Goal: Obtain resource: Download file/media

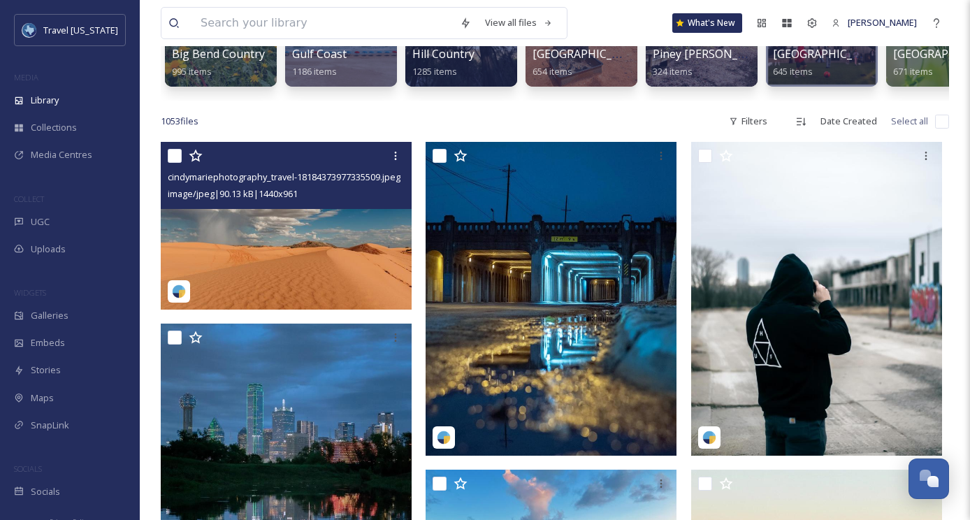
scroll to position [244, 0]
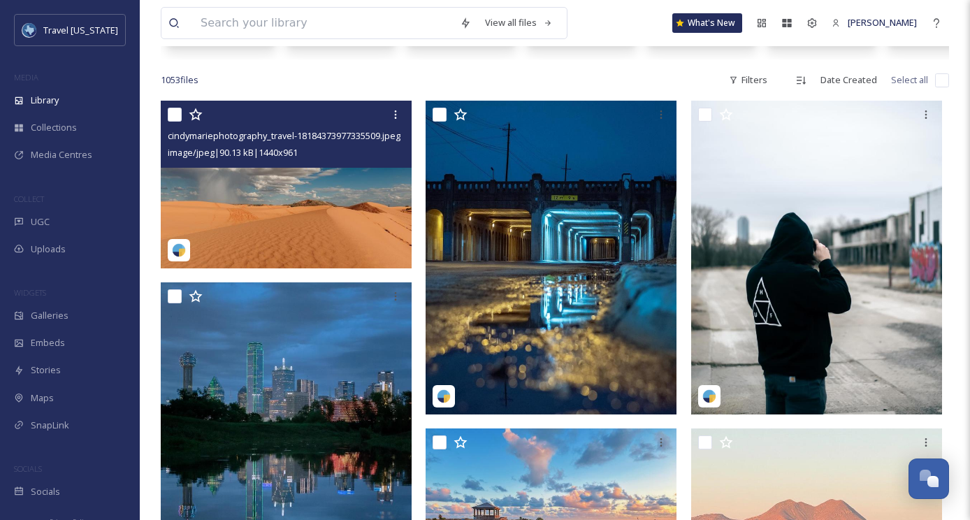
click at [286, 201] on img at bounding box center [286, 185] width 251 height 168
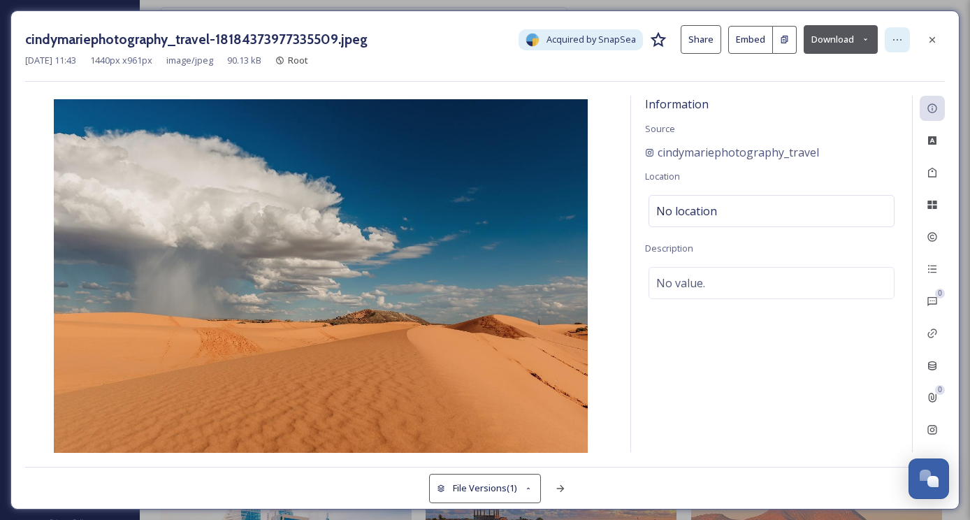
click at [906, 36] on div at bounding box center [897, 39] width 25 height 25
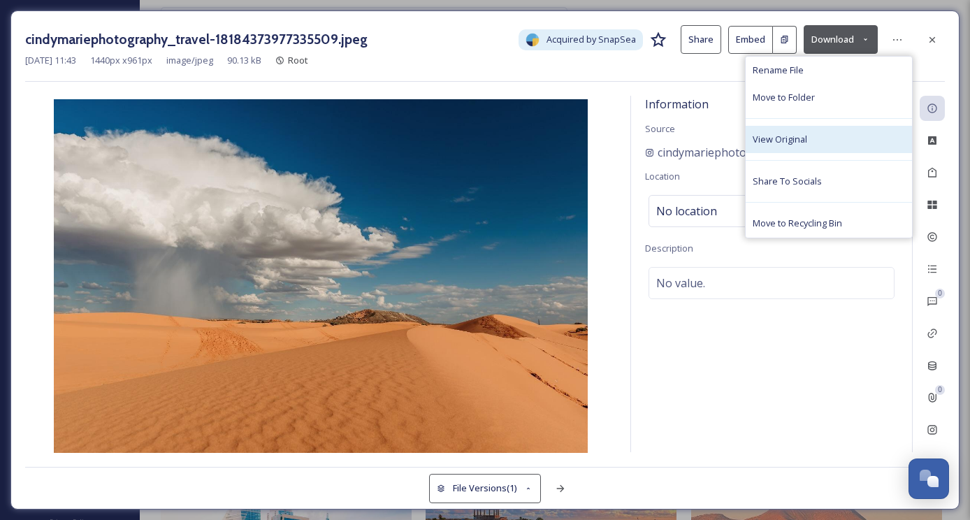
click at [803, 143] on span "View Original" at bounding box center [780, 139] width 55 height 13
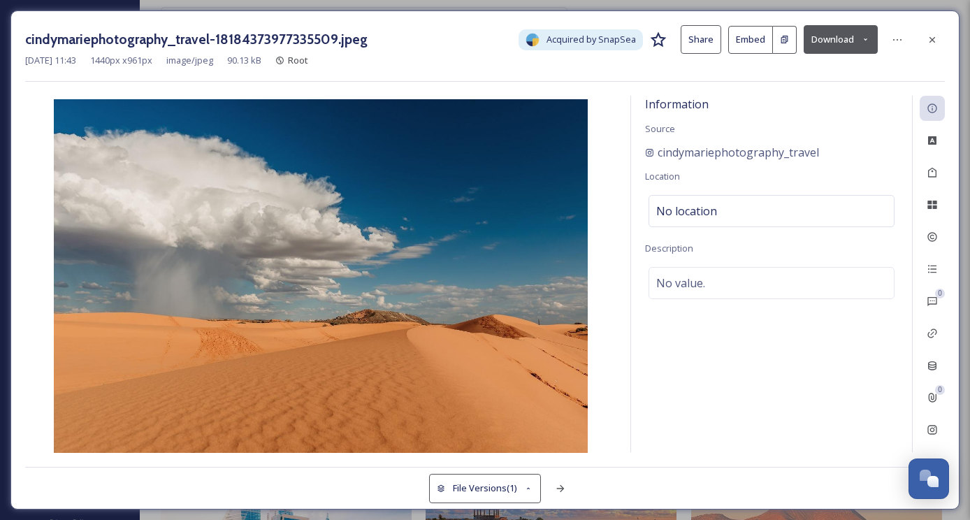
click at [851, 45] on button "Download" at bounding box center [841, 39] width 74 height 29
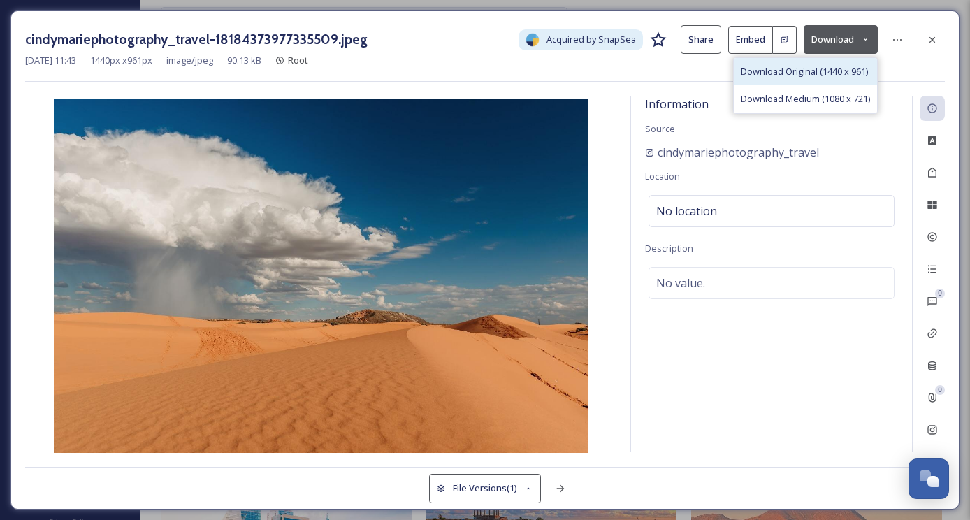
click at [790, 73] on span "Download Original (1440 x 961)" at bounding box center [804, 71] width 127 height 13
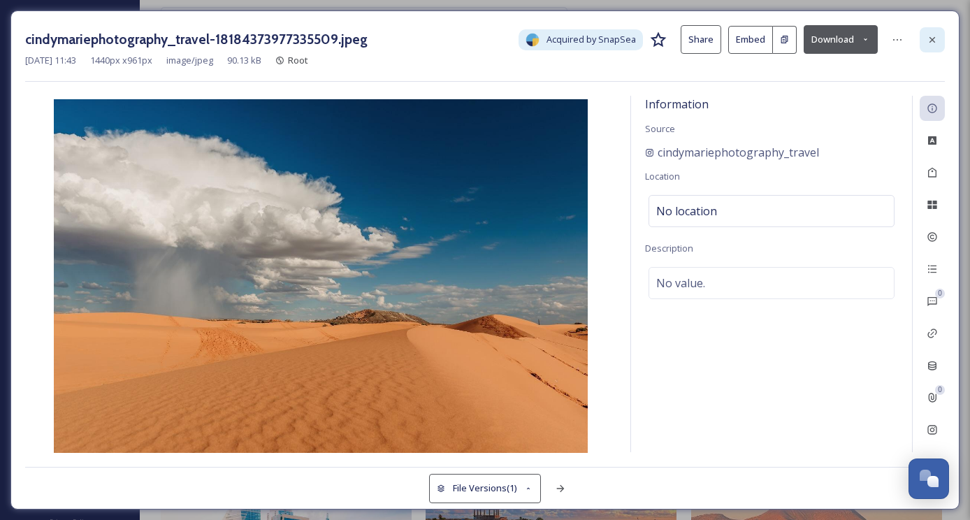
click at [930, 34] on icon at bounding box center [932, 39] width 11 height 11
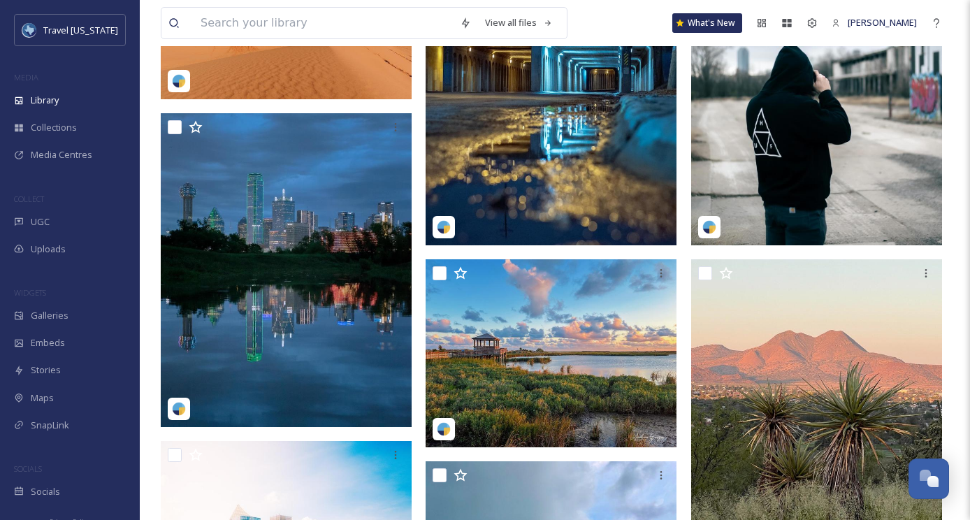
scroll to position [465, 0]
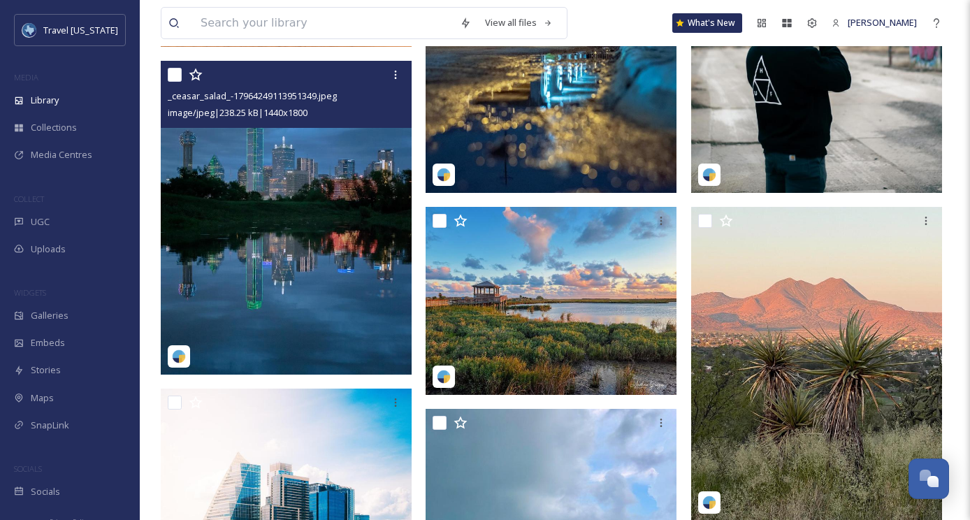
click at [315, 154] on img at bounding box center [286, 218] width 251 height 314
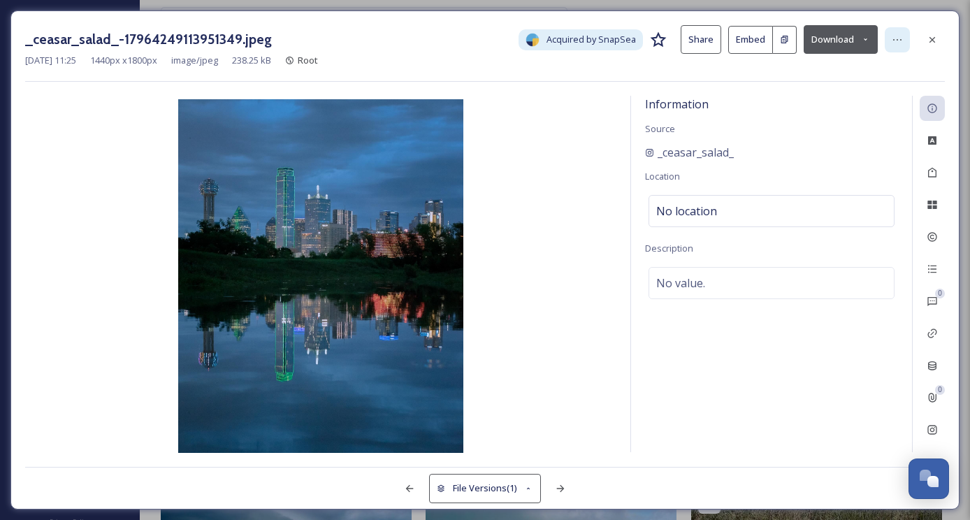
click at [895, 37] on icon at bounding box center [897, 39] width 11 height 11
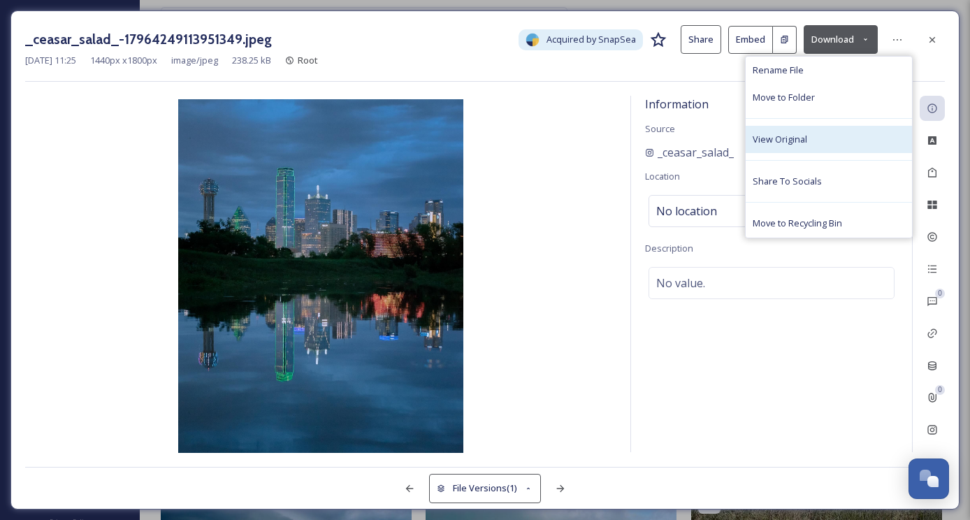
click at [821, 140] on div "View Original" at bounding box center [829, 139] width 166 height 27
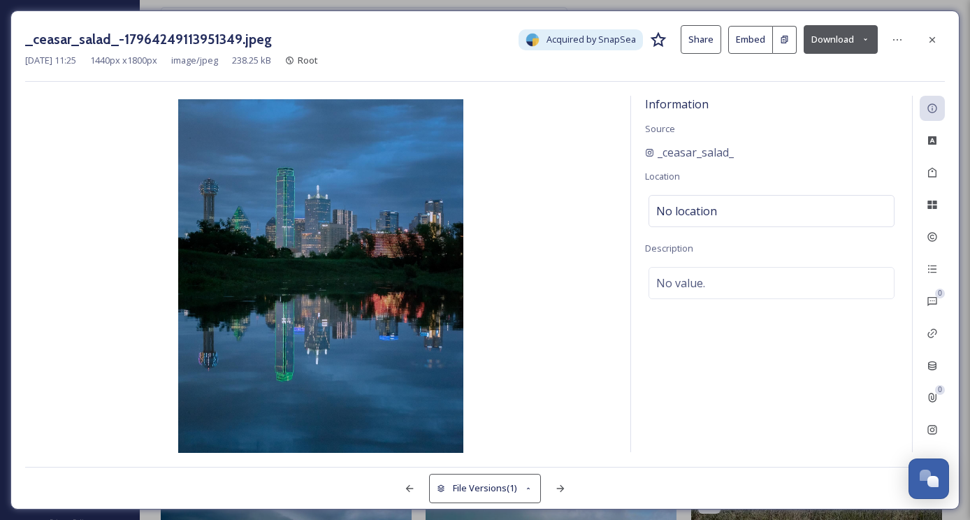
click at [841, 41] on button "Download" at bounding box center [841, 39] width 74 height 29
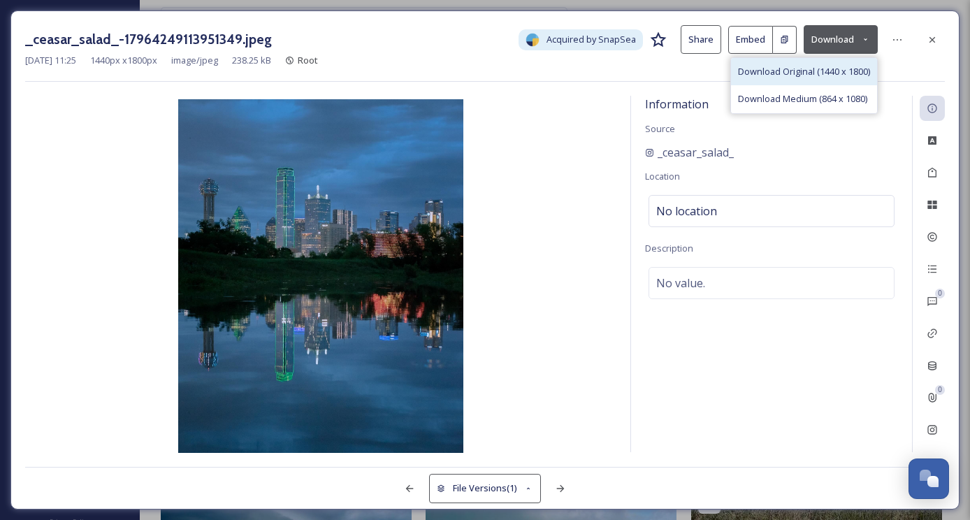
click at [815, 73] on span "Download Original (1440 x 1800)" at bounding box center [804, 71] width 132 height 13
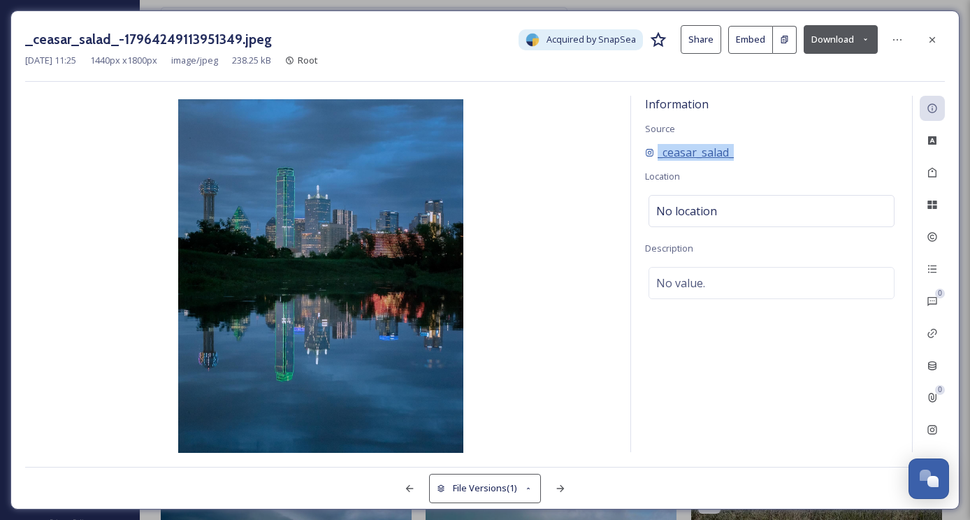
drag, startPoint x: 742, startPoint y: 147, endPoint x: 657, endPoint y: 147, distance: 84.6
click at [657, 147] on div "_ceasar_salad_" at bounding box center [771, 152] width 253 height 17
copy span "_ceasar_salad_"
click at [933, 43] on icon at bounding box center [932, 39] width 11 height 11
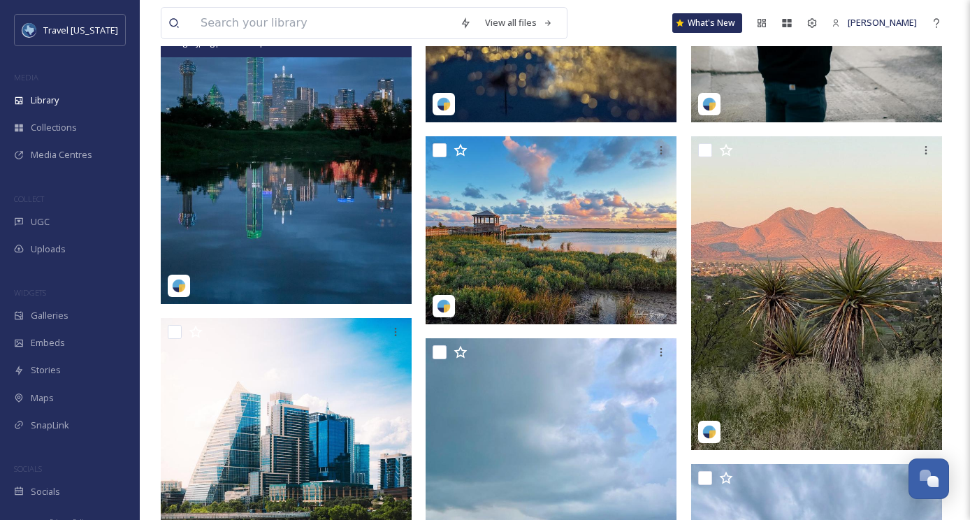
scroll to position [537, 0]
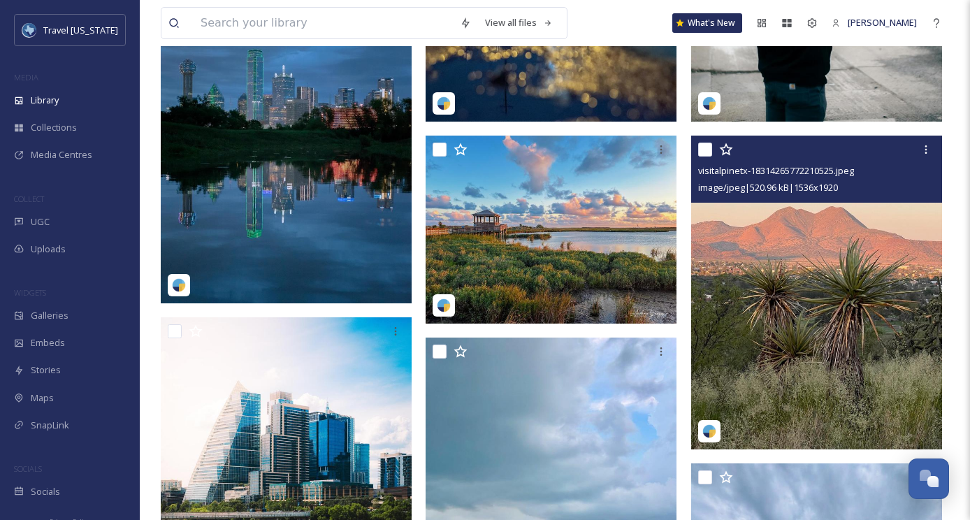
click at [779, 247] on img at bounding box center [816, 293] width 251 height 314
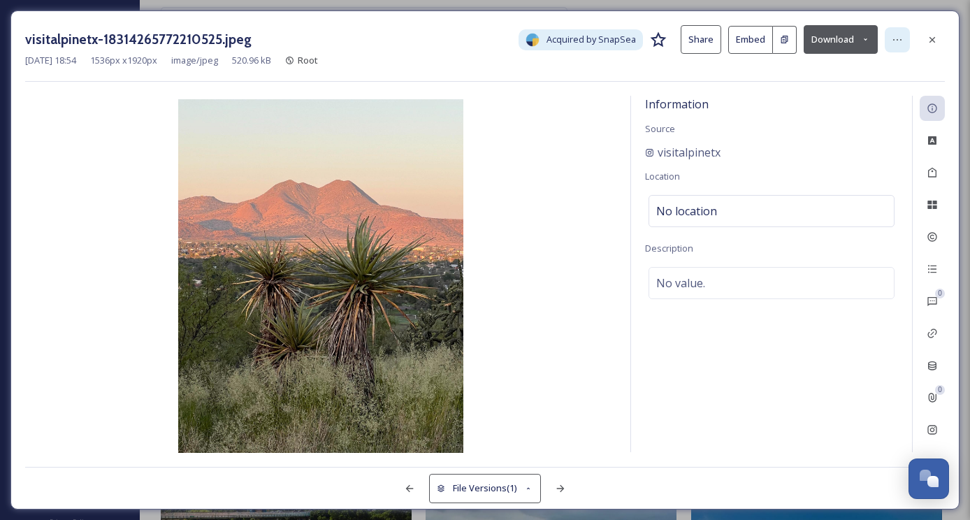
click at [897, 36] on icon at bounding box center [897, 39] width 11 height 11
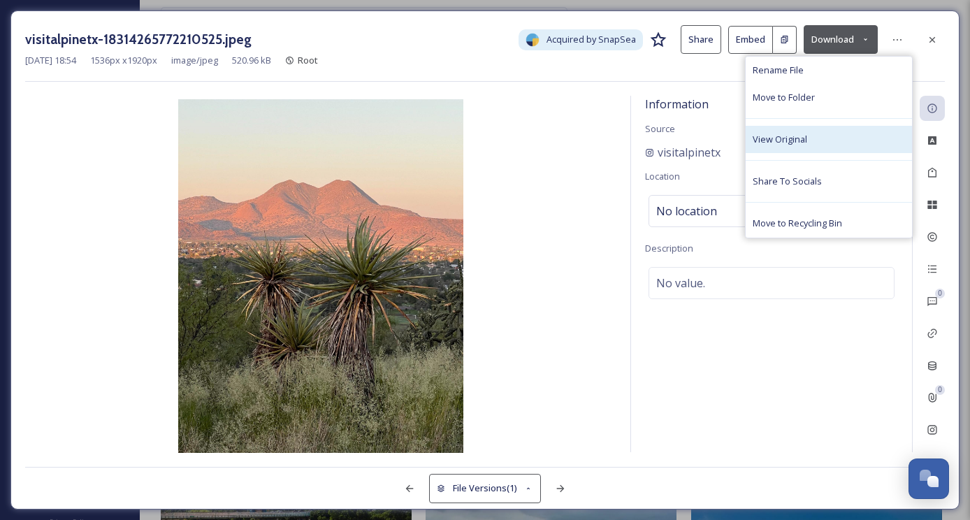
click at [811, 146] on div "View Original" at bounding box center [829, 139] width 166 height 27
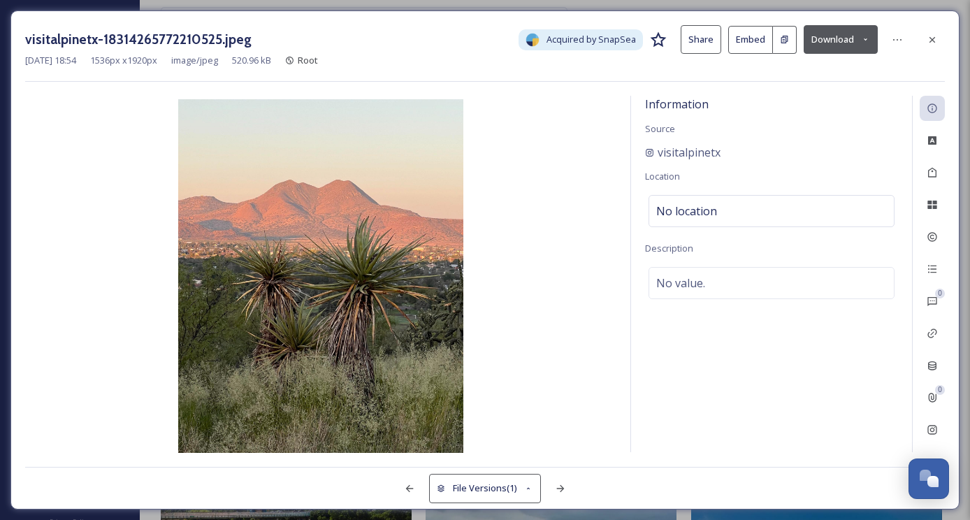
click at [841, 41] on button "Download" at bounding box center [841, 39] width 74 height 29
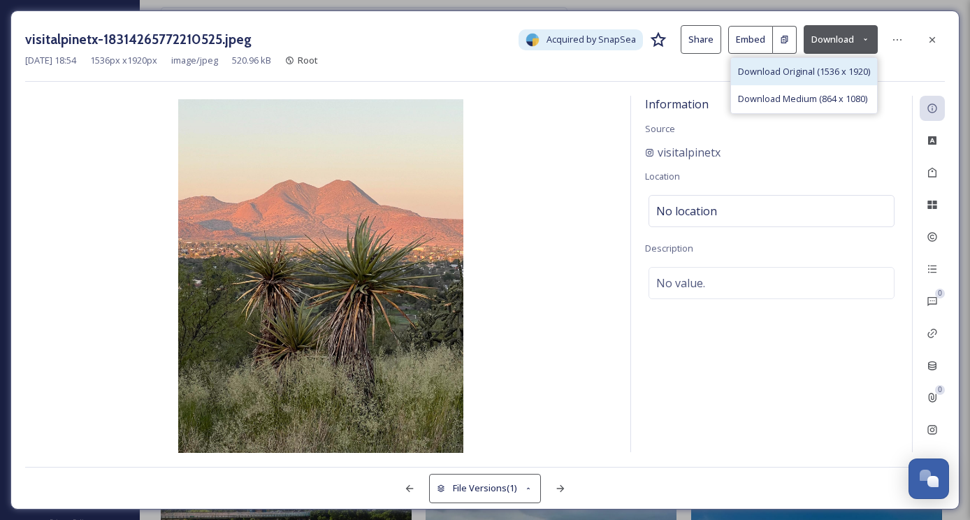
click at [807, 65] on span "Download Original (1536 x 1920)" at bounding box center [804, 71] width 132 height 13
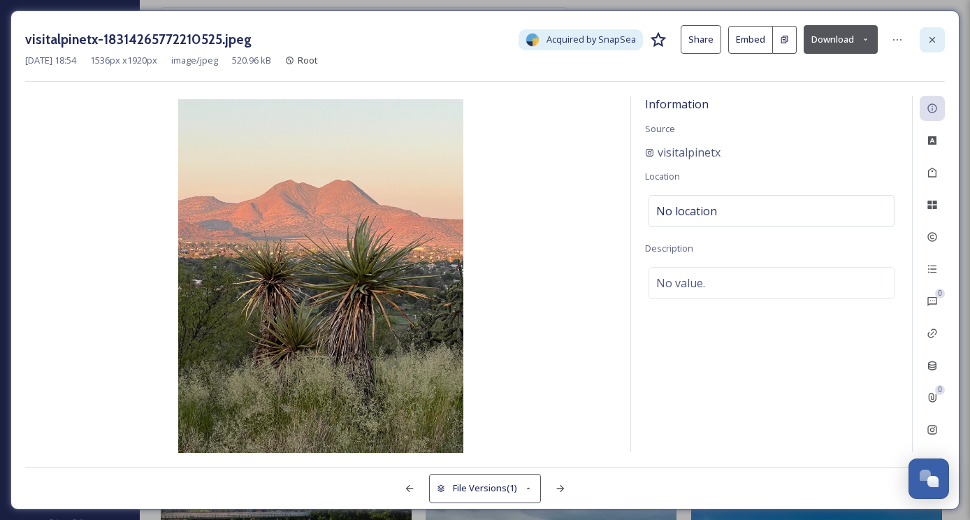
click at [930, 43] on icon at bounding box center [932, 39] width 11 height 11
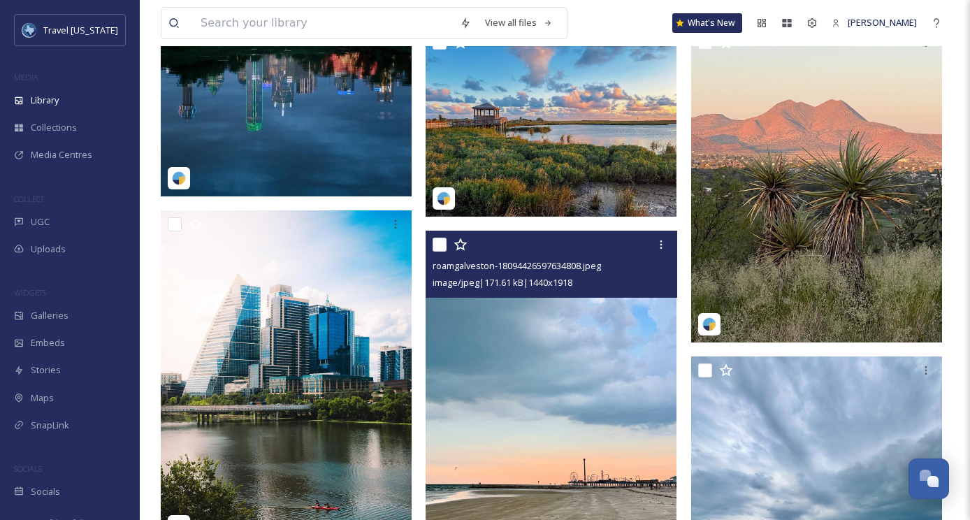
scroll to position [619, 0]
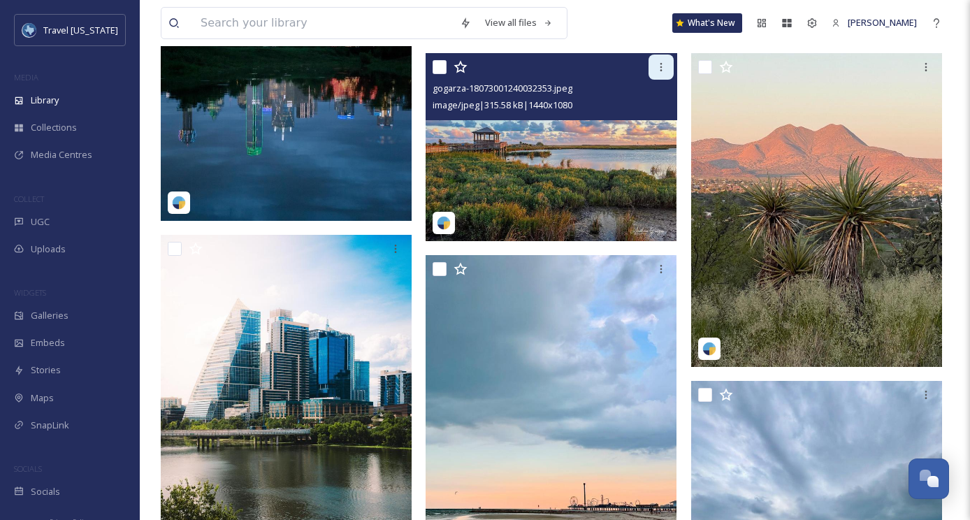
click at [665, 69] on icon at bounding box center [661, 67] width 11 height 11
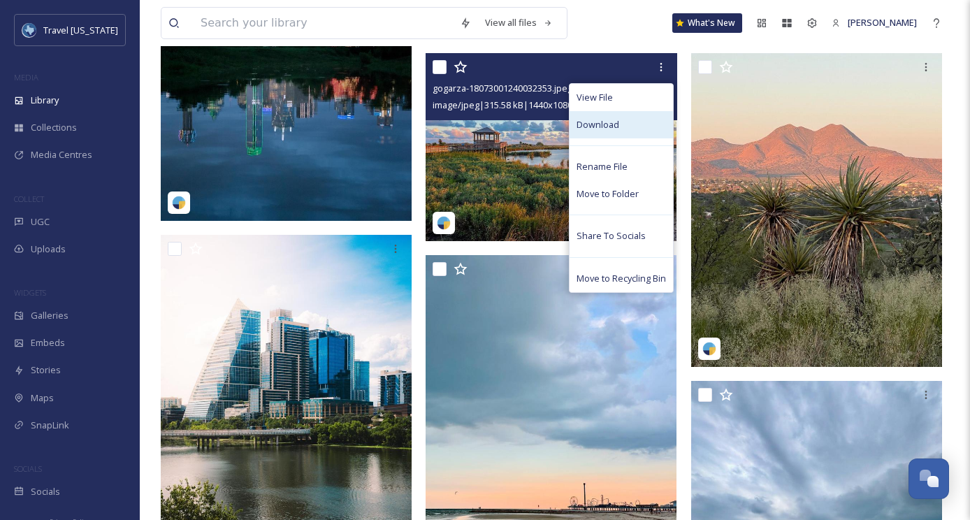
click at [603, 120] on span "Download" at bounding box center [598, 124] width 43 height 13
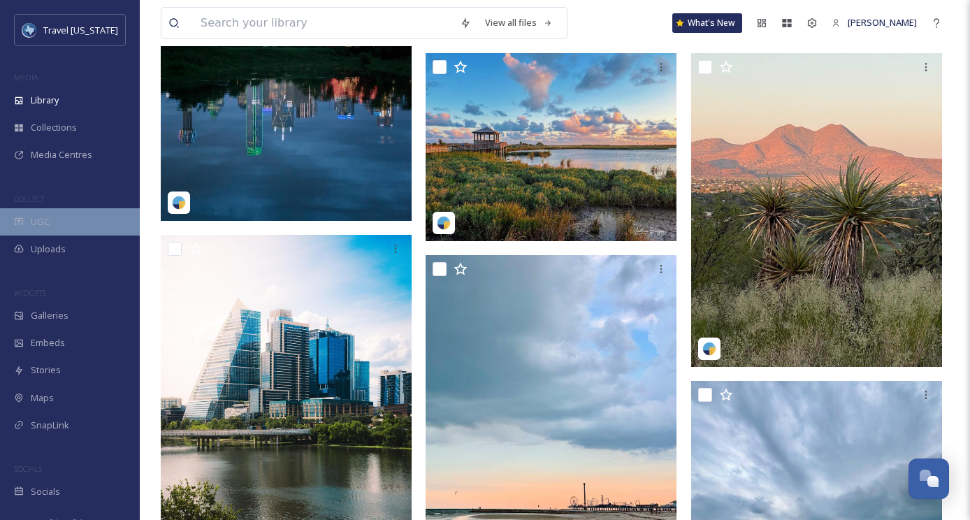
click at [61, 222] on div "UGC" at bounding box center [70, 221] width 140 height 27
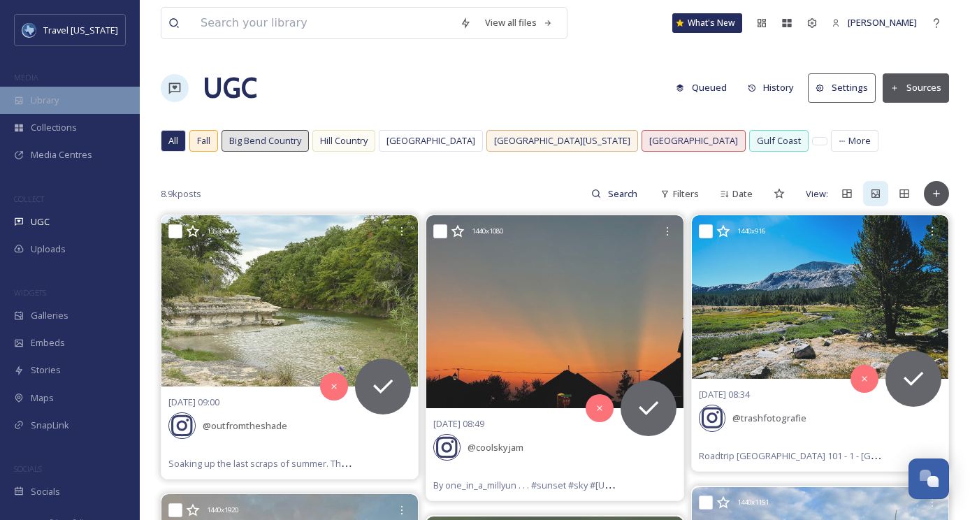
click at [27, 96] on div "Library" at bounding box center [70, 100] width 140 height 27
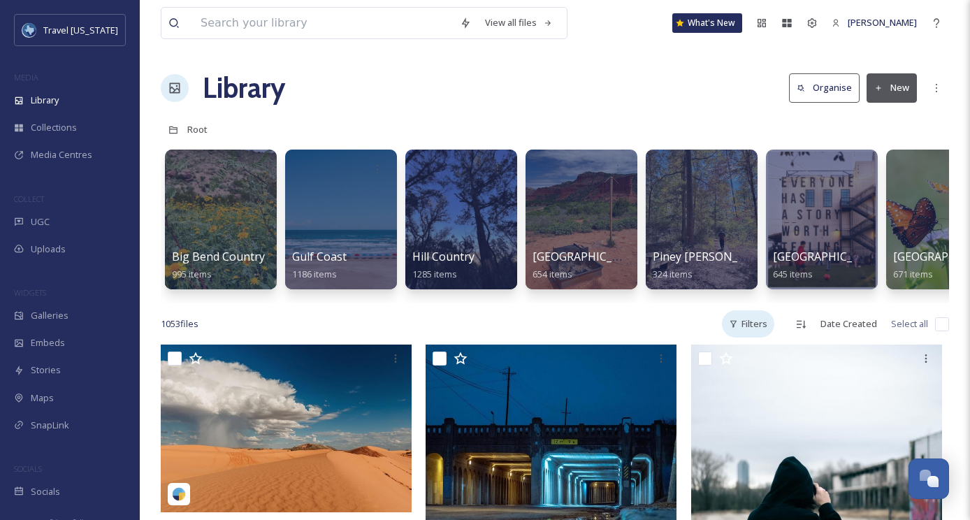
click at [774, 327] on div "Filters" at bounding box center [748, 323] width 52 height 27
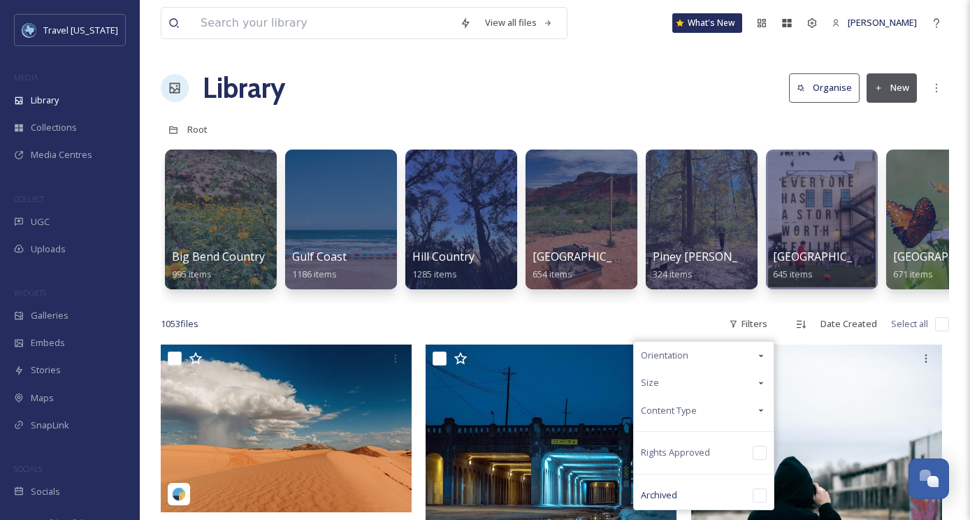
click at [697, 413] on span "Content Type" at bounding box center [669, 410] width 56 height 13
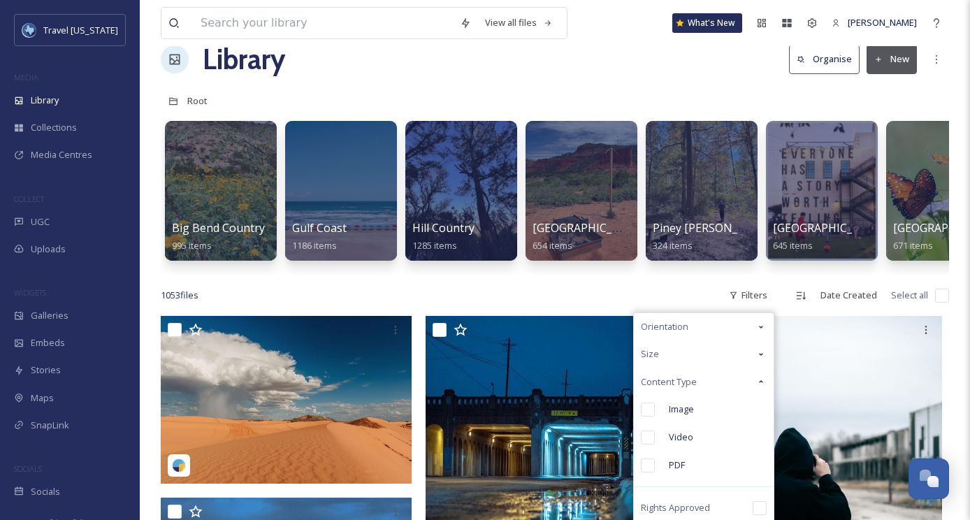
scroll to position [36, 0]
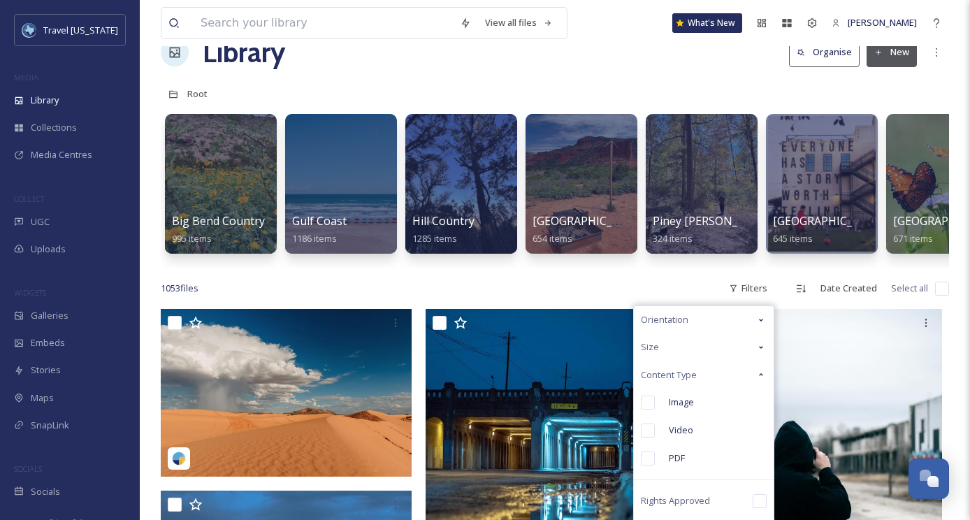
click at [479, 91] on div "Root" at bounding box center [555, 93] width 788 height 27
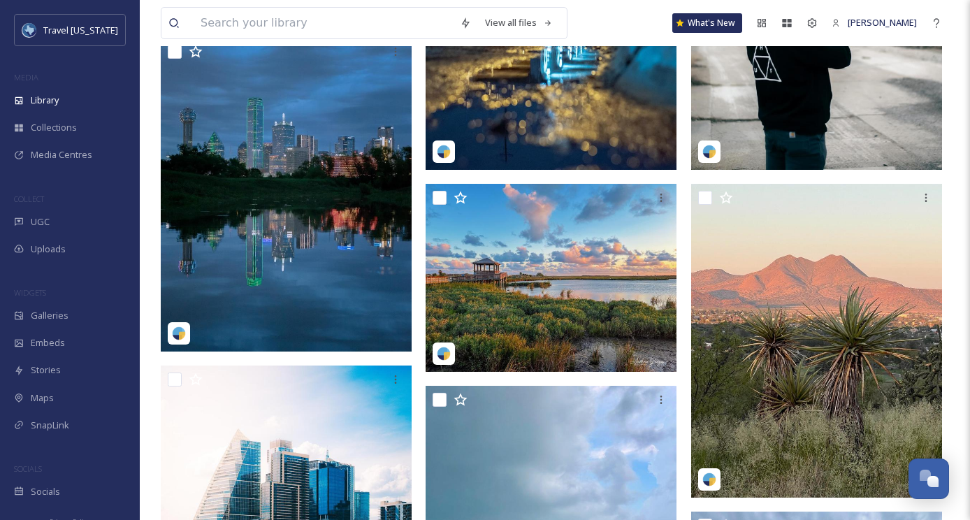
scroll to position [501, 0]
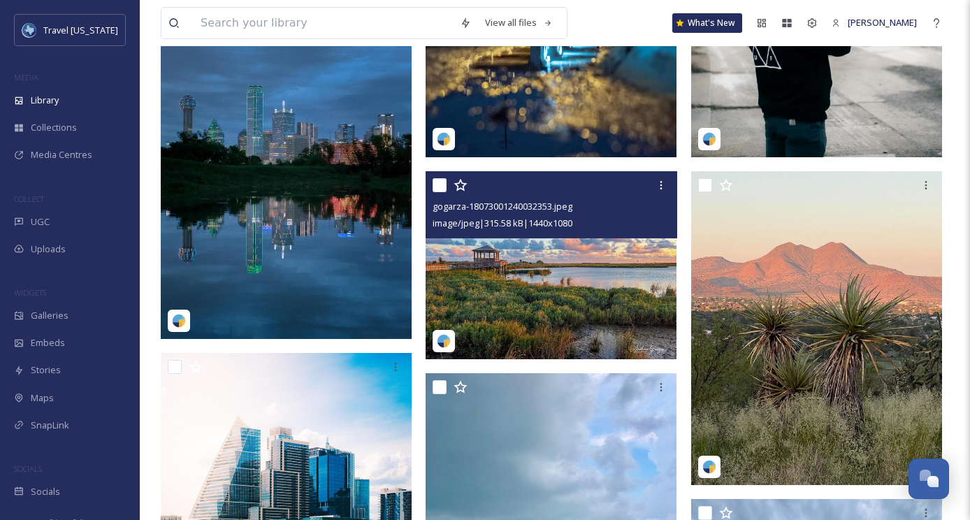
click at [512, 268] on img at bounding box center [551, 265] width 251 height 188
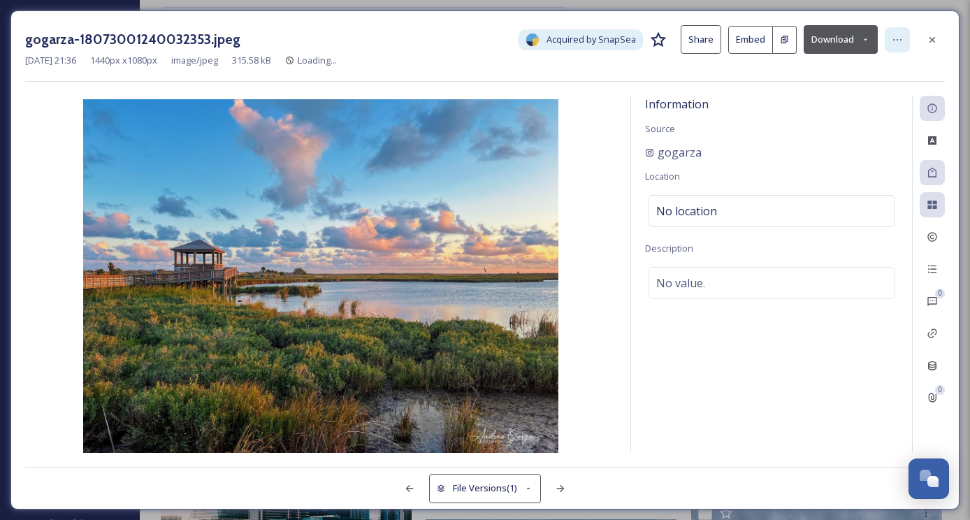
click at [901, 39] on icon at bounding box center [897, 39] width 8 height 1
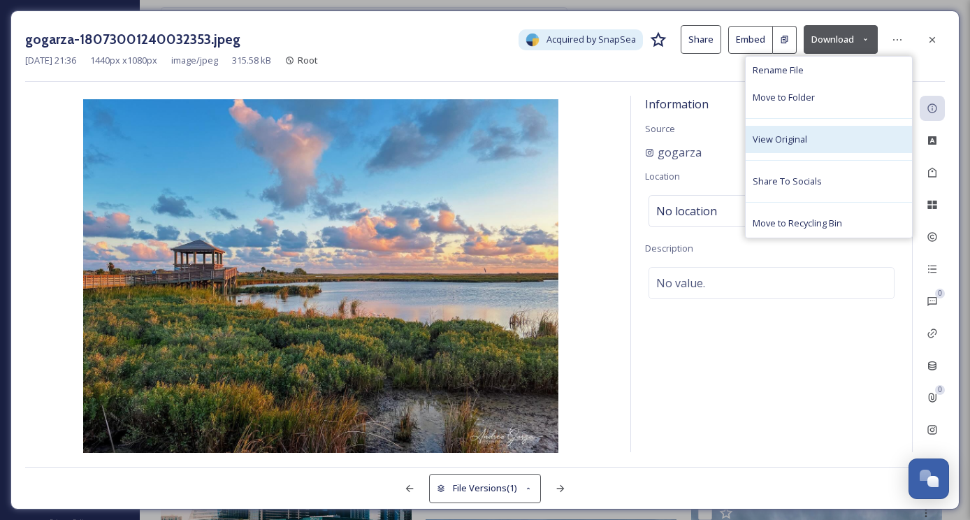
click at [817, 138] on div "View Original" at bounding box center [829, 139] width 166 height 27
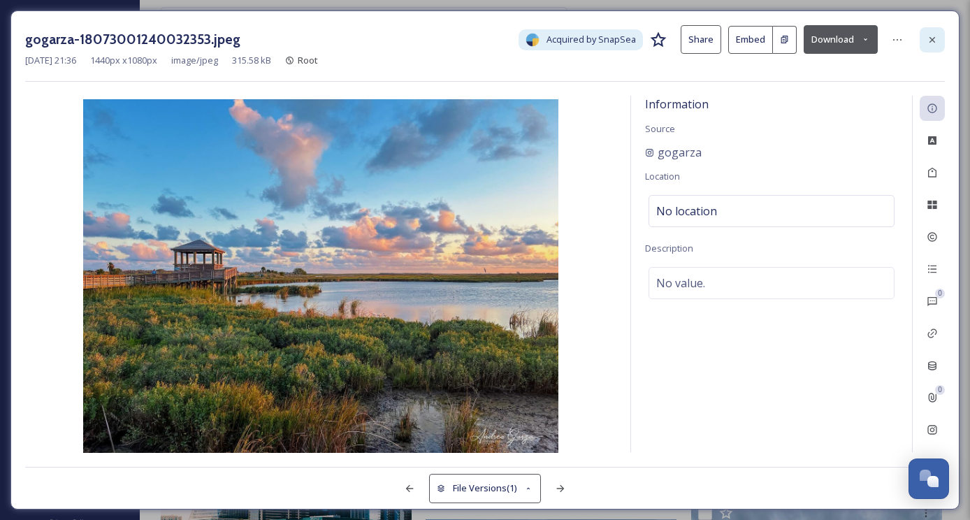
click at [930, 34] on icon at bounding box center [932, 39] width 11 height 11
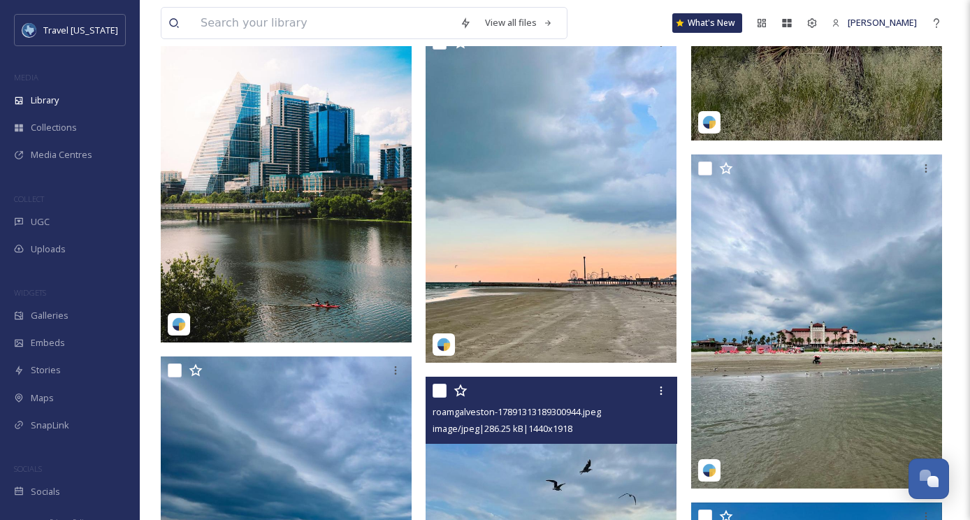
scroll to position [820, 0]
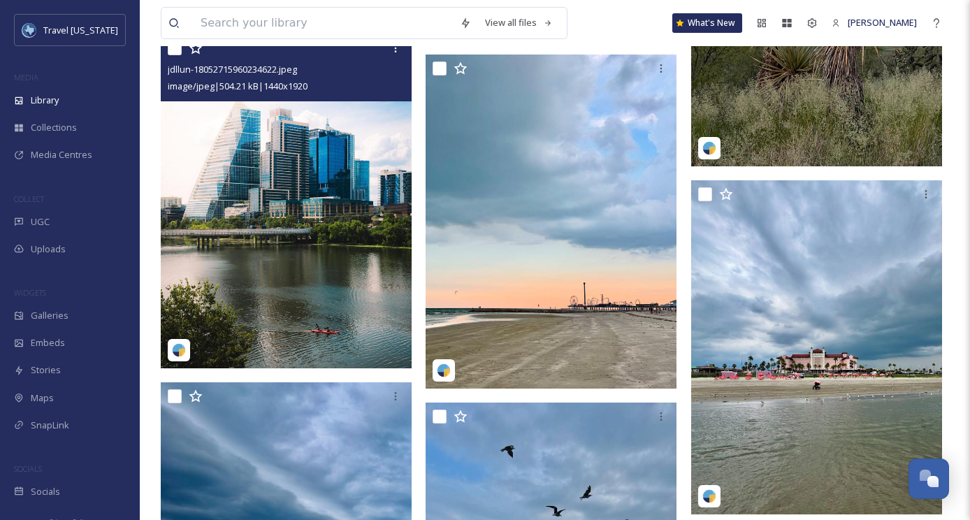
click at [312, 203] on img at bounding box center [286, 201] width 251 height 334
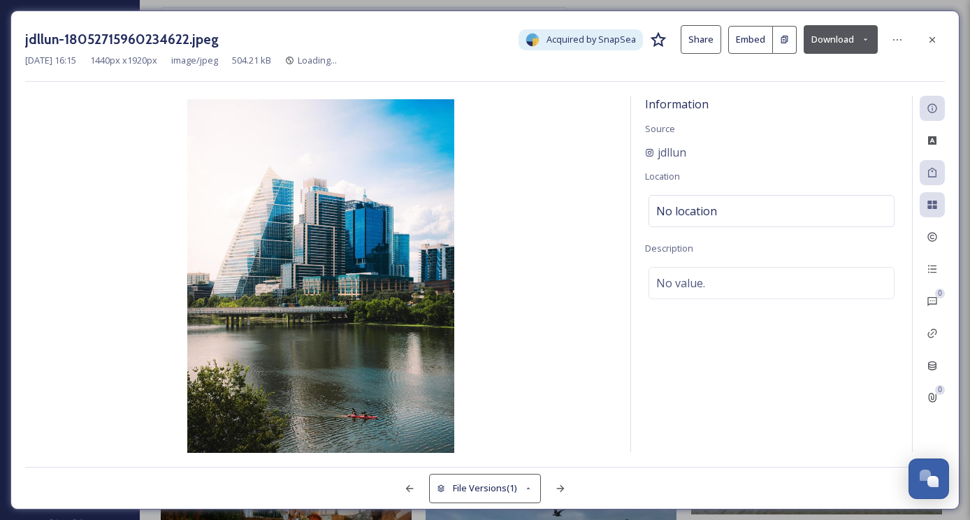
click at [300, 221] on img at bounding box center [320, 277] width 591 height 356
click at [809, 36] on button "Download" at bounding box center [841, 39] width 74 height 29
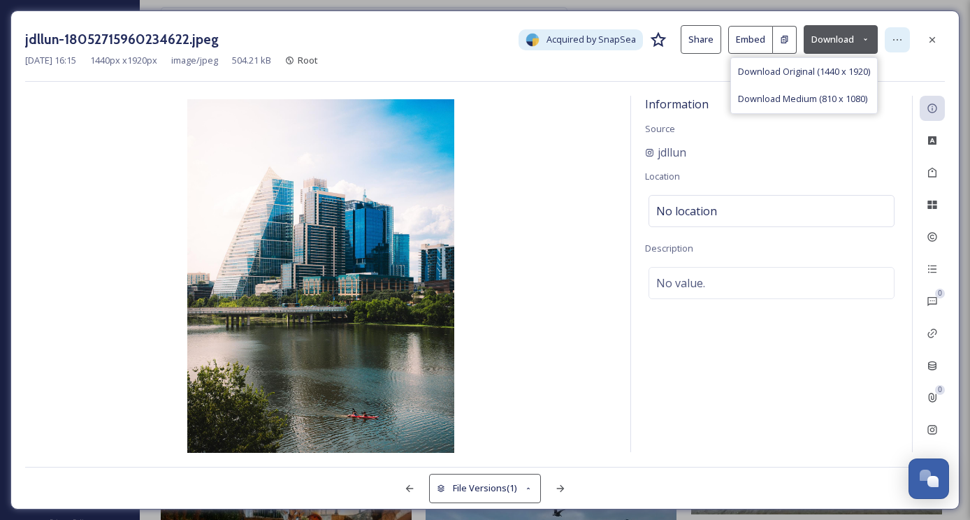
click at [900, 38] on icon at bounding box center [897, 39] width 11 height 11
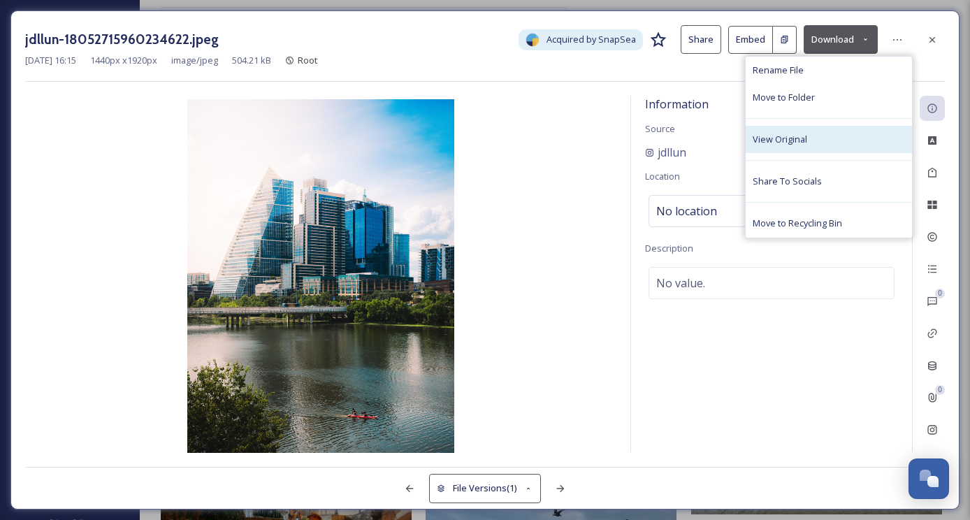
click at [791, 147] on div "View Original" at bounding box center [829, 139] width 166 height 27
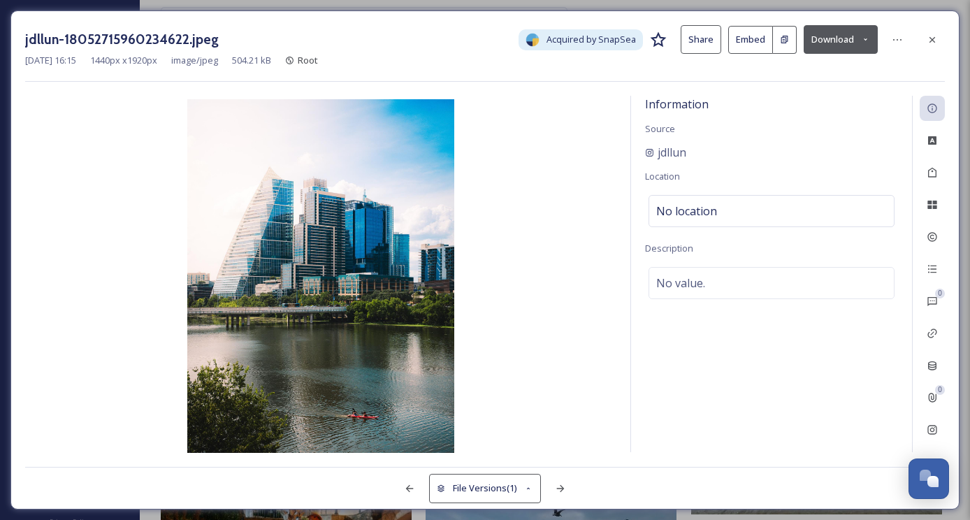
click at [819, 36] on button "Download" at bounding box center [841, 39] width 74 height 29
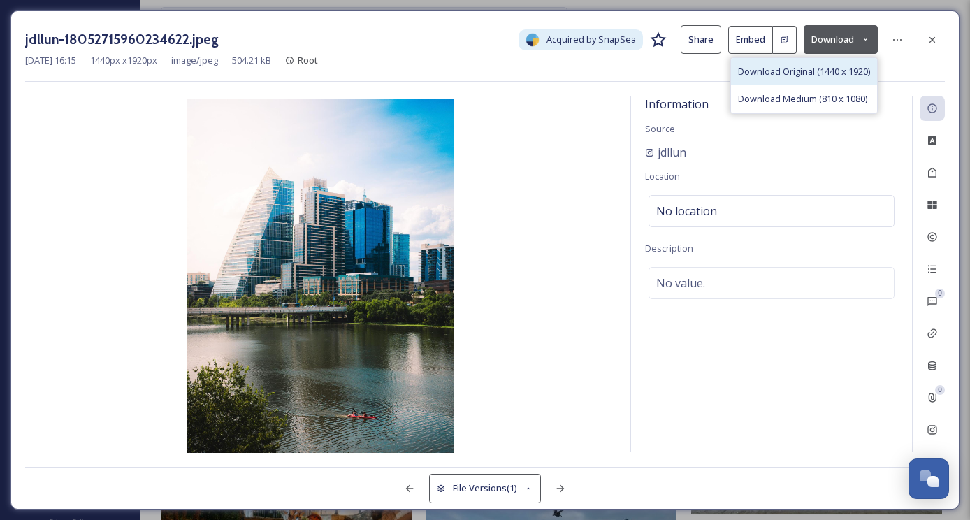
click at [757, 77] on span "Download Original (1440 x 1920)" at bounding box center [804, 71] width 132 height 13
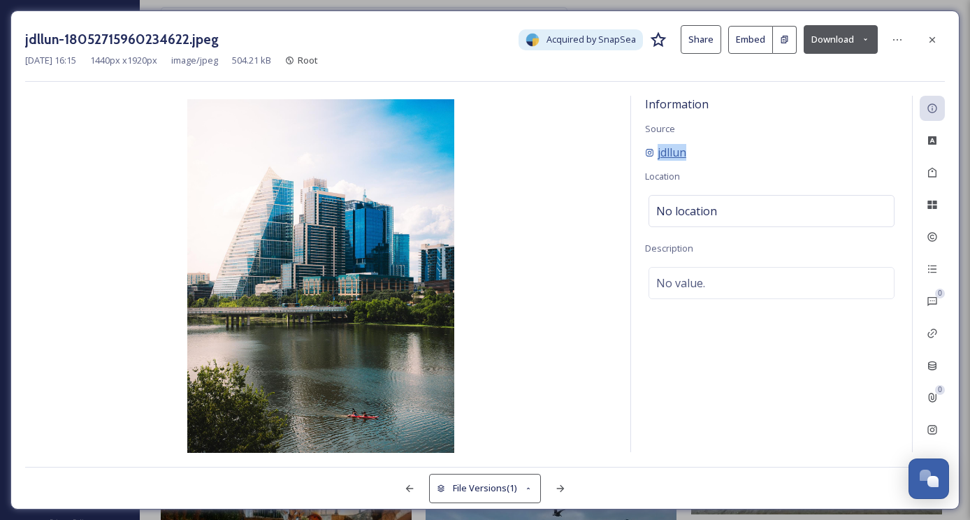
drag, startPoint x: 690, startPoint y: 143, endPoint x: 658, endPoint y: 145, distance: 31.5
click at [658, 145] on div "jdllun" at bounding box center [771, 152] width 253 height 17
copy span "jdllun"
click at [893, 38] on icon at bounding box center [897, 39] width 11 height 11
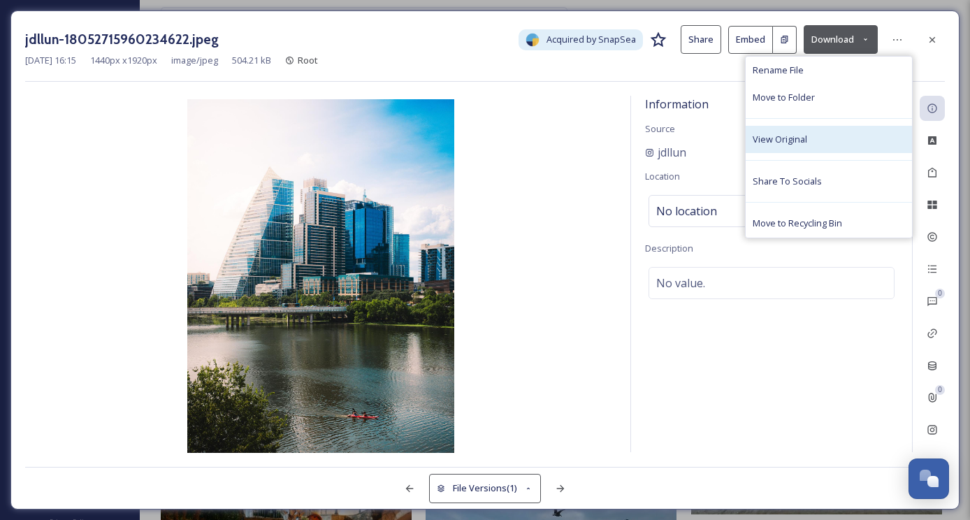
click at [804, 147] on div "View Original" at bounding box center [829, 139] width 166 height 27
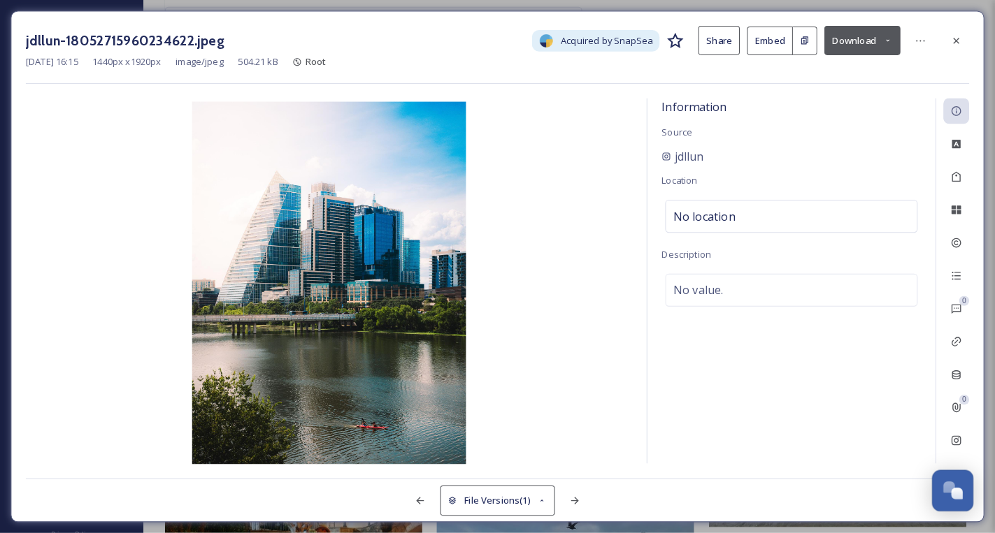
scroll to position [825, 0]
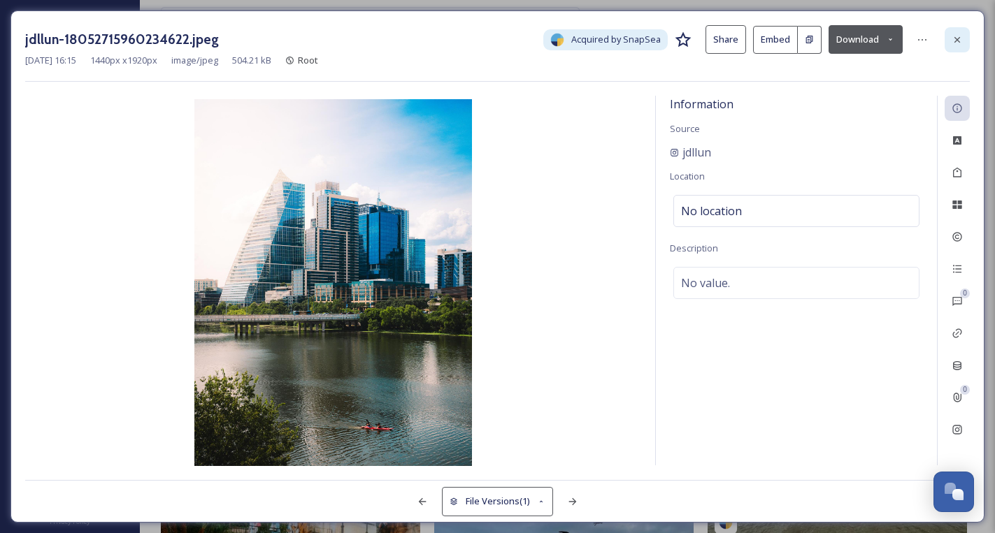
click at [961, 37] on icon at bounding box center [956, 39] width 11 height 11
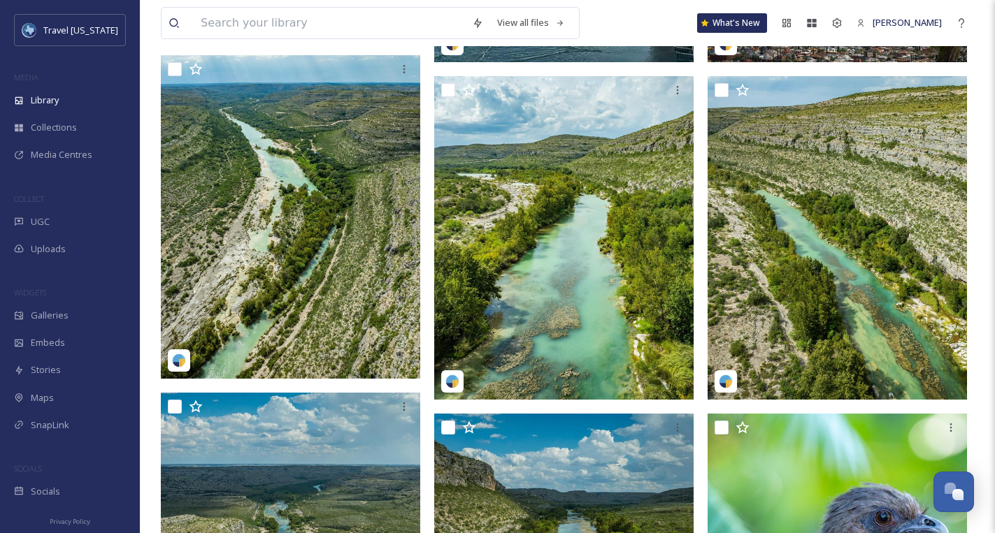
scroll to position [3575, 0]
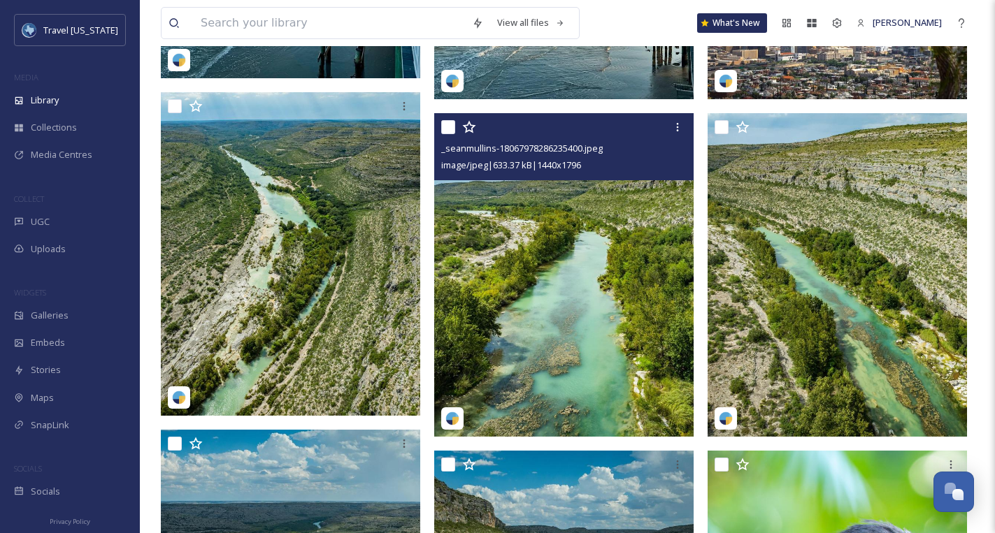
click at [573, 207] on img at bounding box center [563, 275] width 259 height 324
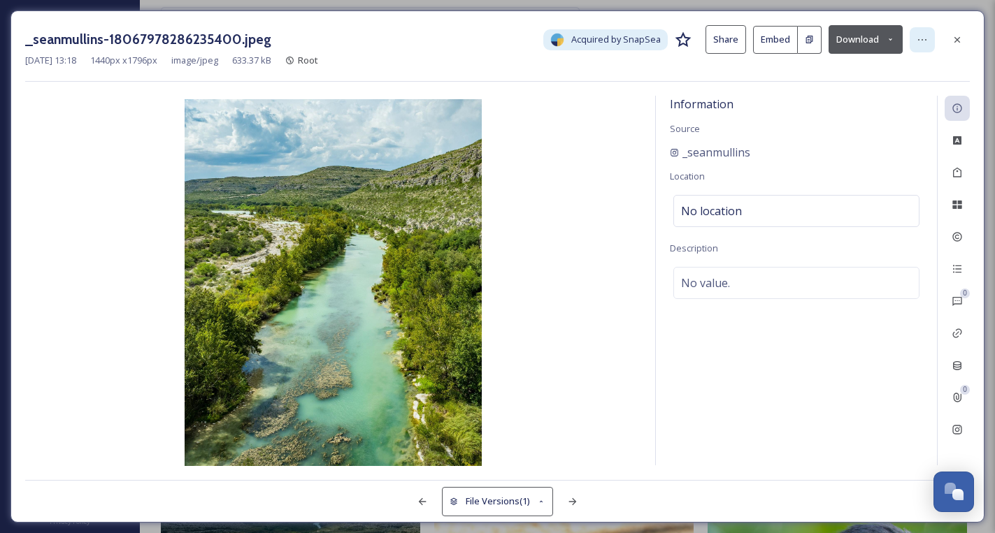
click at [927, 38] on div at bounding box center [921, 39] width 25 height 25
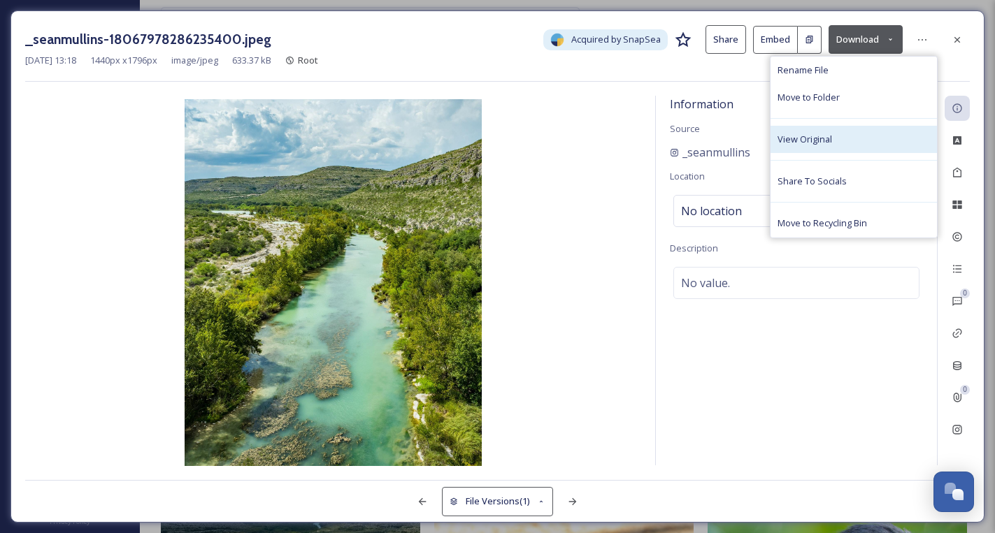
click at [834, 136] on div "View Original" at bounding box center [853, 139] width 166 height 27
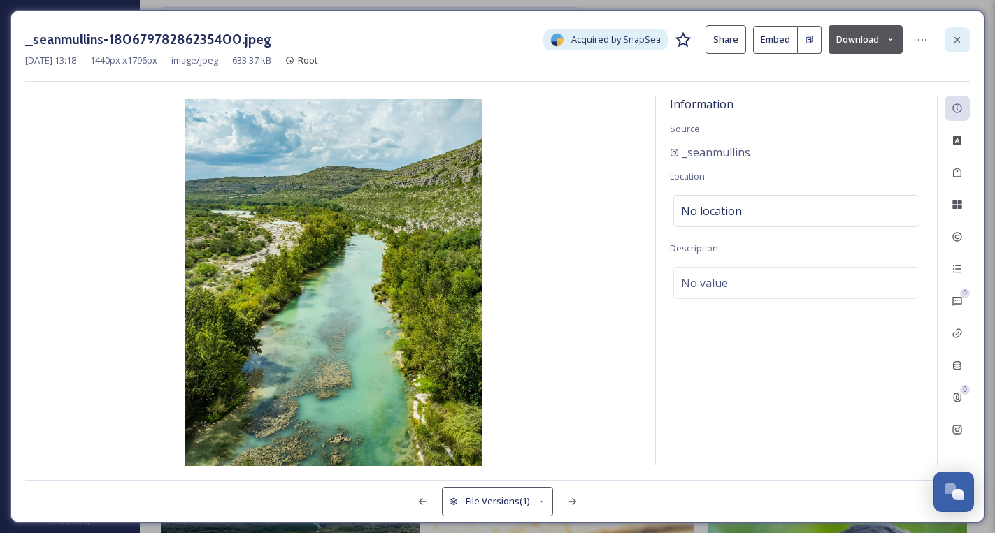
click at [957, 34] on icon at bounding box center [956, 39] width 11 height 11
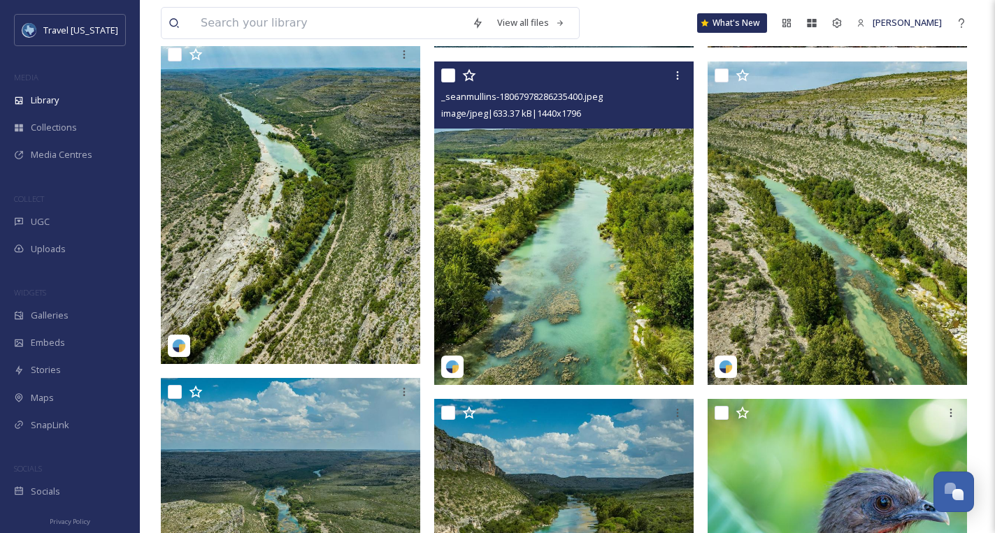
scroll to position [3624, 0]
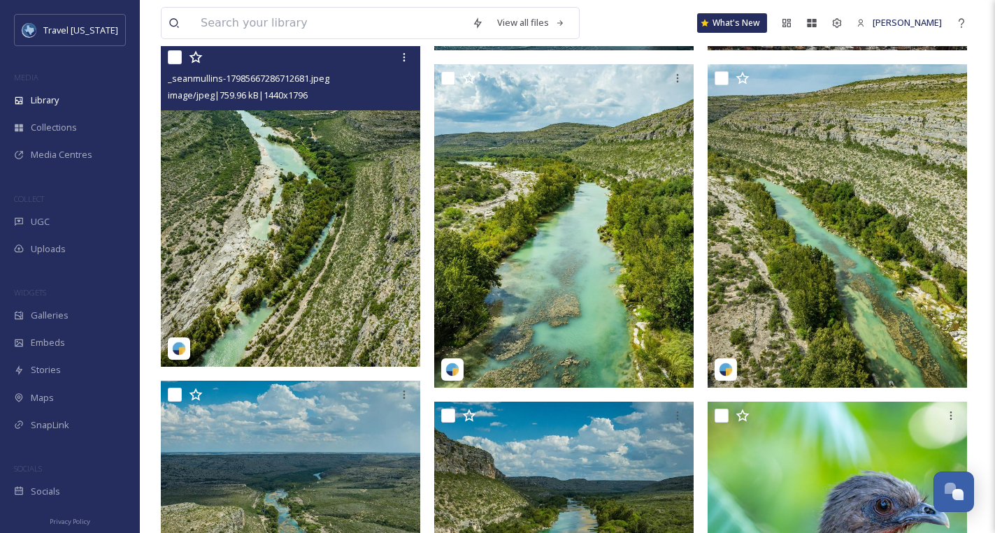
click at [346, 271] on img at bounding box center [290, 205] width 259 height 324
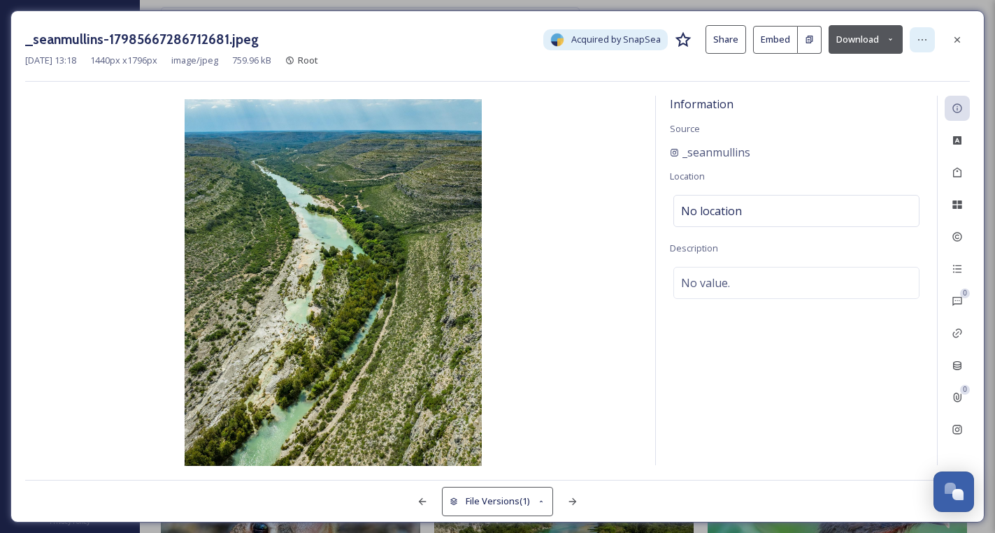
click at [918, 36] on icon at bounding box center [921, 39] width 11 height 11
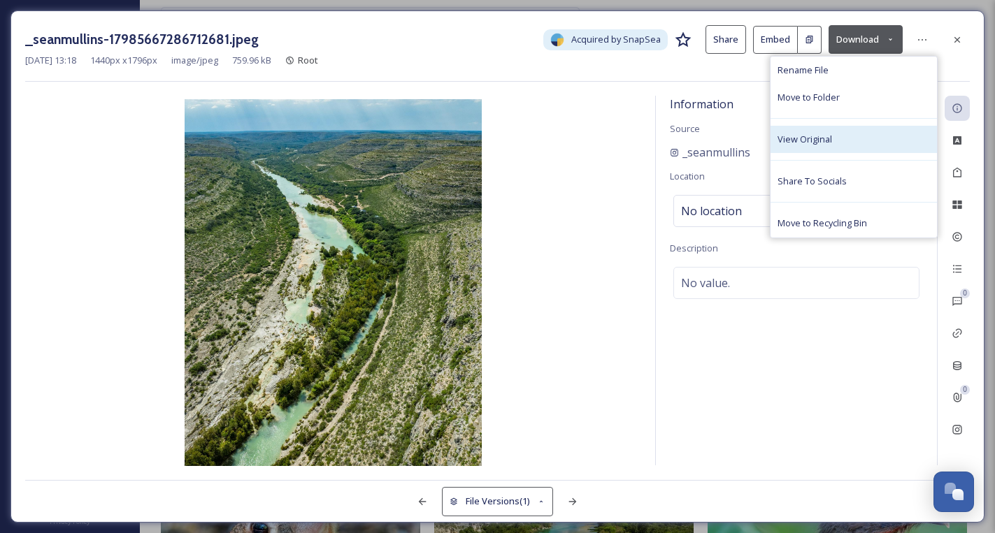
click at [825, 135] on span "View Original" at bounding box center [804, 139] width 55 height 13
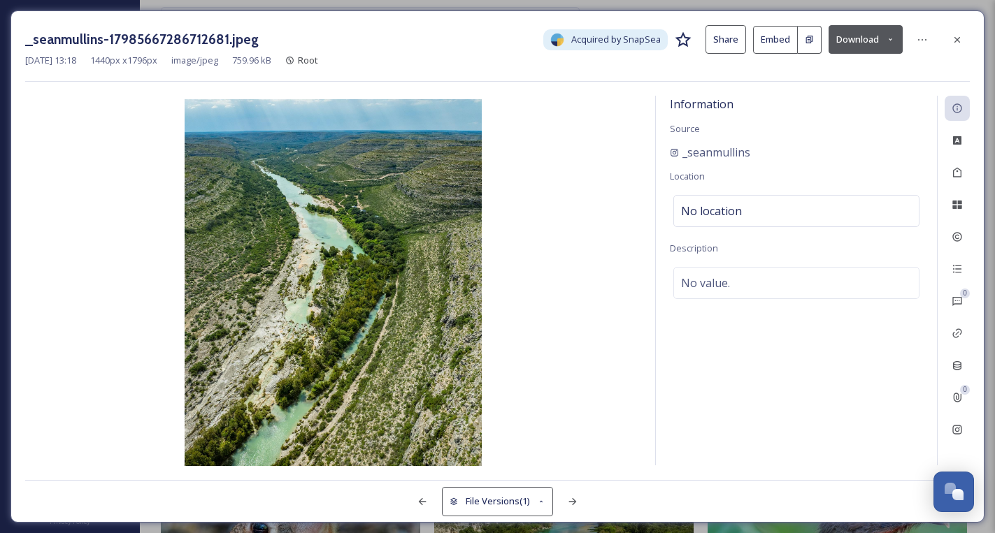
click at [856, 36] on button "Download" at bounding box center [865, 39] width 74 height 29
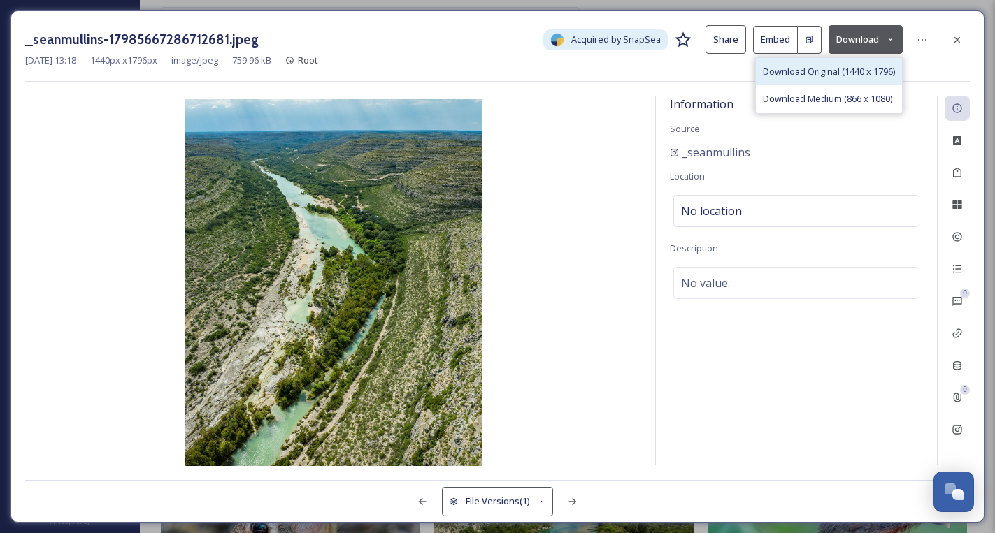
click at [830, 72] on span "Download Original (1440 x 1796)" at bounding box center [829, 71] width 132 height 13
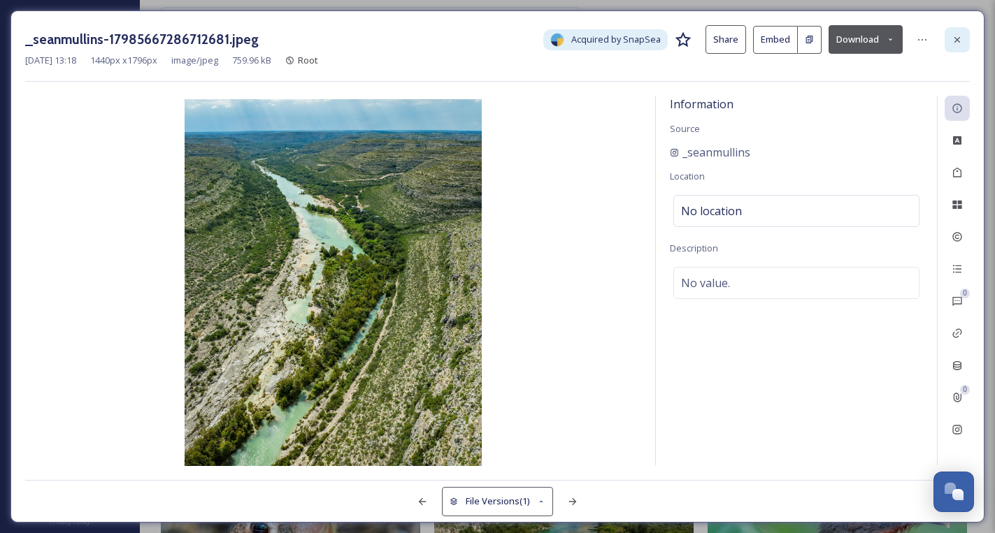
click at [959, 41] on icon at bounding box center [956, 39] width 11 height 11
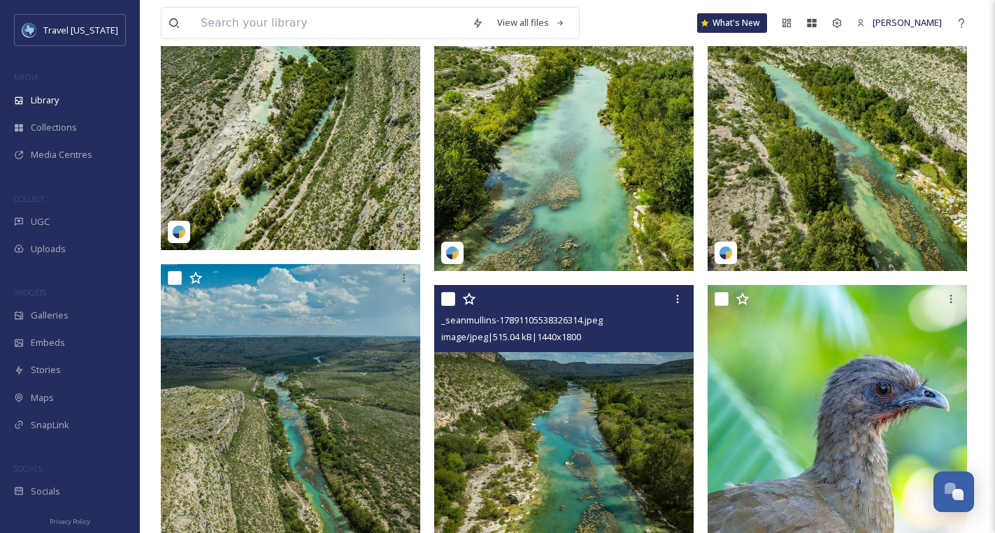
scroll to position [3873, 0]
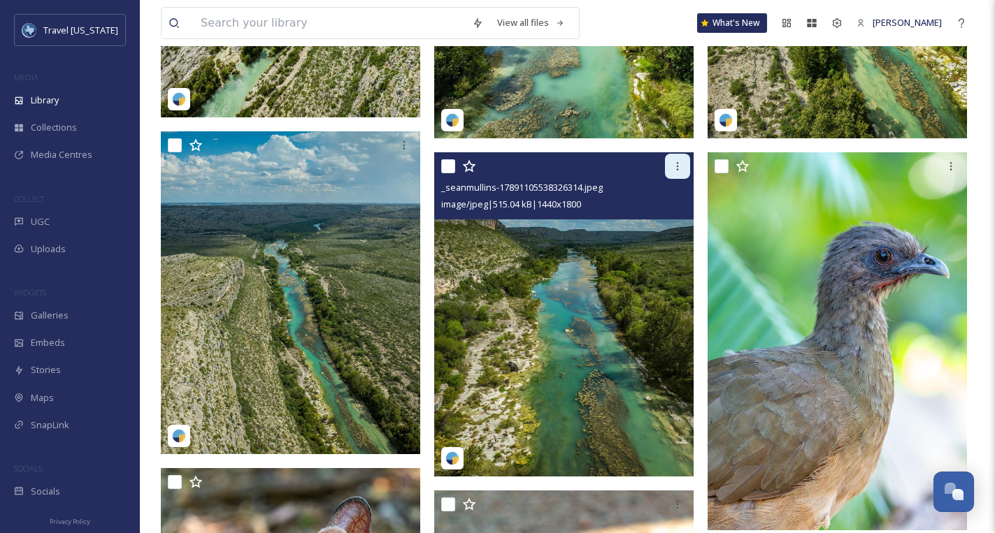
click at [678, 168] on icon at bounding box center [677, 166] width 11 height 11
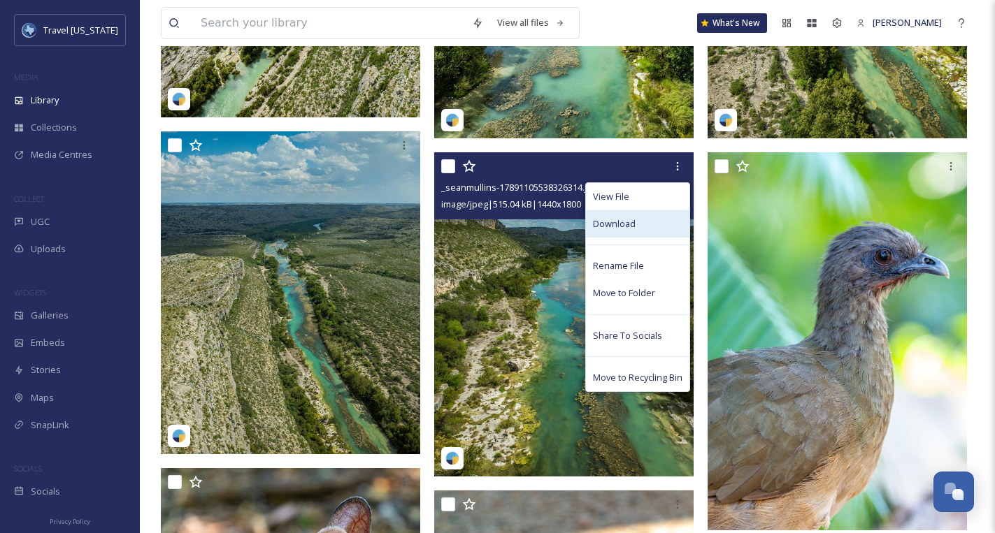
click at [626, 225] on span "Download" at bounding box center [614, 223] width 43 height 13
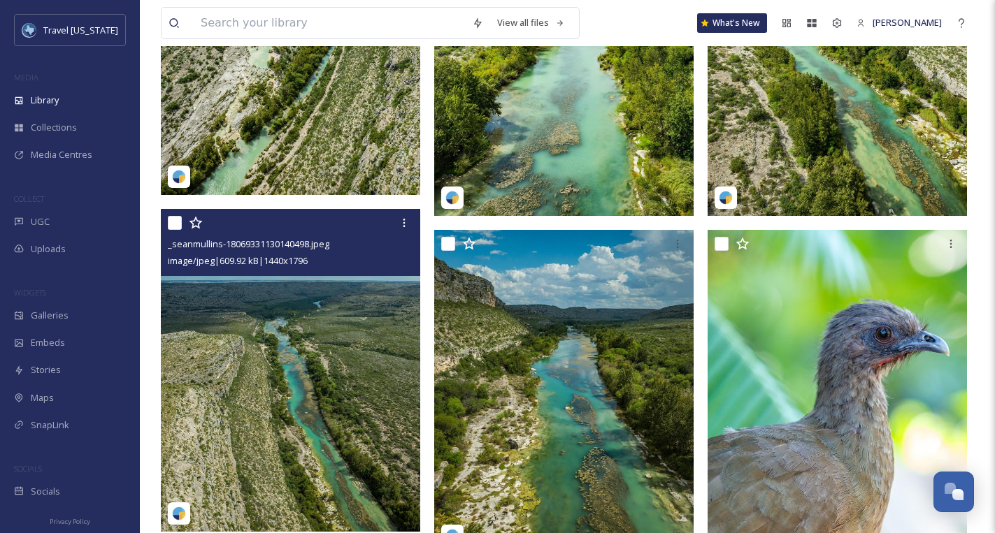
scroll to position [3806, 0]
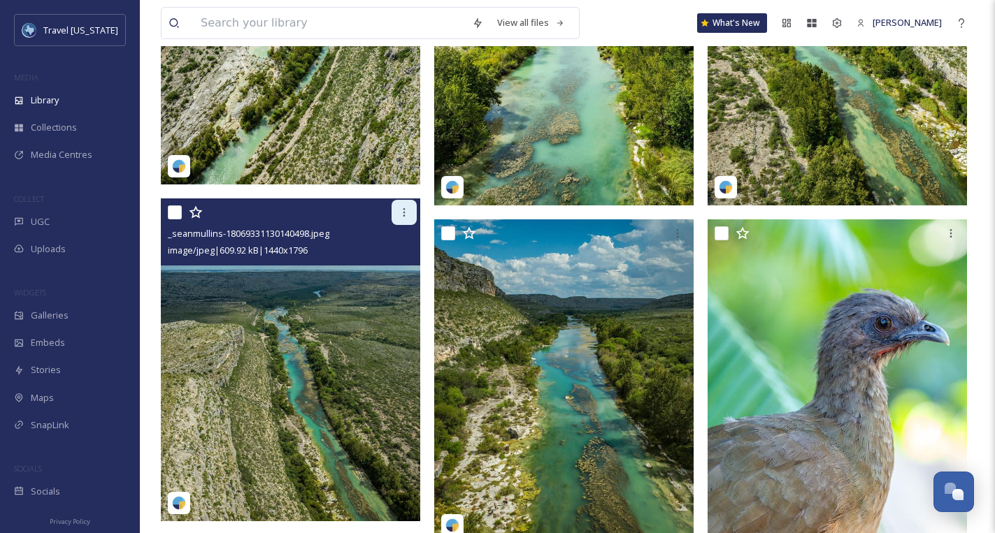
click at [403, 216] on icon at bounding box center [403, 212] width 11 height 11
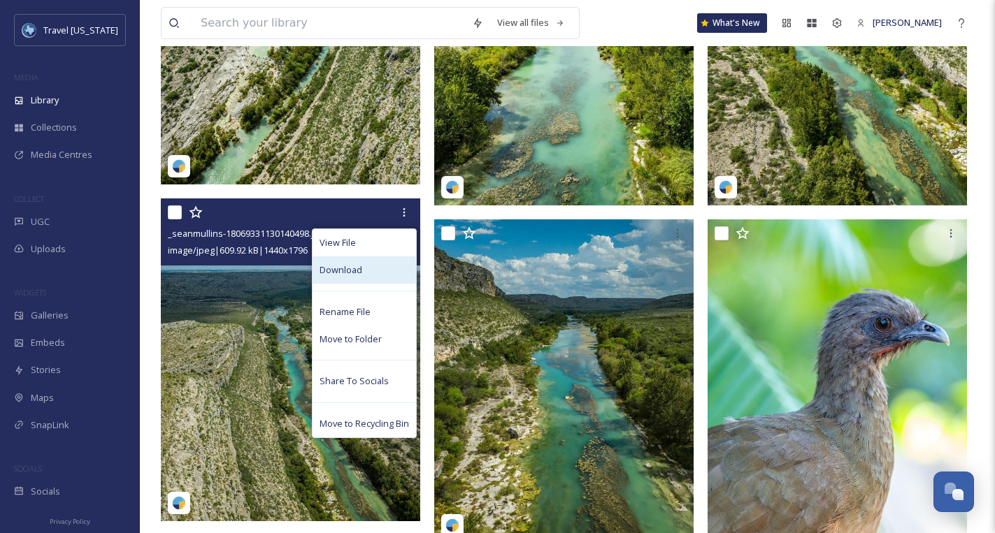
click at [375, 270] on div "Download" at bounding box center [363, 270] width 103 height 27
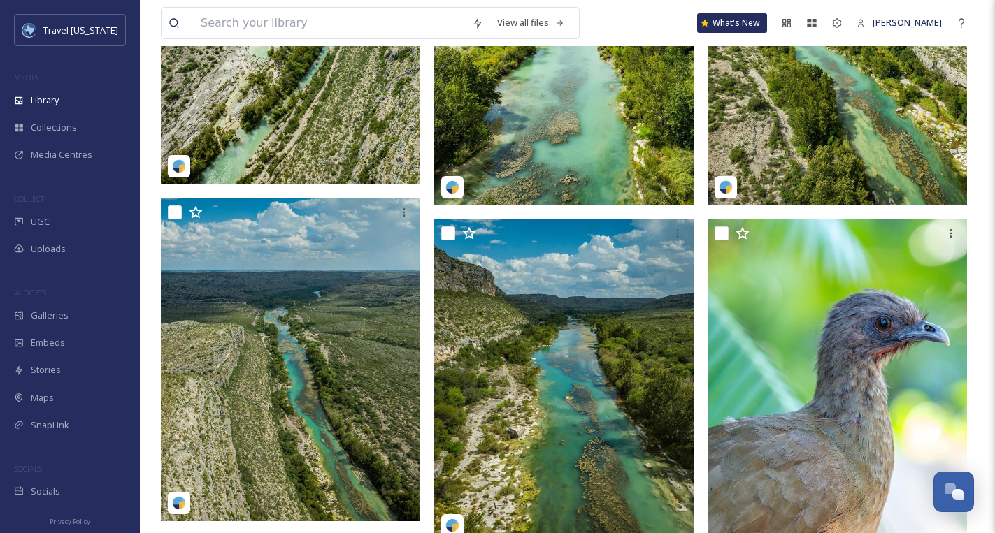
scroll to position [3805, 0]
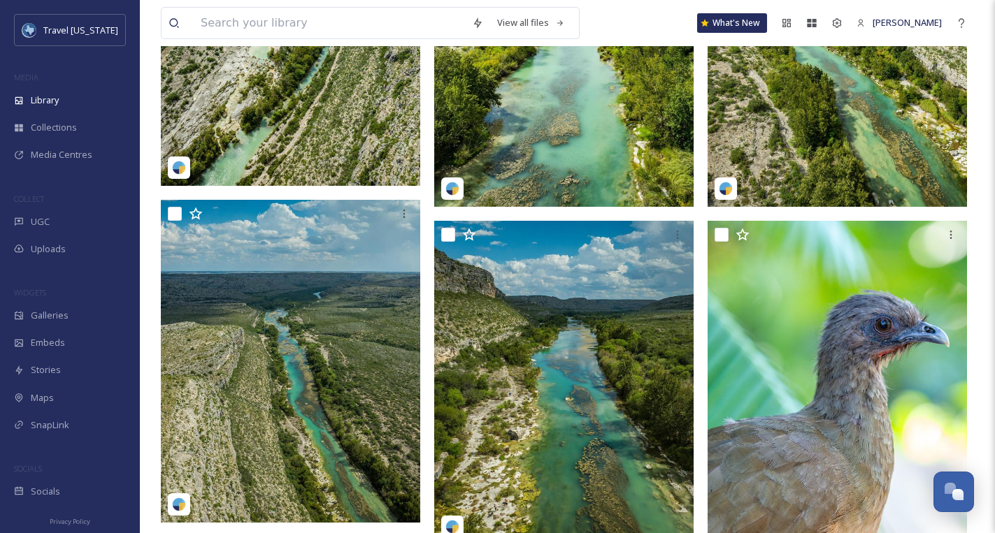
click at [370, 257] on img at bounding box center [290, 362] width 259 height 324
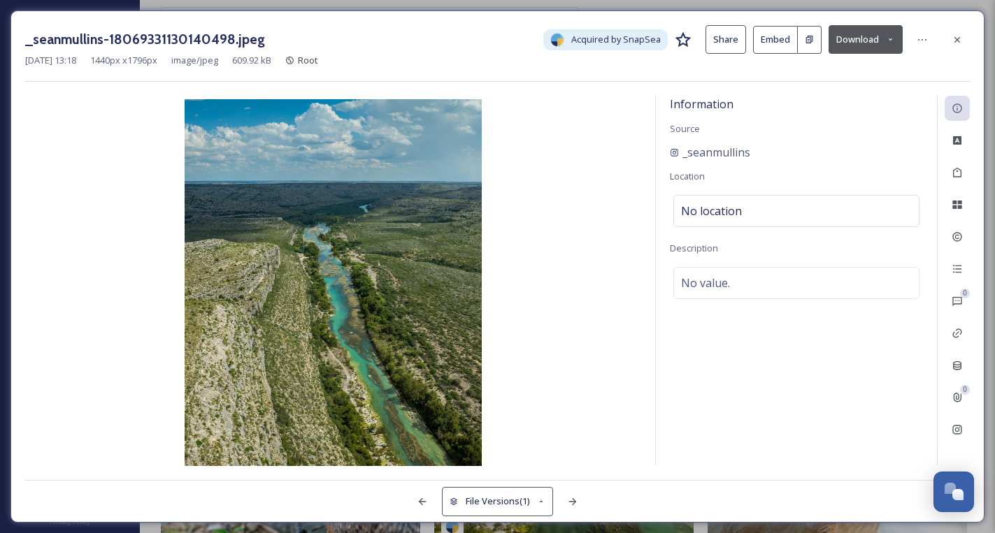
drag, startPoint x: 667, startPoint y: 8, endPoint x: 406, endPoint y: 13, distance: 261.4
click at [666, 8] on div "_seanmullins-18069331130140498.jpeg Acquired by SnapSea Share Embed Download Se…" at bounding box center [497, 266] width 995 height 533
click at [962, 42] on div at bounding box center [956, 39] width 25 height 25
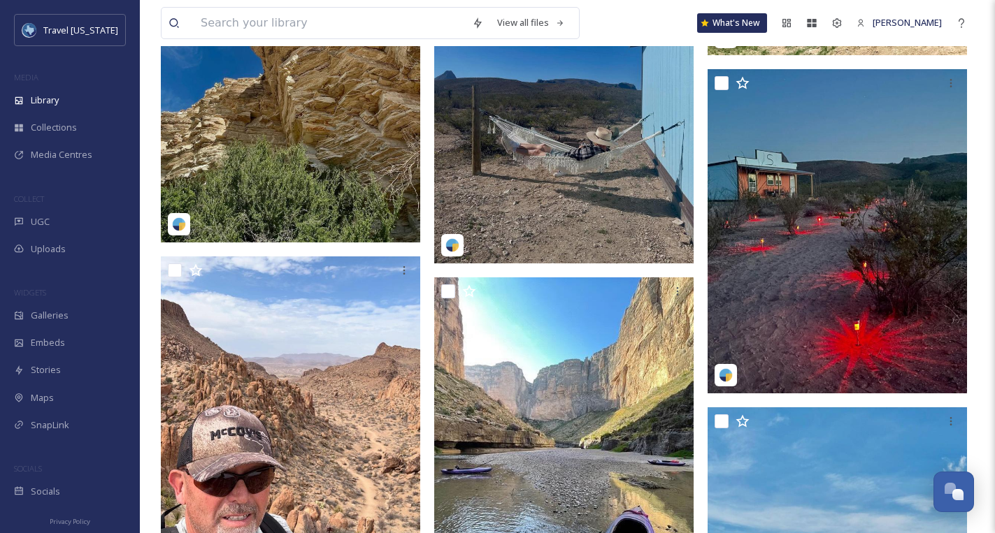
scroll to position [2391, 0]
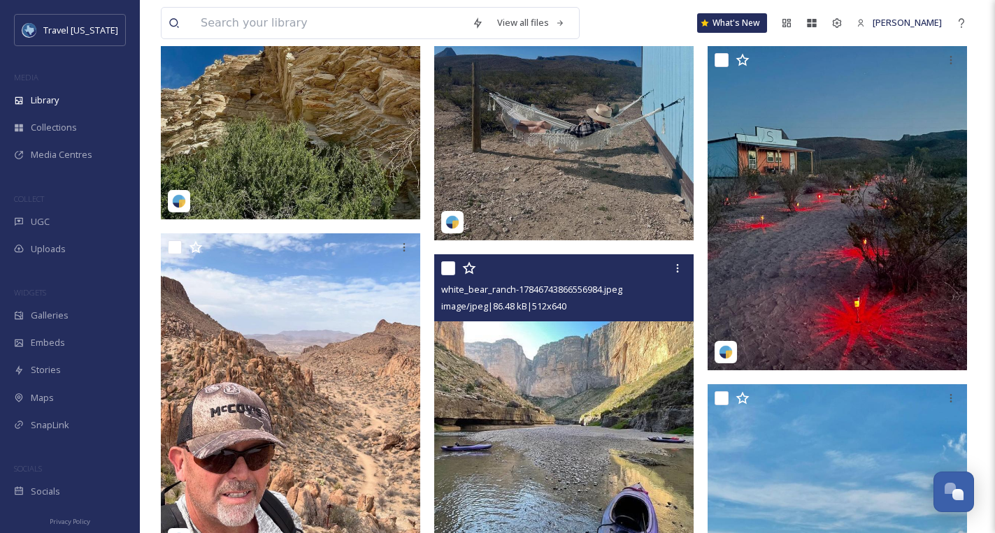
click at [575, 376] on img at bounding box center [563, 416] width 259 height 324
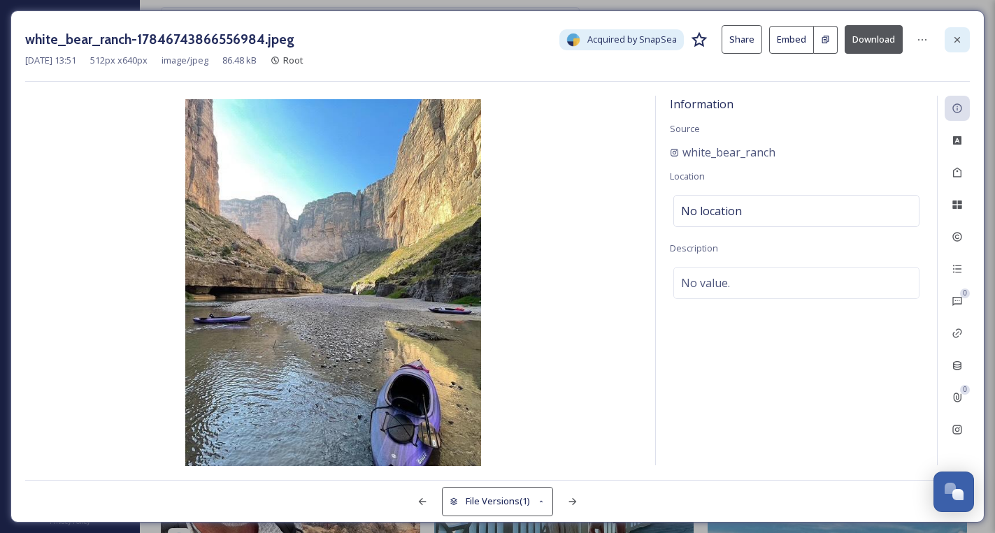
click at [953, 37] on icon at bounding box center [956, 39] width 11 height 11
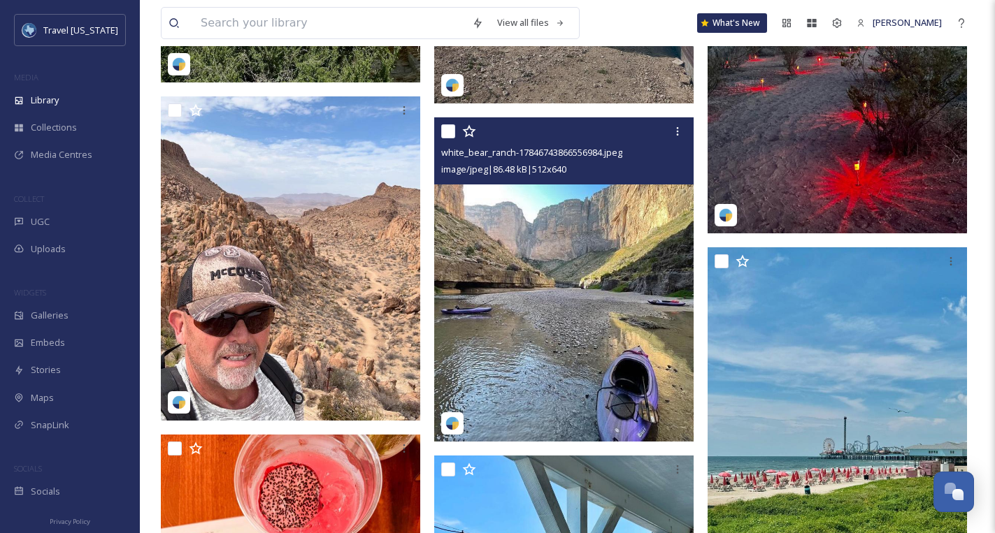
scroll to position [2526, 0]
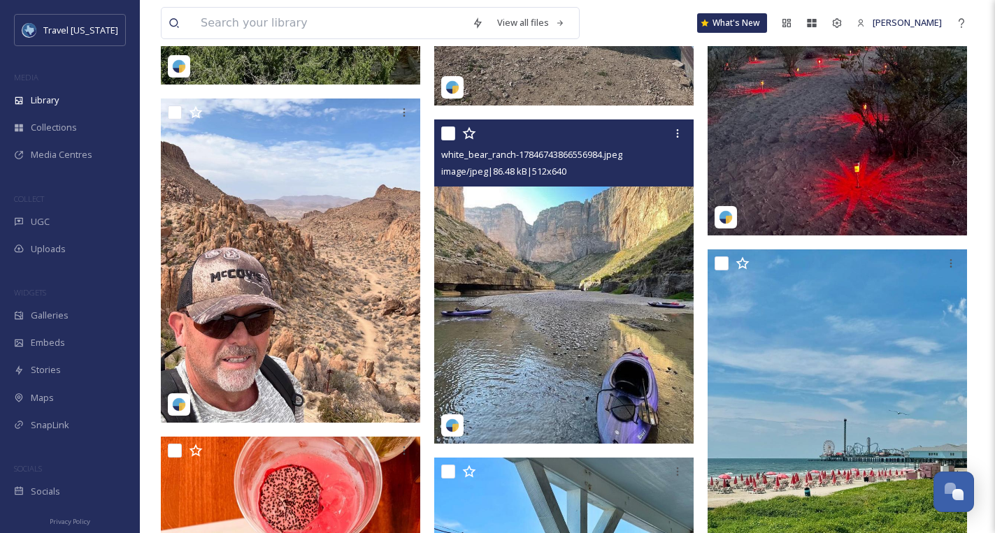
click at [572, 294] on img at bounding box center [563, 282] width 259 height 324
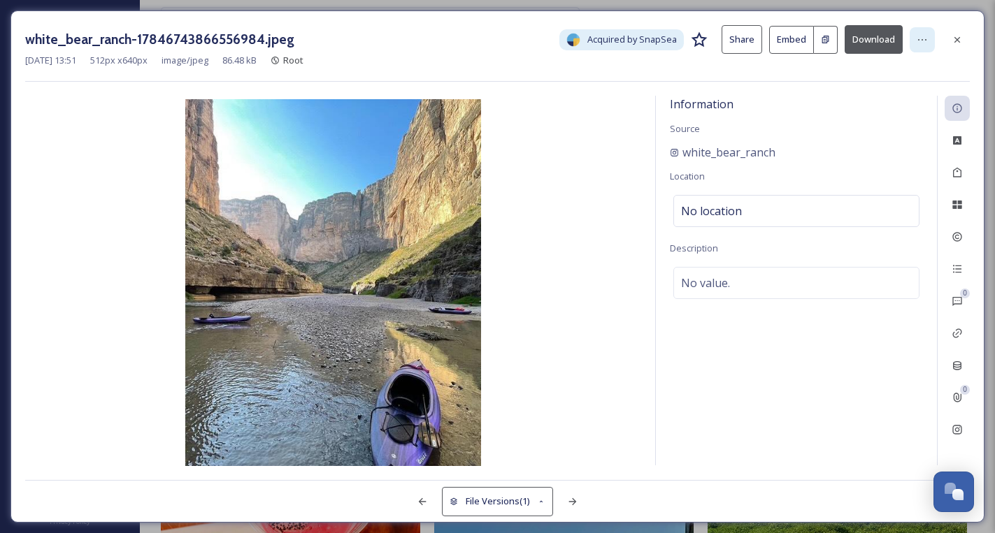
click at [925, 45] on icon at bounding box center [921, 39] width 11 height 11
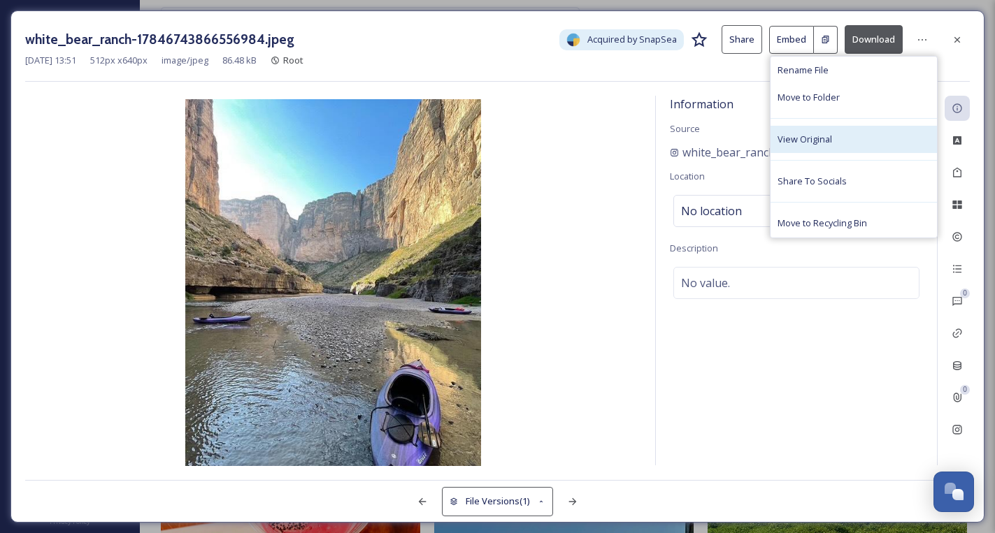
click at [835, 139] on div "View Original" at bounding box center [853, 139] width 166 height 27
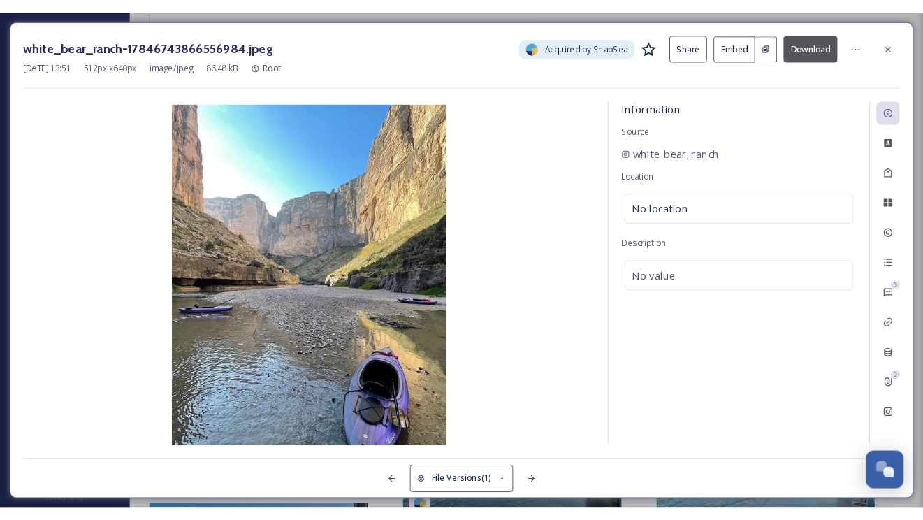
scroll to position [2355, 0]
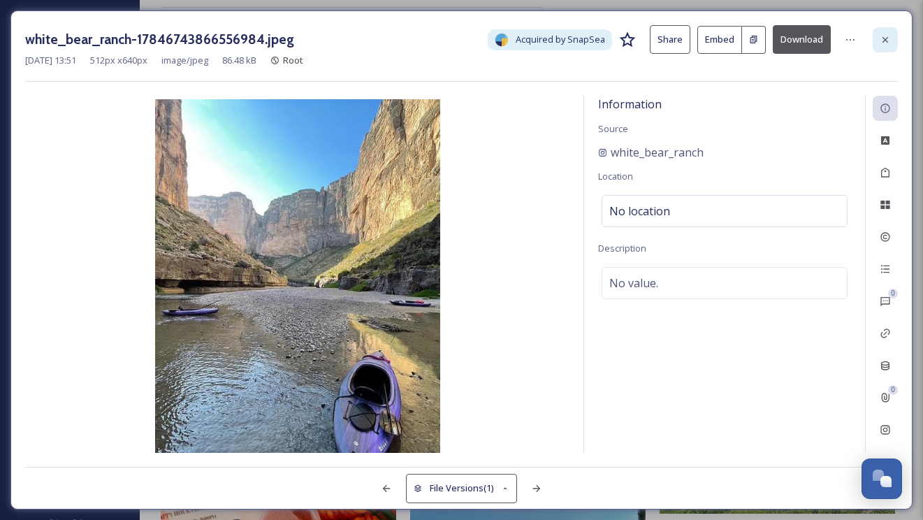
click at [882, 34] on icon at bounding box center [885, 39] width 11 height 11
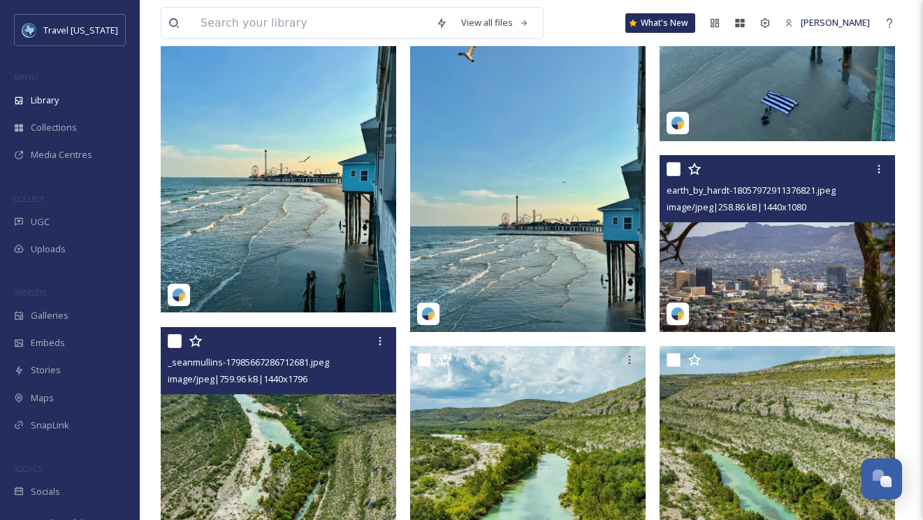
scroll to position [3047, 0]
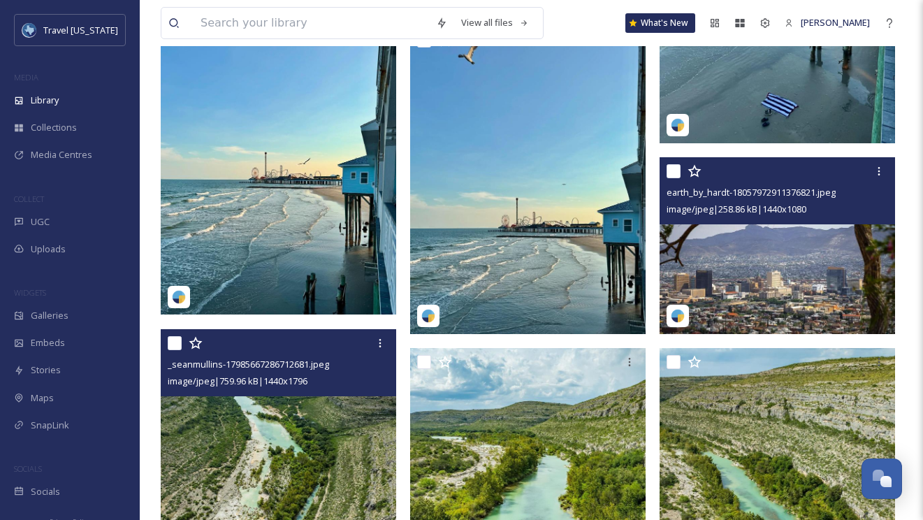
click at [745, 248] on img at bounding box center [778, 245] width 236 height 177
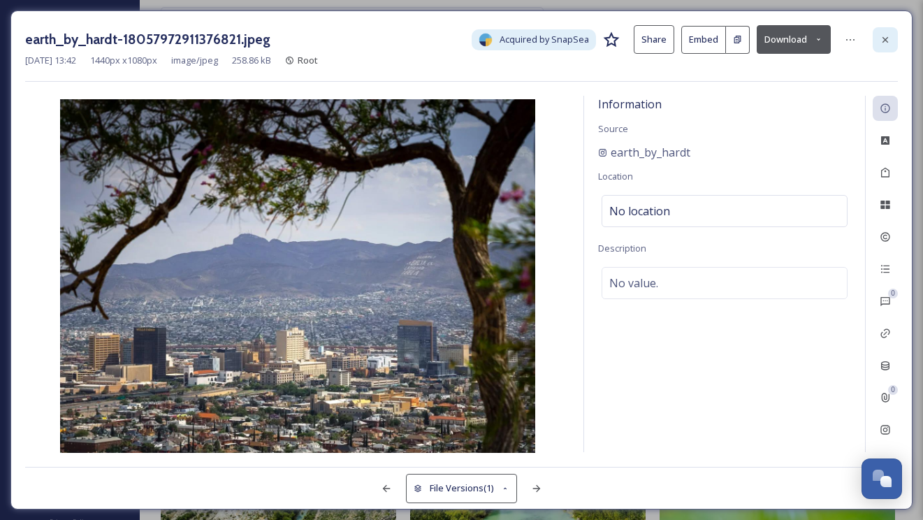
click at [880, 39] on icon at bounding box center [885, 39] width 11 height 11
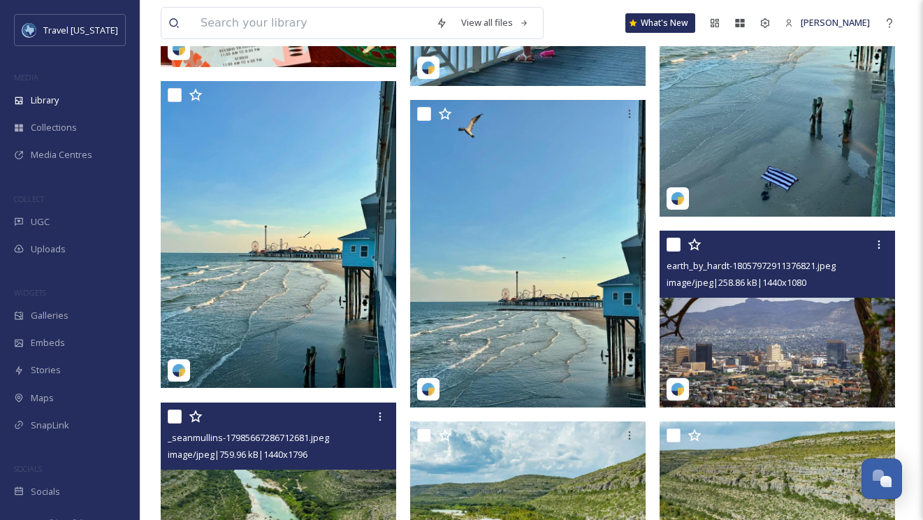
scroll to position [2962, 0]
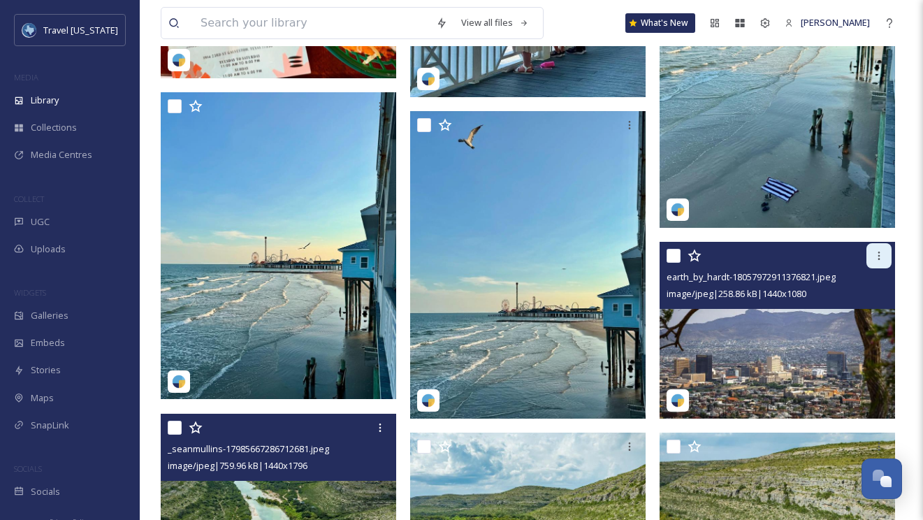
click at [870, 257] on div at bounding box center [879, 255] width 25 height 25
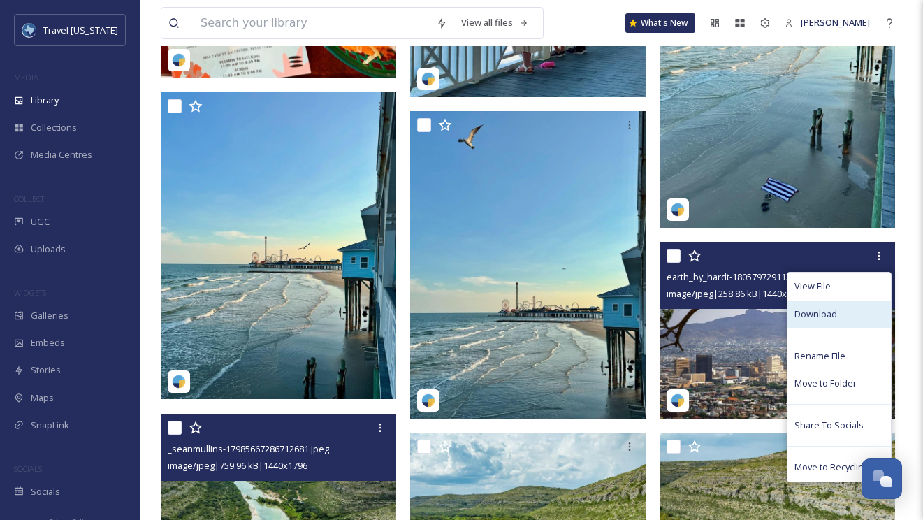
click at [848, 312] on div "Download" at bounding box center [839, 314] width 103 height 27
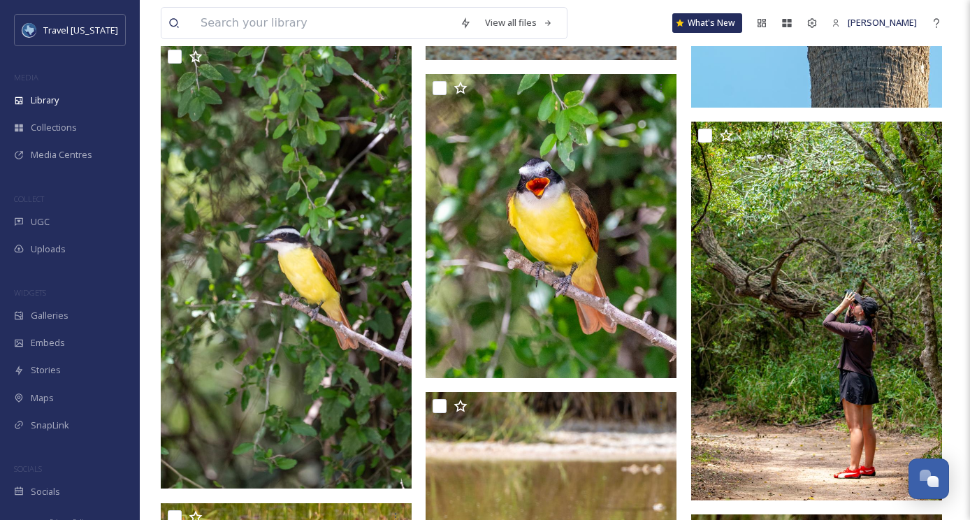
scroll to position [4593, 0]
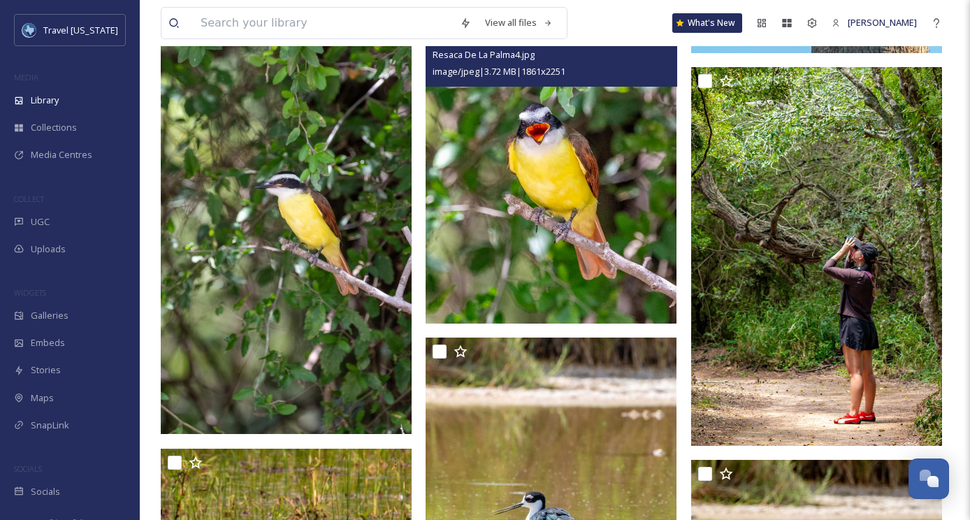
click at [487, 152] on img at bounding box center [551, 171] width 251 height 303
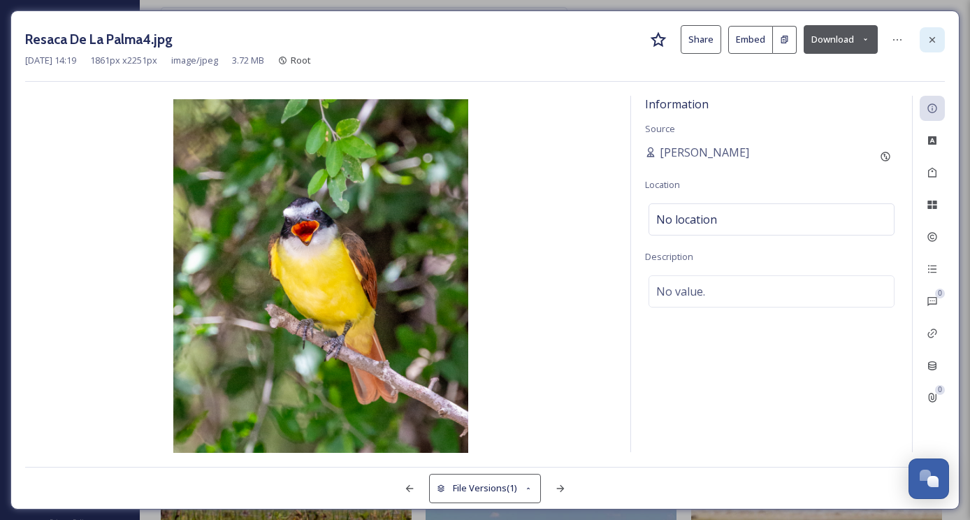
click at [928, 39] on icon at bounding box center [932, 39] width 11 height 11
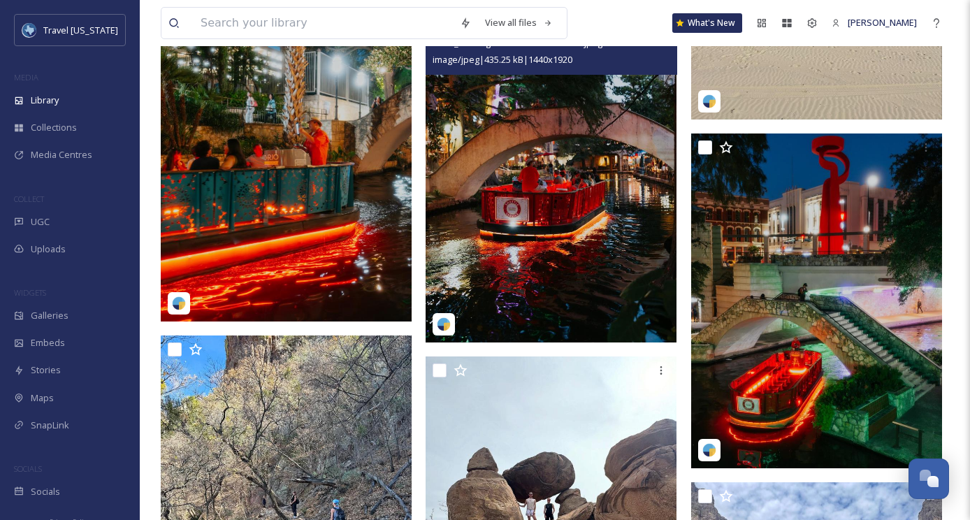
scroll to position [1559, 0]
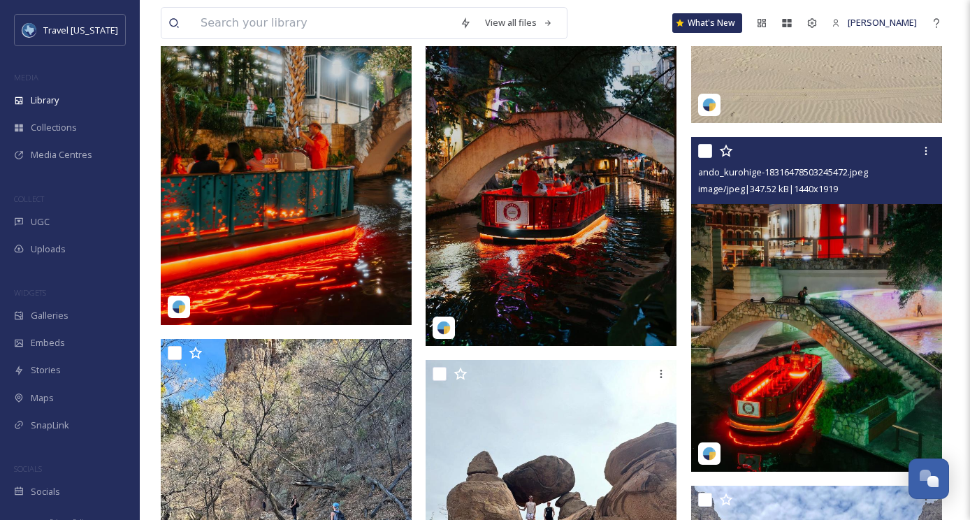
click at [783, 264] on img at bounding box center [816, 304] width 251 height 335
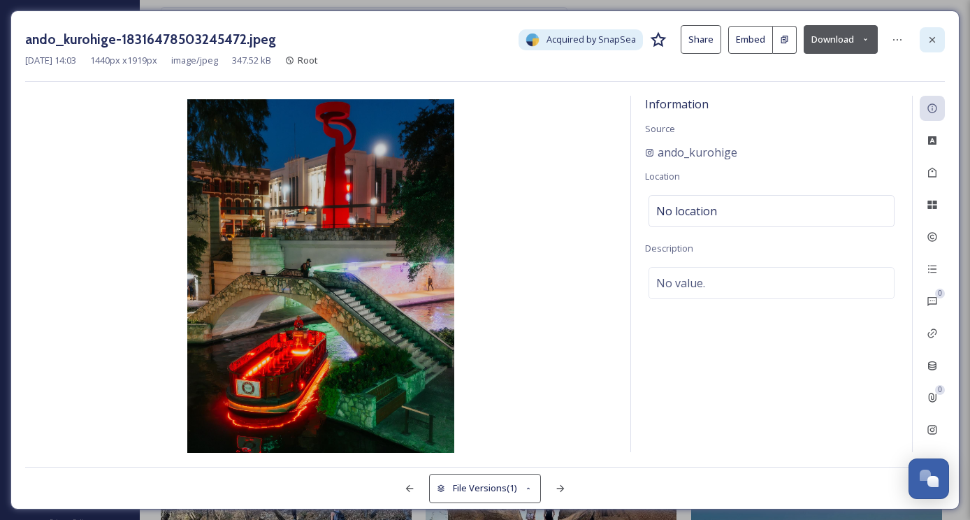
click at [932, 31] on div at bounding box center [932, 39] width 25 height 25
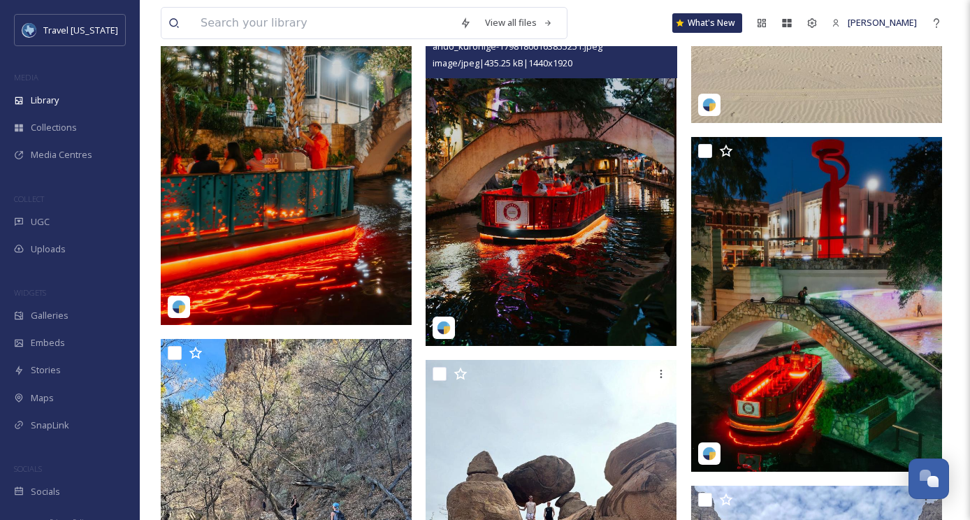
click at [525, 184] on img at bounding box center [551, 178] width 251 height 334
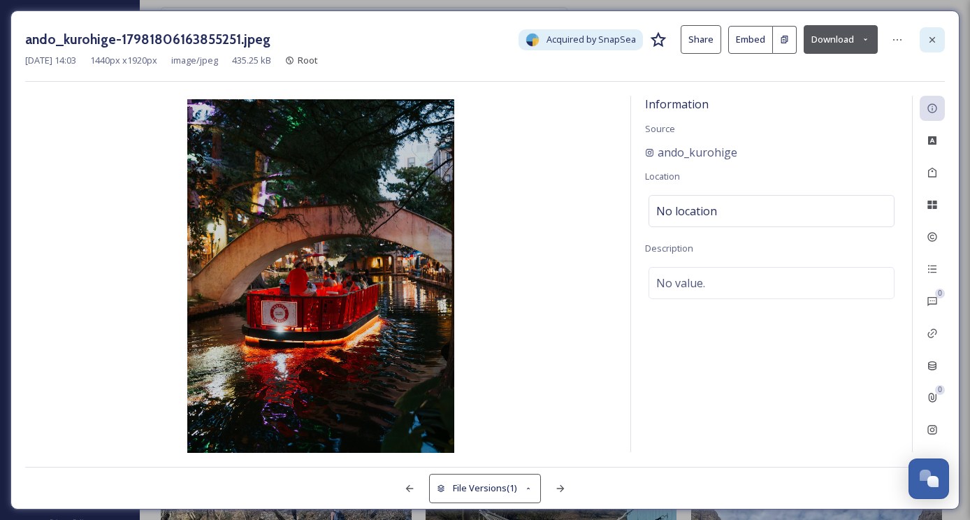
click at [930, 38] on icon at bounding box center [933, 39] width 6 height 6
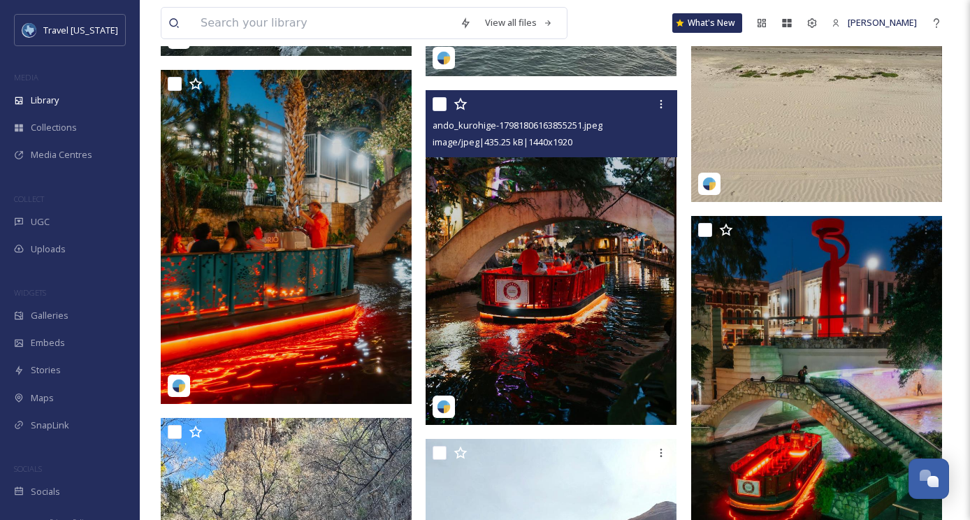
scroll to position [1450, 0]
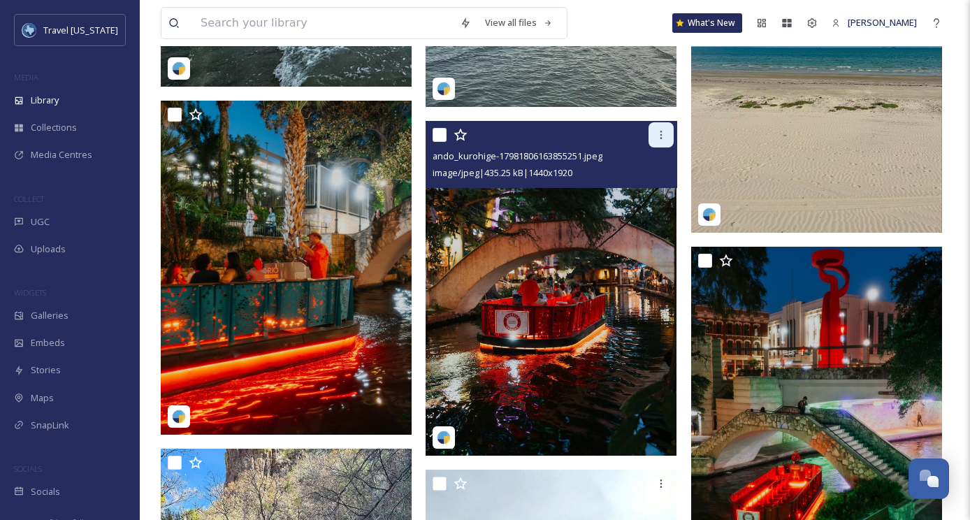
click at [665, 136] on icon at bounding box center [661, 134] width 11 height 11
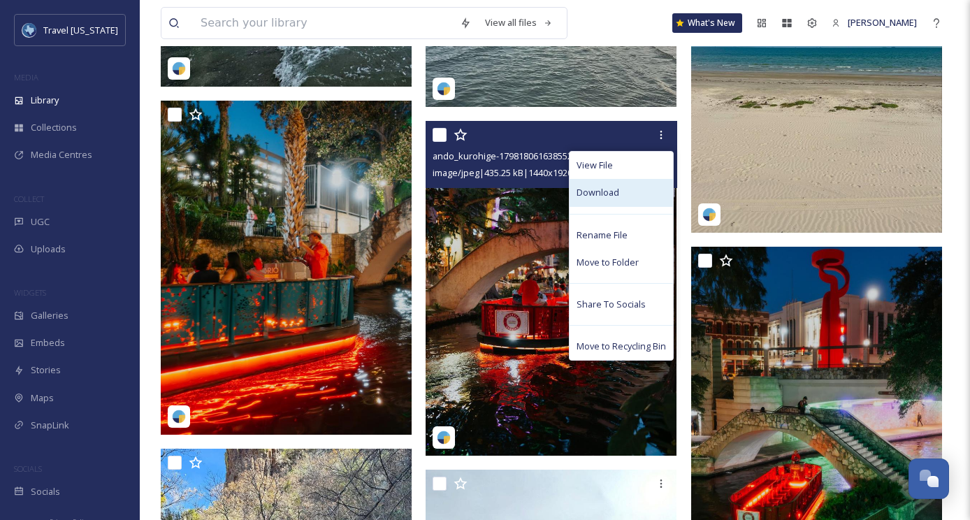
click at [616, 192] on span "Download" at bounding box center [598, 192] width 43 height 13
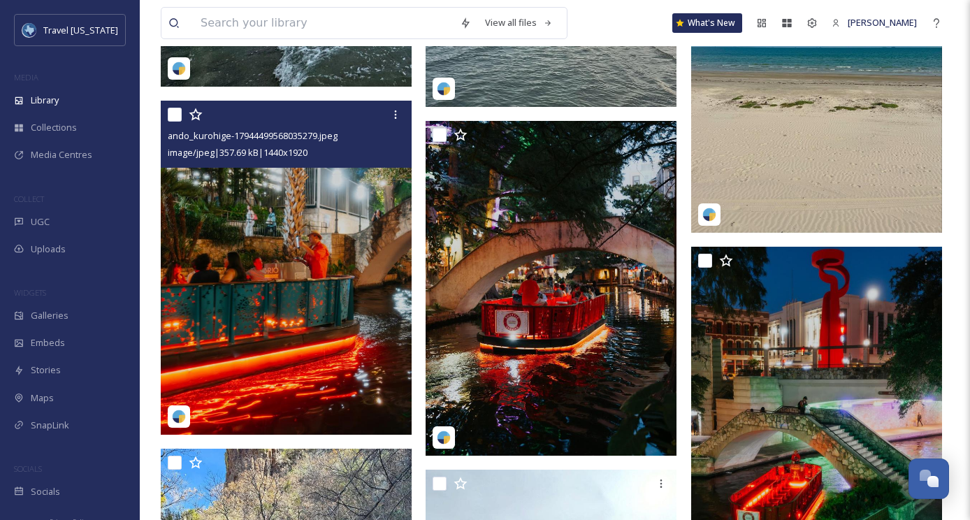
click at [275, 274] on img at bounding box center [286, 268] width 251 height 334
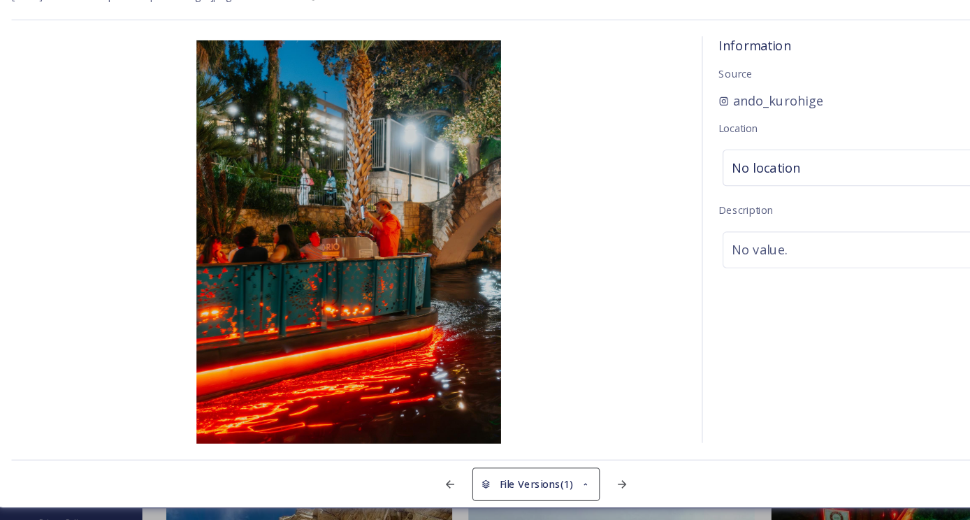
scroll to position [1449, 0]
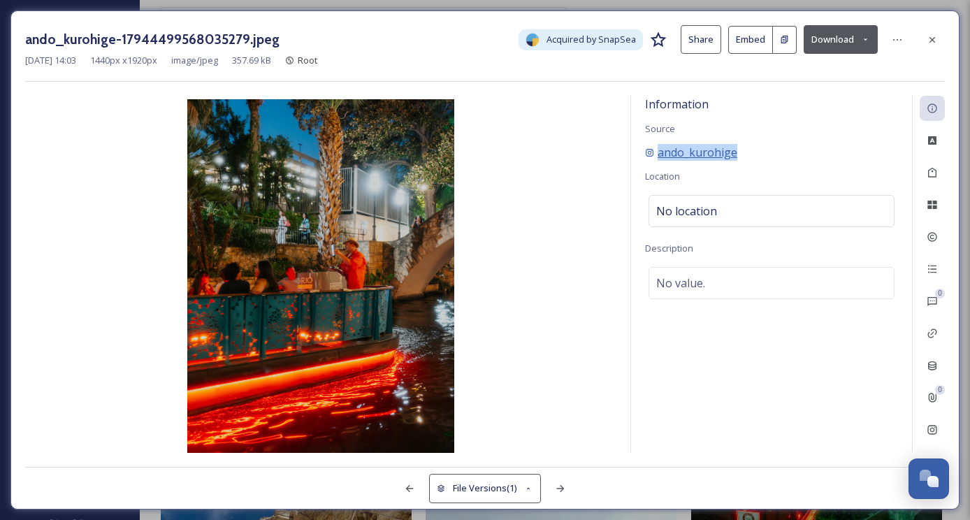
drag, startPoint x: 760, startPoint y: 147, endPoint x: 651, endPoint y: 146, distance: 108.3
click at [651, 146] on div "ando_kurohige" at bounding box center [771, 152] width 253 height 17
copy span "ando_kurohige"
click at [900, 36] on icon at bounding box center [897, 39] width 11 height 11
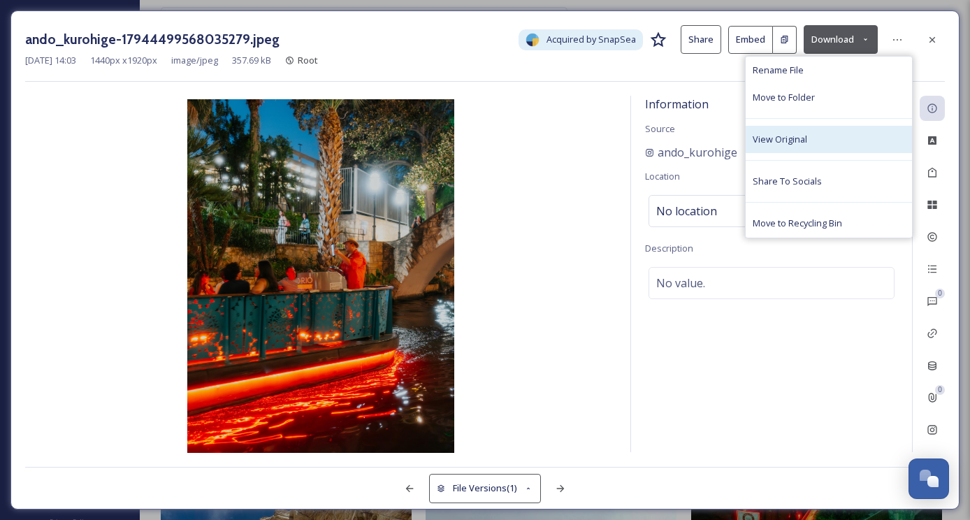
click at [807, 143] on div "View Original" at bounding box center [829, 139] width 166 height 27
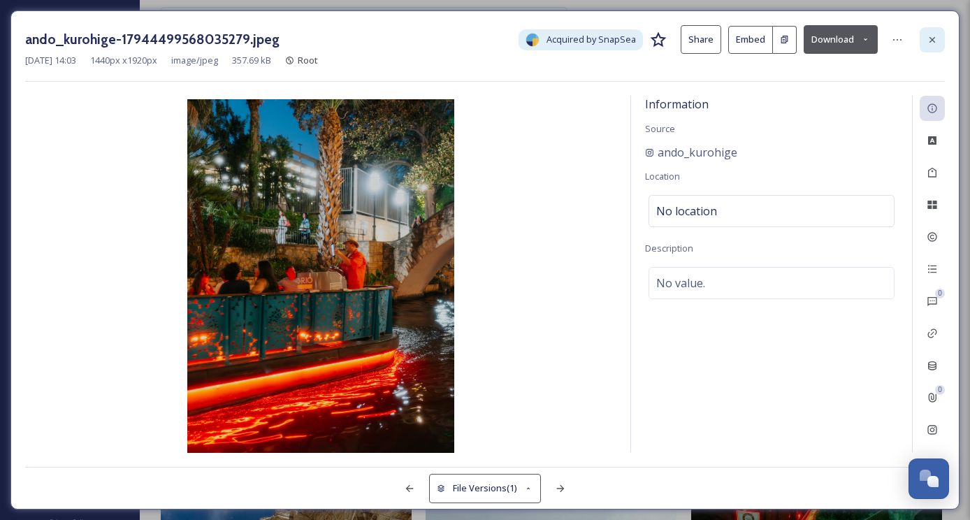
click at [929, 34] on icon at bounding box center [932, 39] width 11 height 11
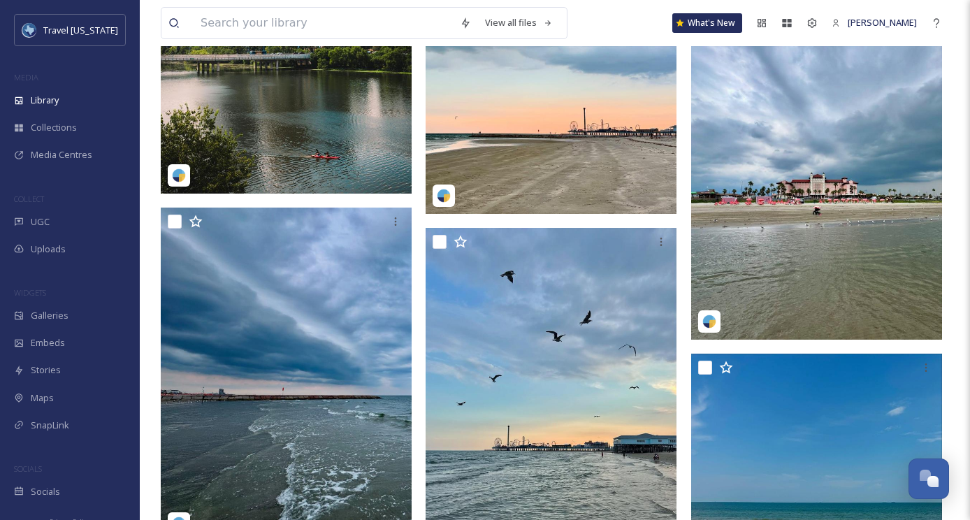
scroll to position [1069, 0]
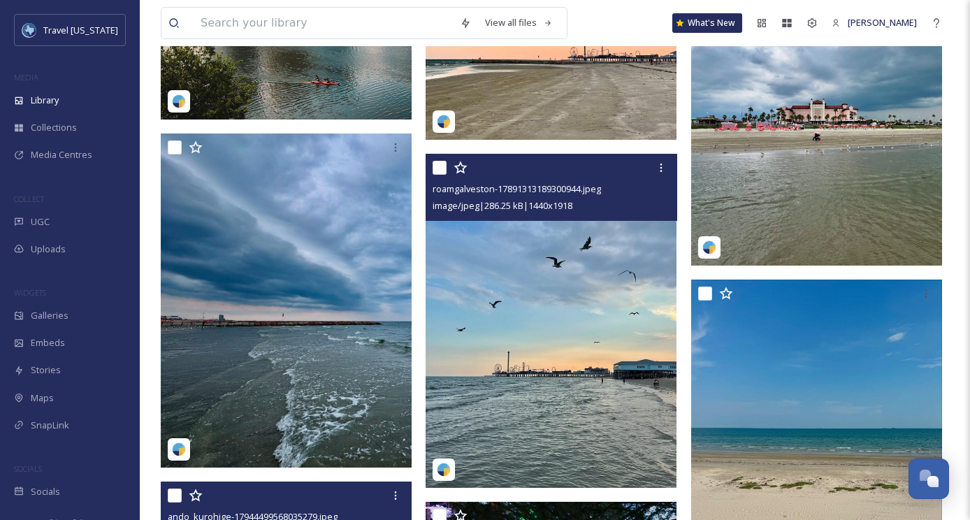
click at [514, 308] on img at bounding box center [551, 321] width 251 height 334
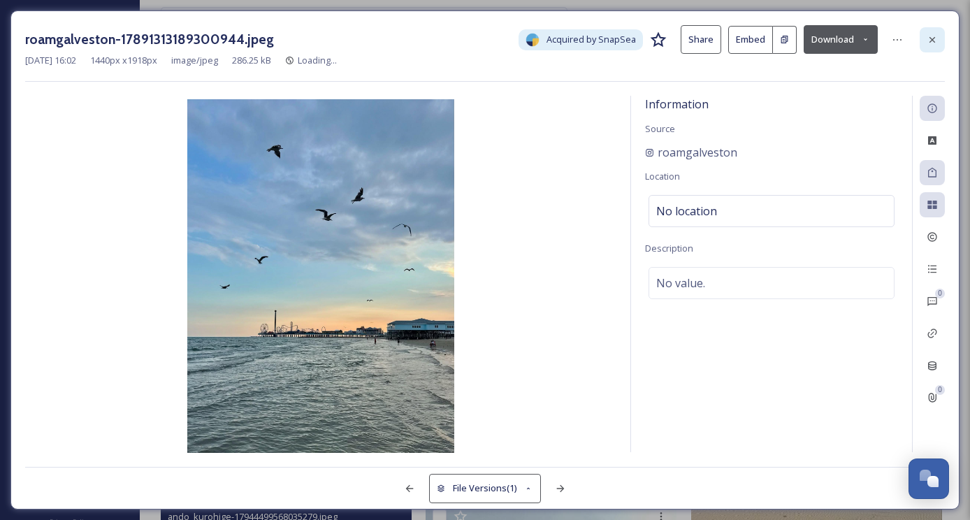
click at [938, 42] on div at bounding box center [932, 39] width 25 height 25
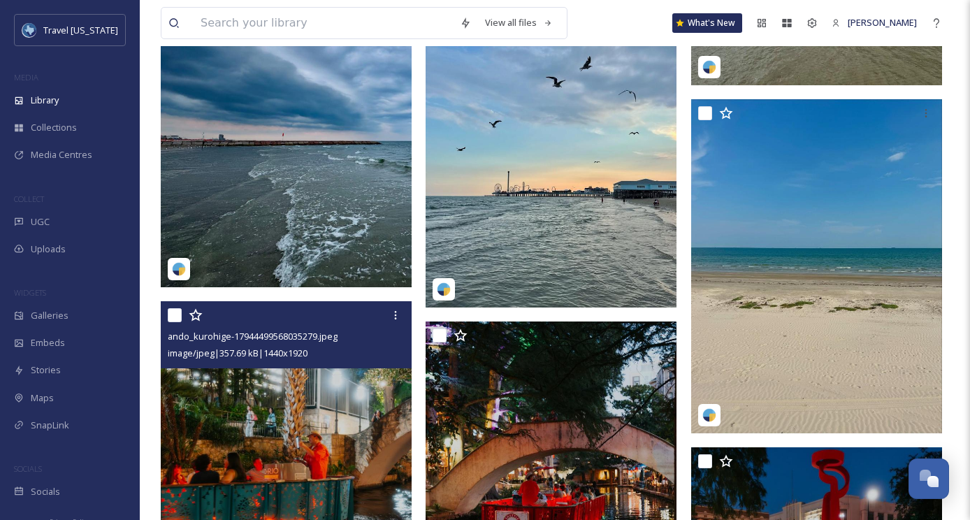
scroll to position [1150, 0]
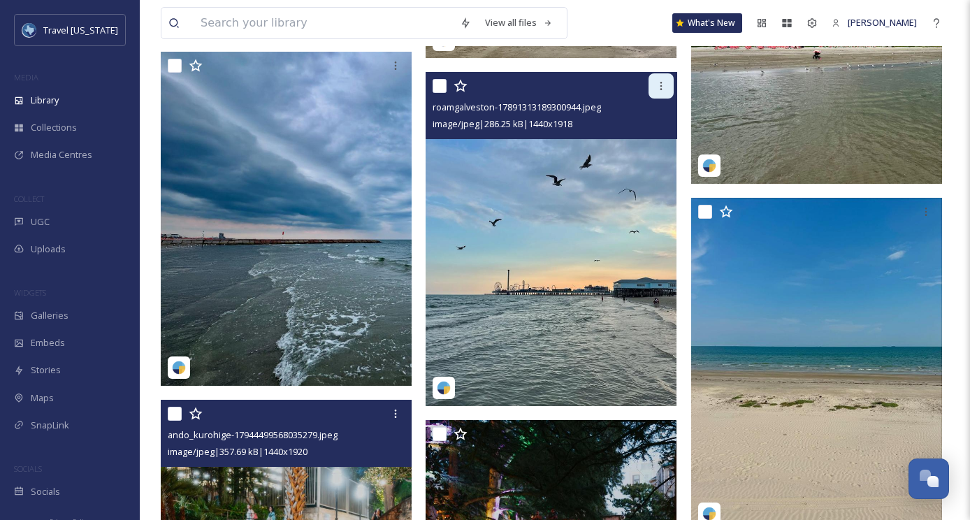
click at [660, 84] on icon at bounding box center [661, 85] width 11 height 11
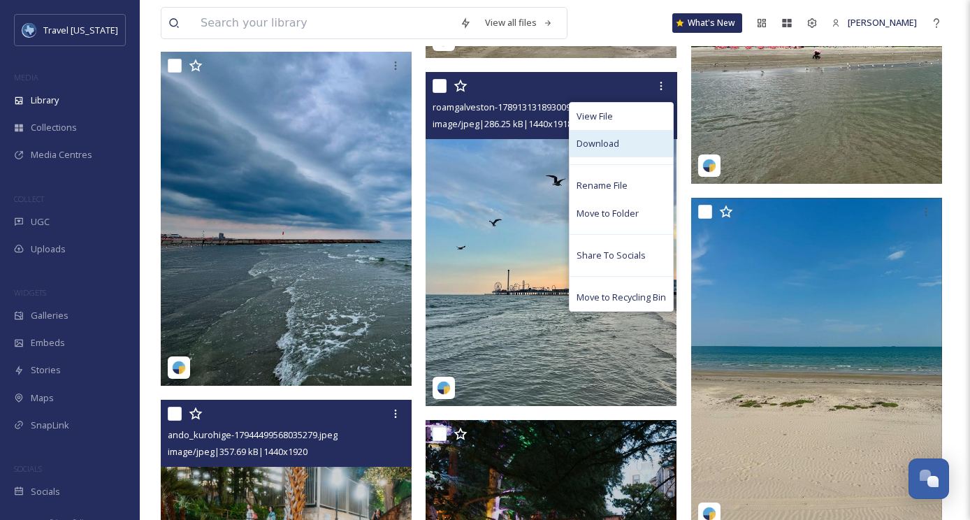
click at [630, 143] on div "Download" at bounding box center [621, 143] width 103 height 27
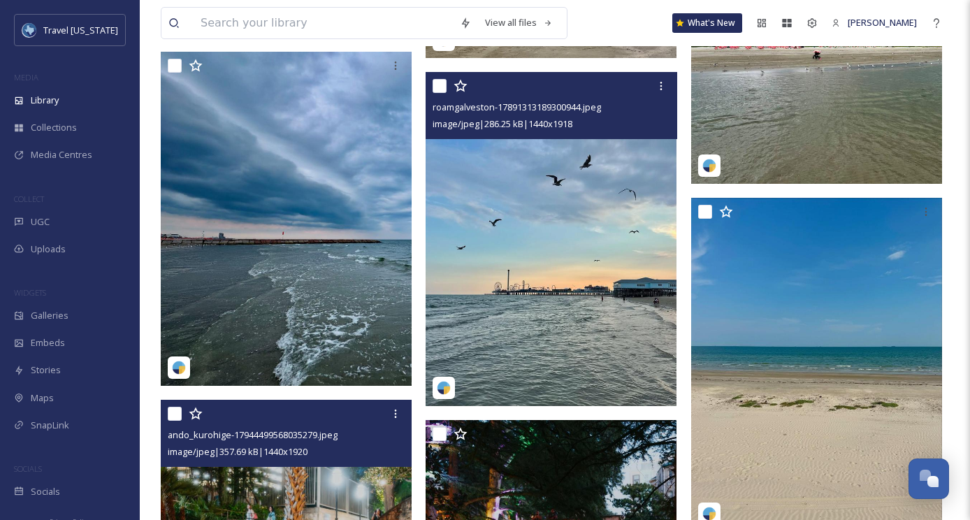
click at [558, 223] on img at bounding box center [551, 239] width 251 height 334
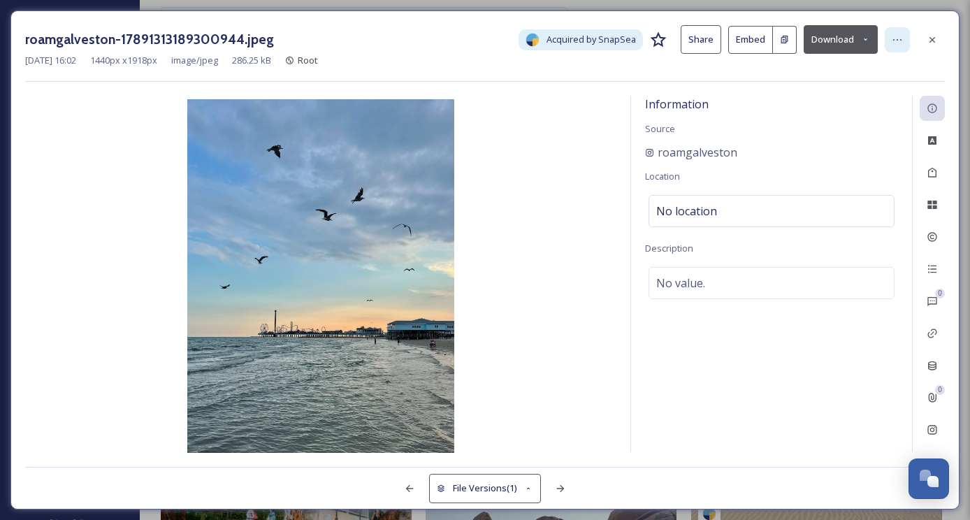
click at [898, 39] on icon at bounding box center [897, 39] width 11 height 11
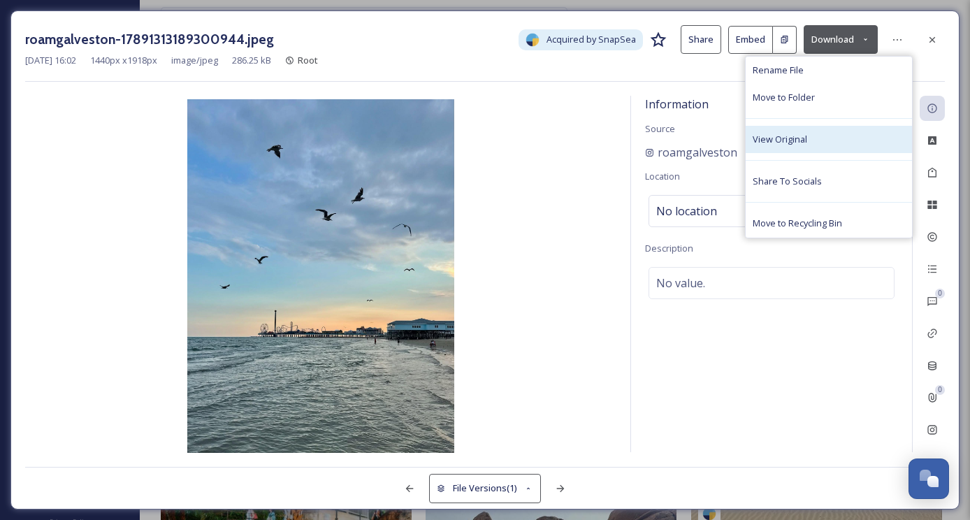
click at [795, 140] on span "View Original" at bounding box center [780, 139] width 55 height 13
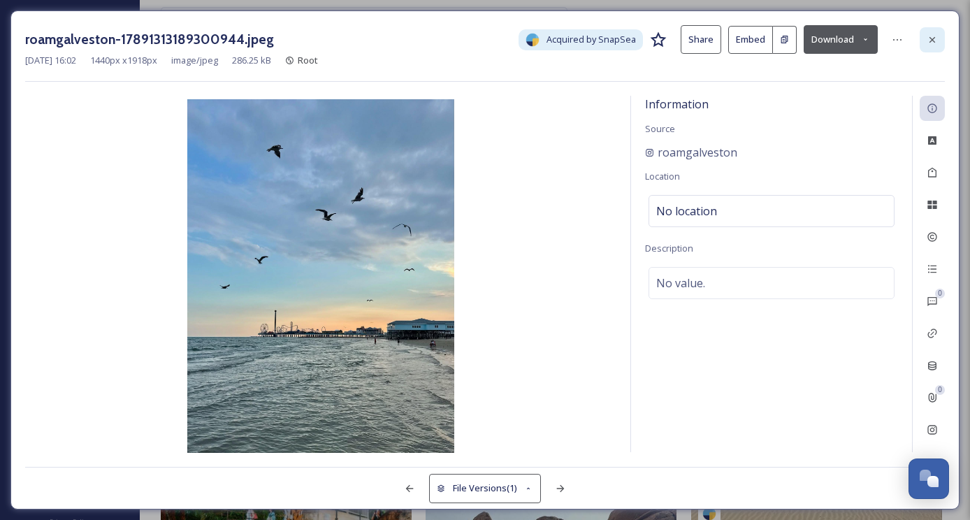
click at [933, 36] on icon at bounding box center [932, 39] width 11 height 11
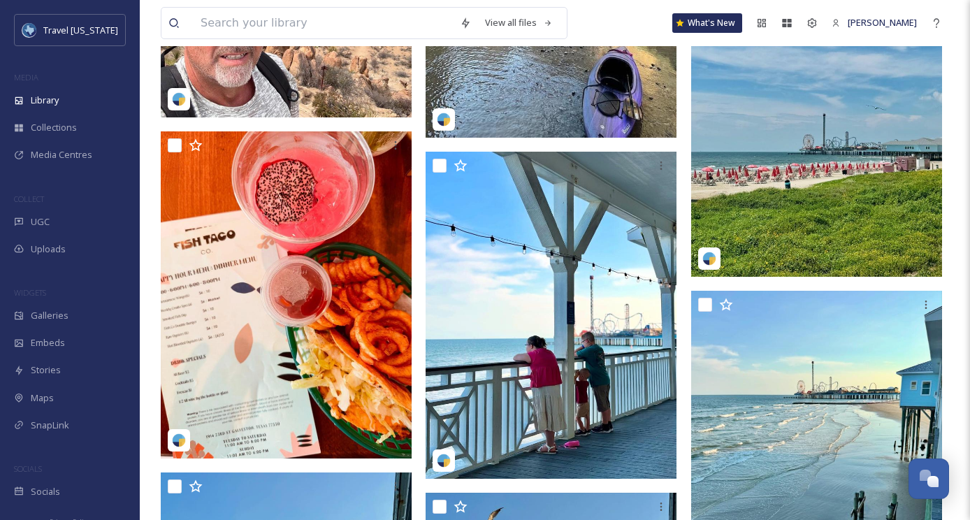
scroll to position [2749, 0]
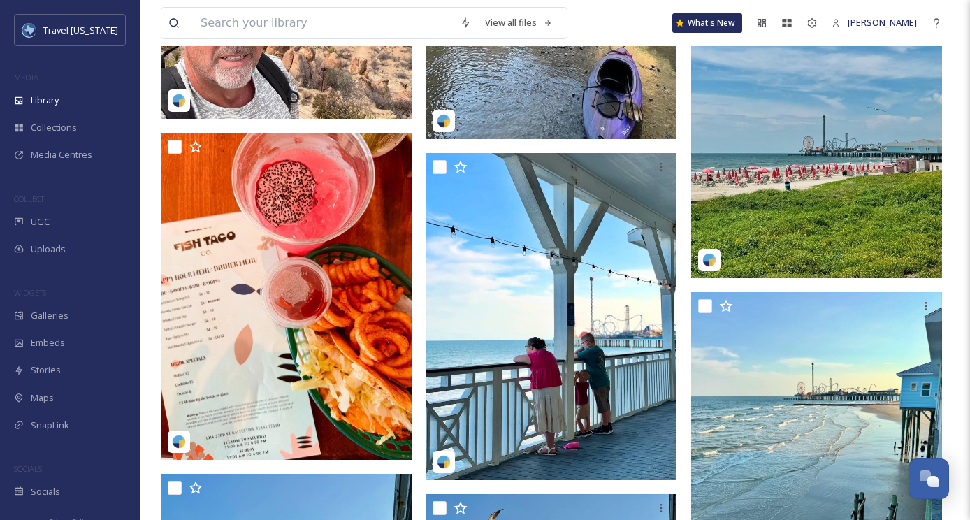
click at [767, 195] on img at bounding box center [816, 114] width 251 height 327
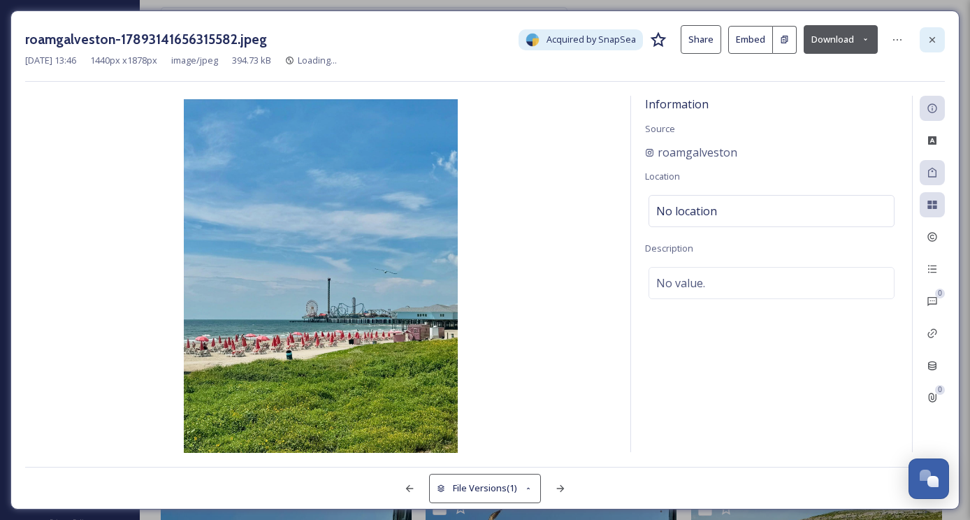
click at [932, 38] on icon at bounding box center [933, 39] width 6 height 6
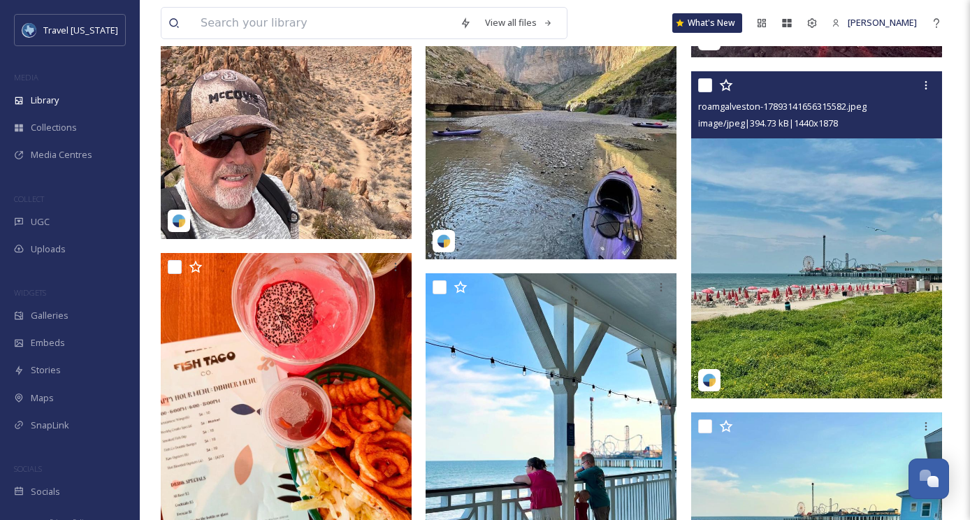
scroll to position [2615, 0]
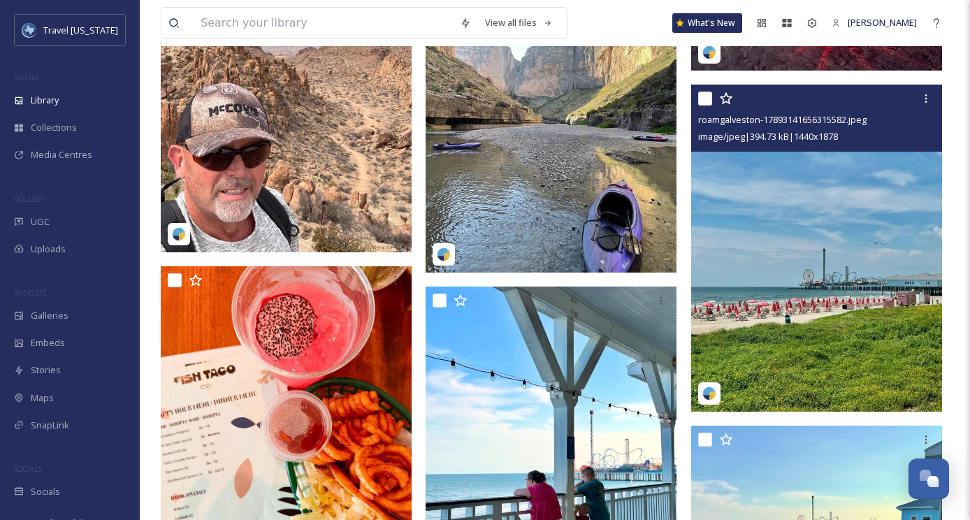
click at [830, 208] on img at bounding box center [816, 248] width 251 height 327
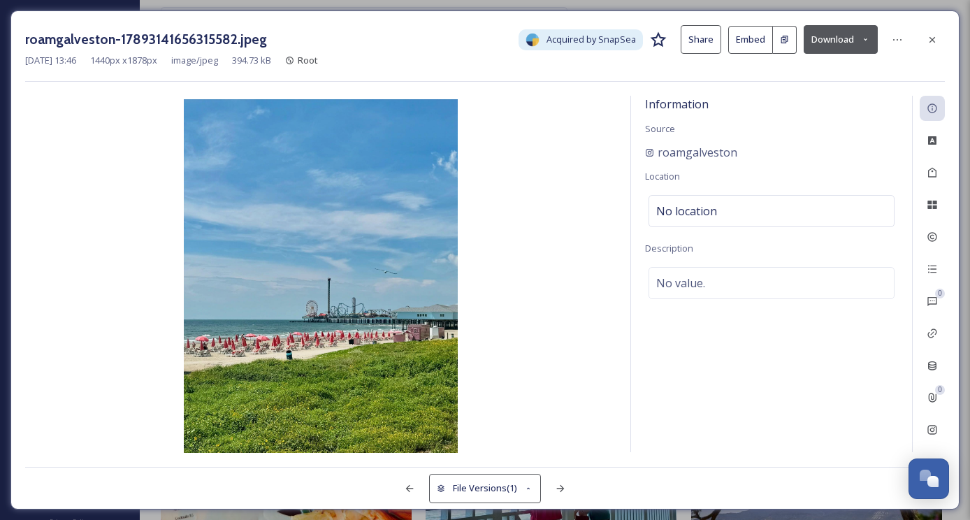
click at [837, 44] on button "Download" at bounding box center [841, 39] width 74 height 29
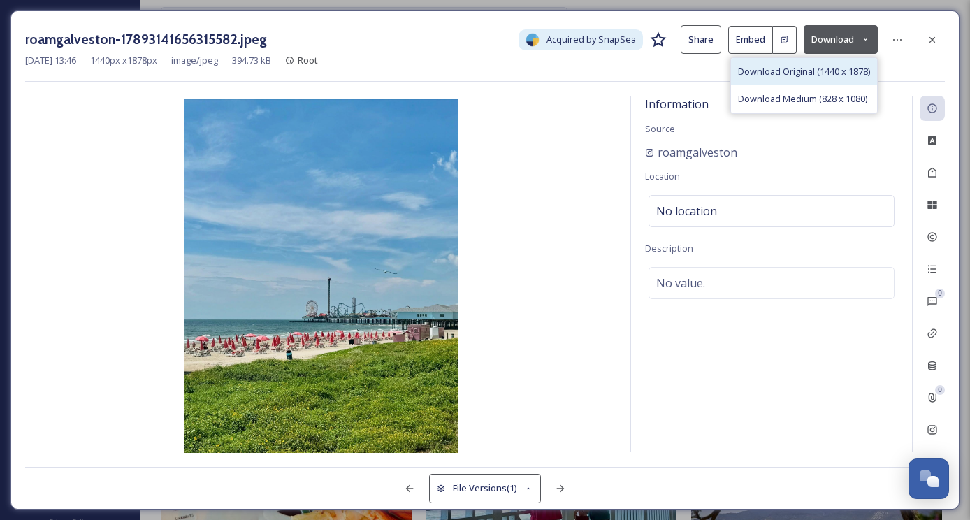
click at [823, 66] on span "Download Original (1440 x 1878)" at bounding box center [804, 71] width 132 height 13
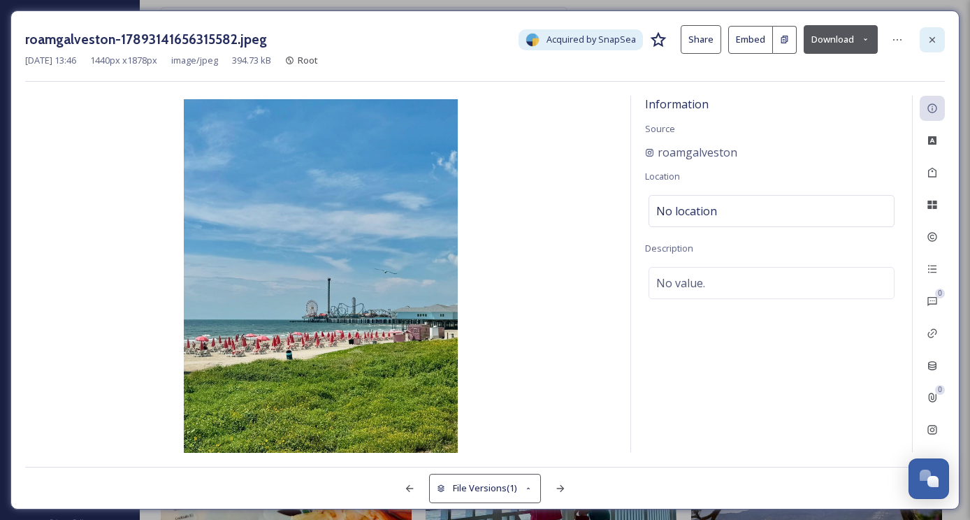
click at [930, 32] on div at bounding box center [932, 39] width 25 height 25
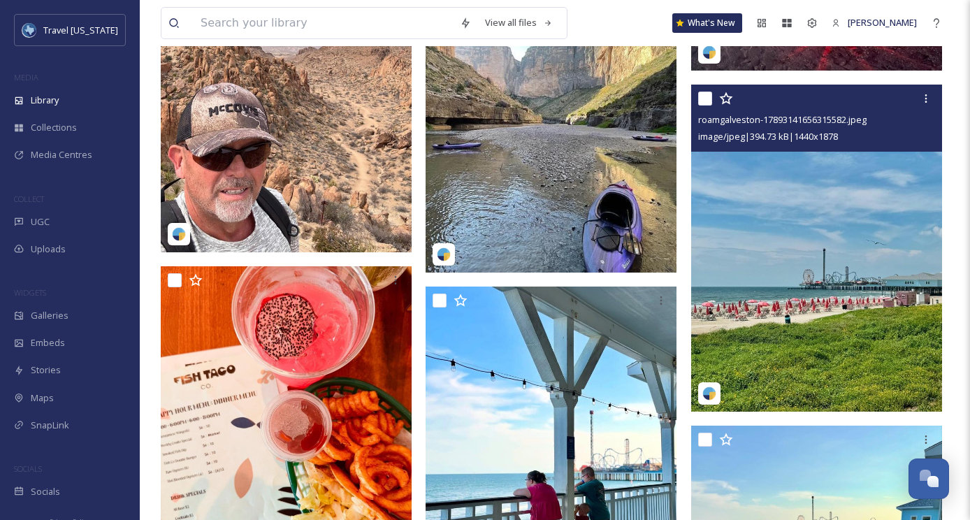
click at [782, 273] on img at bounding box center [816, 248] width 251 height 327
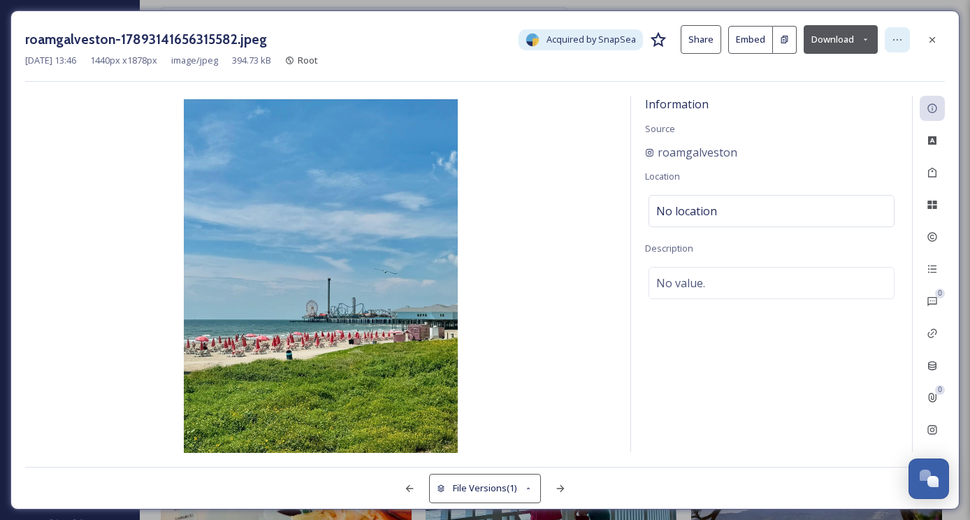
click at [897, 38] on icon at bounding box center [897, 39] width 11 height 11
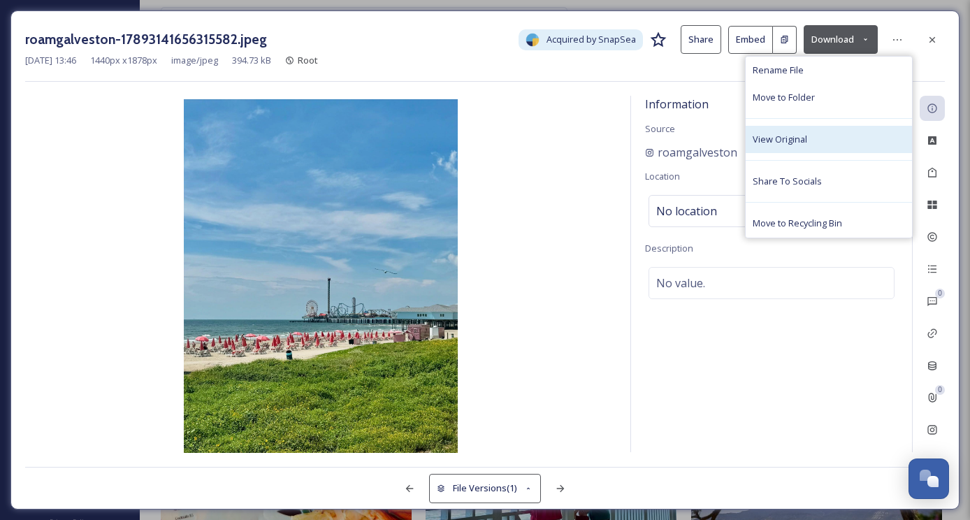
click at [814, 132] on div "View Original" at bounding box center [829, 139] width 166 height 27
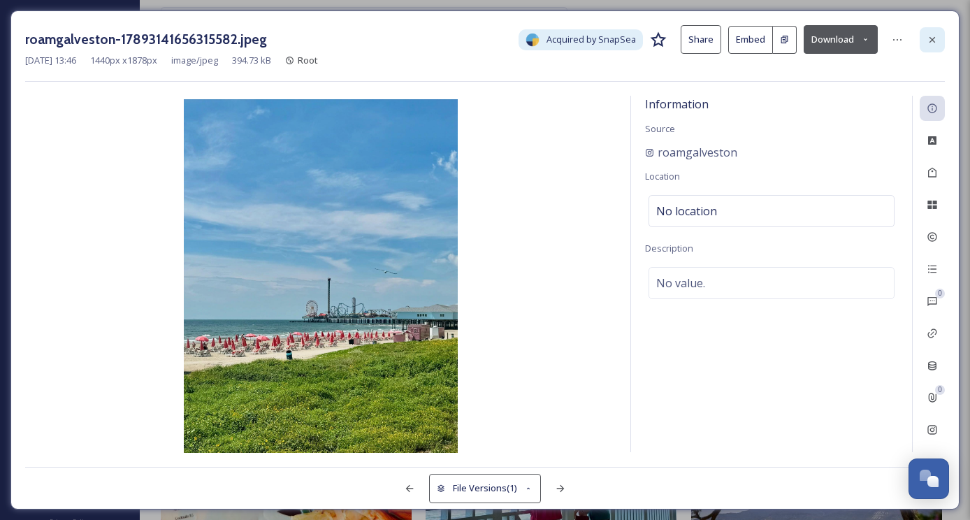
click at [925, 38] on div at bounding box center [932, 39] width 25 height 25
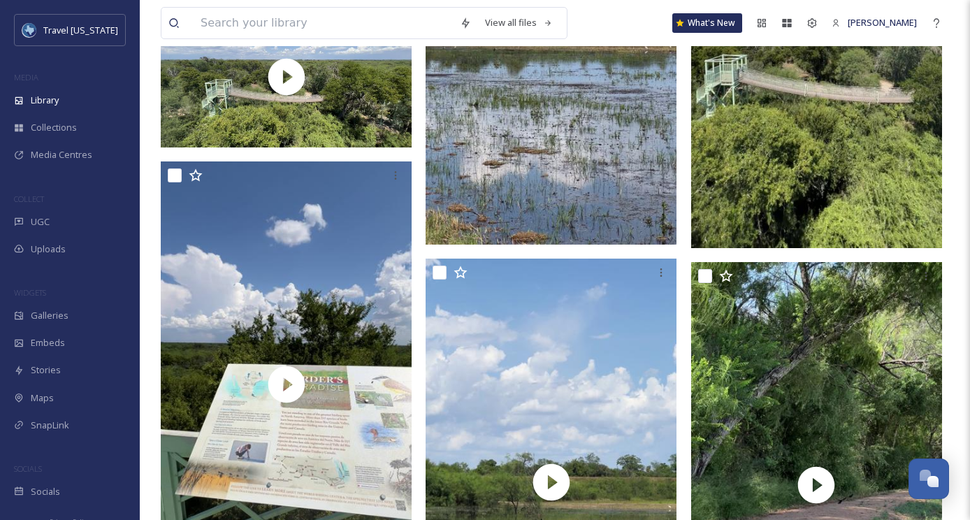
scroll to position [8741, 0]
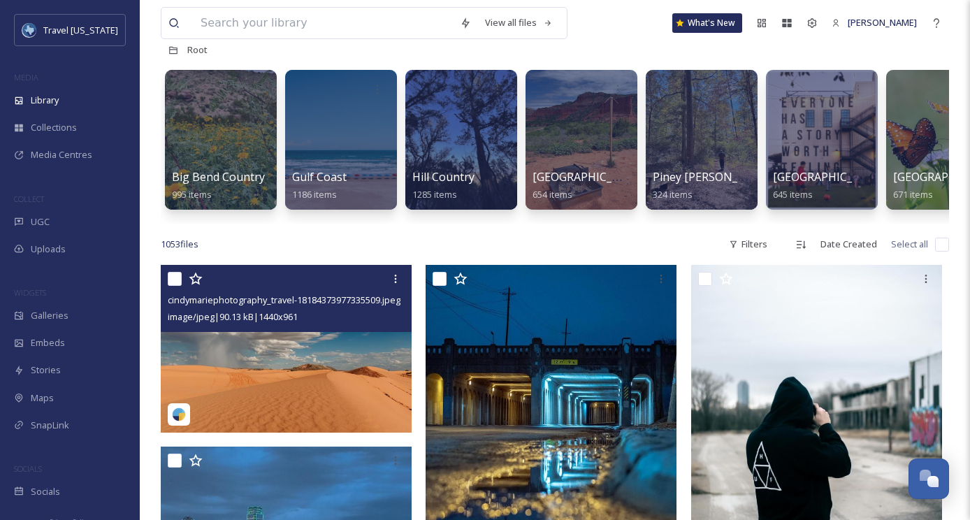
scroll to position [44, 0]
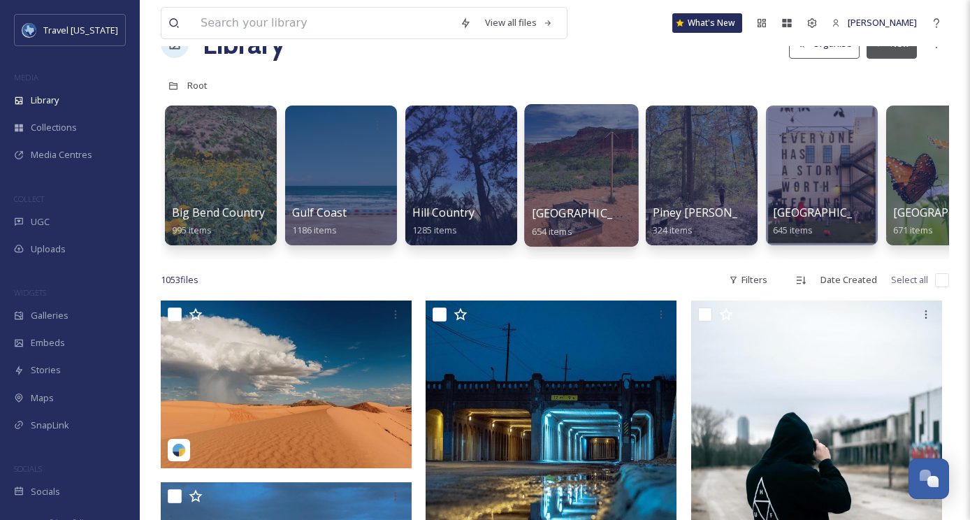
click at [582, 178] on div at bounding box center [581, 175] width 114 height 143
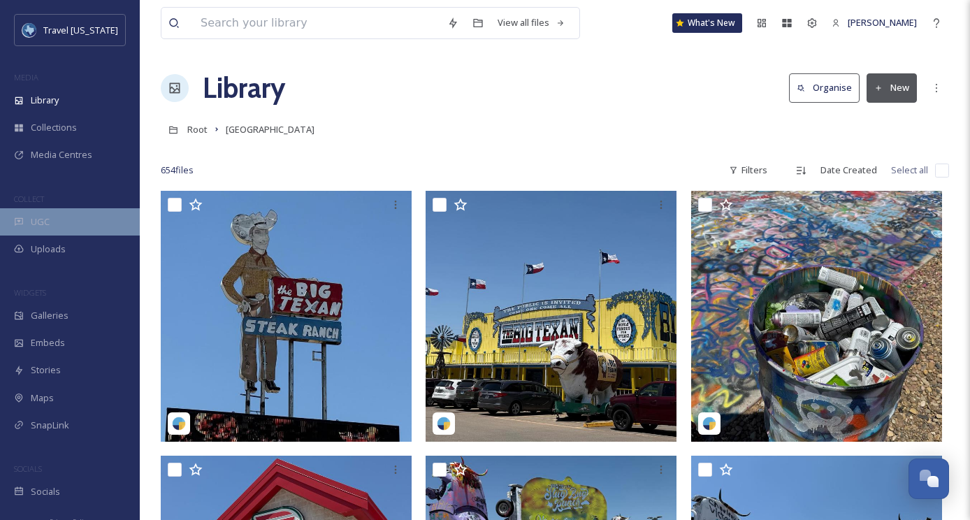
click at [49, 228] on div "UGC" at bounding box center [70, 221] width 140 height 27
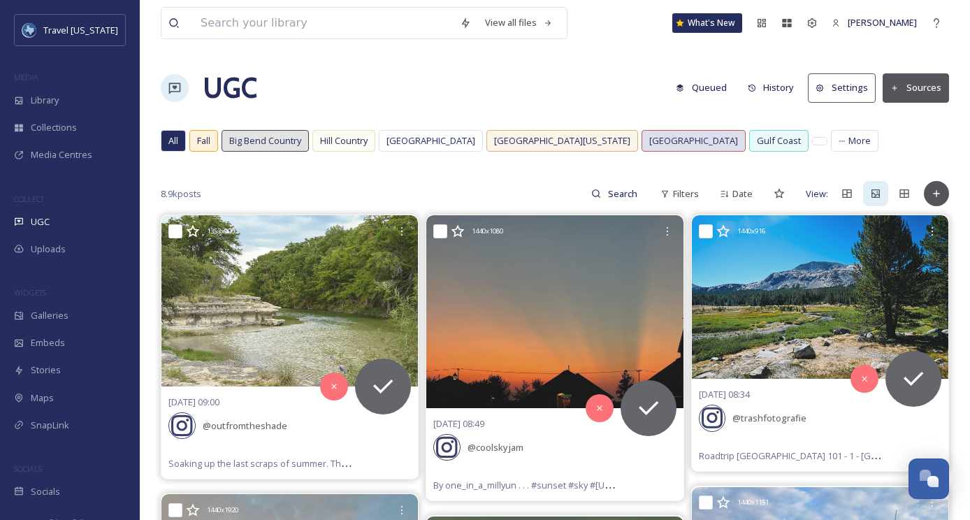
click at [649, 138] on span "[GEOGRAPHIC_DATA]" at bounding box center [693, 140] width 89 height 13
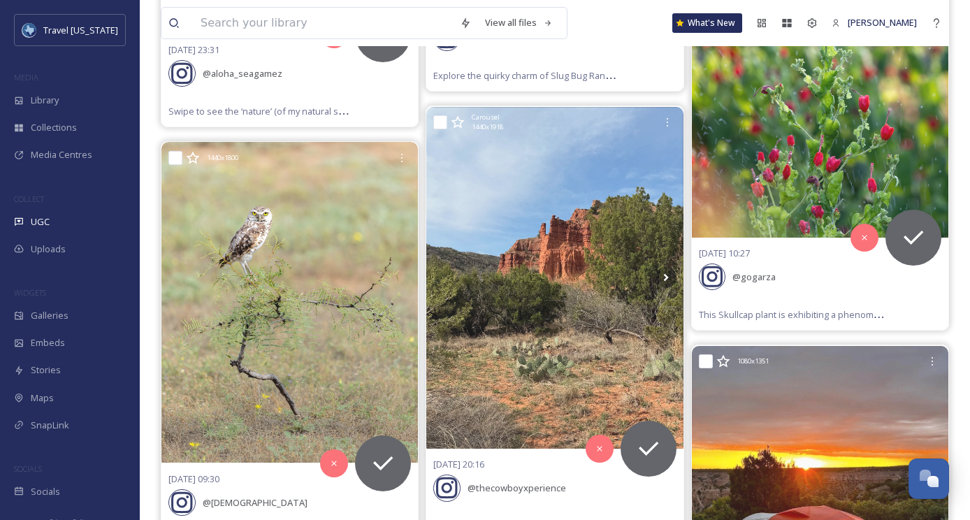
scroll to position [2494, 0]
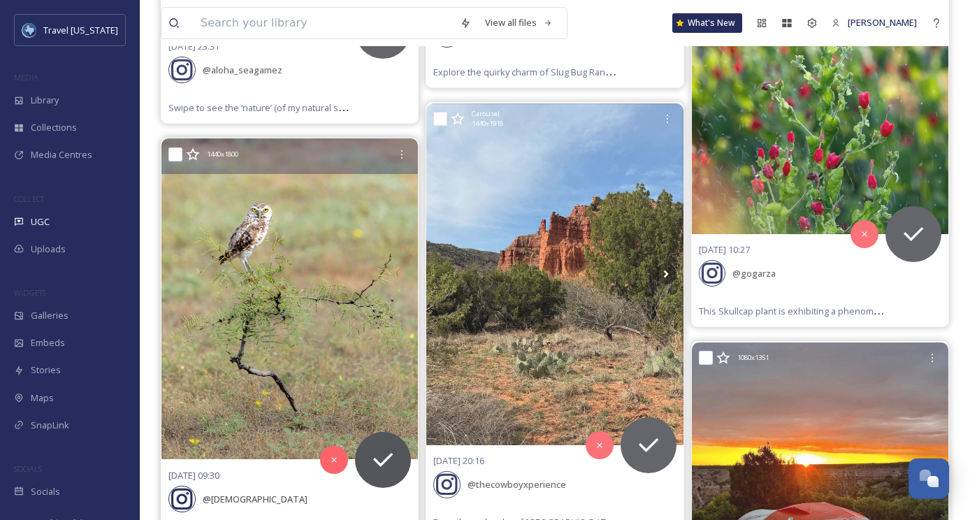
click at [342, 277] on img at bounding box center [289, 298] width 257 height 321
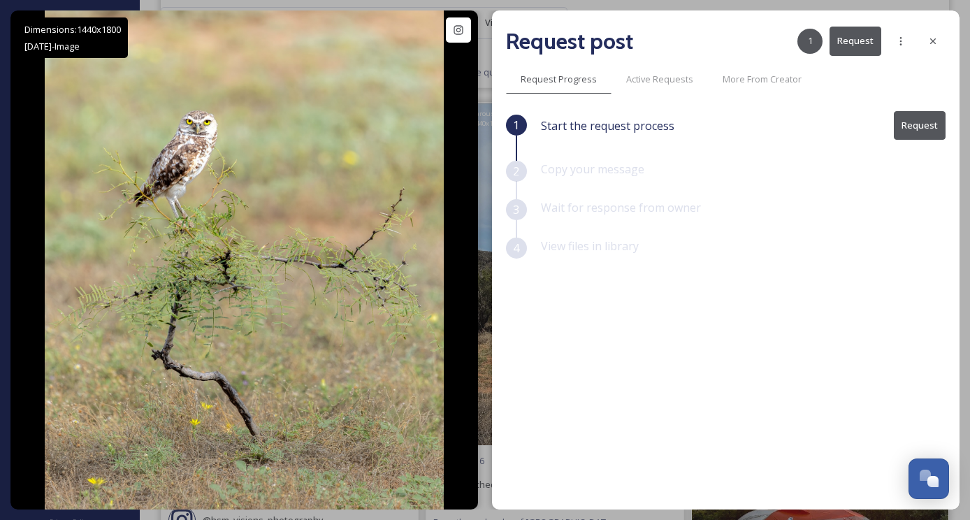
click at [847, 41] on button "Request" at bounding box center [856, 41] width 52 height 29
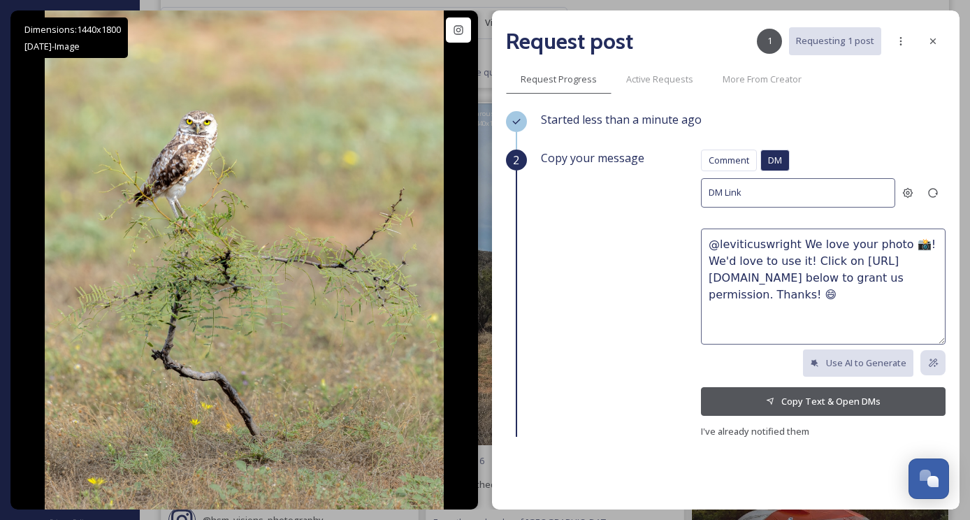
click at [772, 397] on icon at bounding box center [770, 401] width 9 height 9
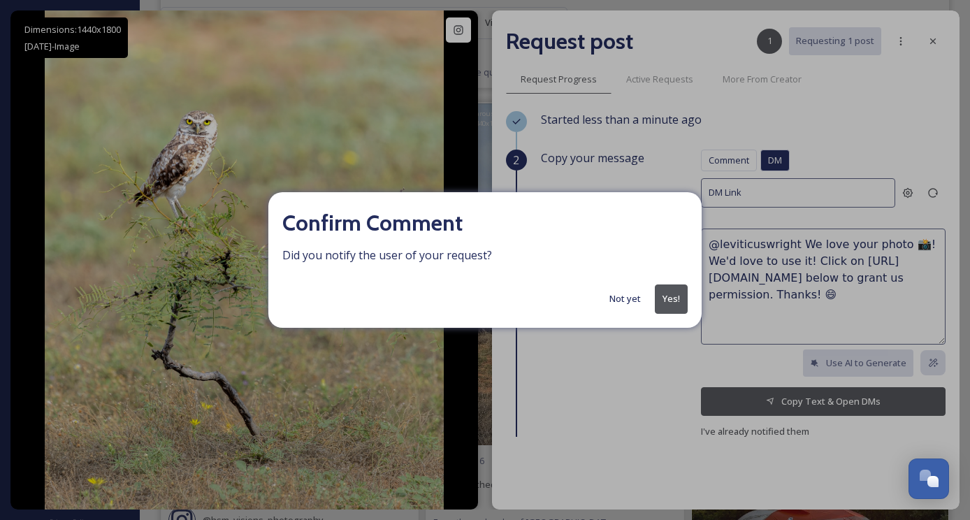
click at [628, 300] on button "Not yet" at bounding box center [624, 298] width 45 height 27
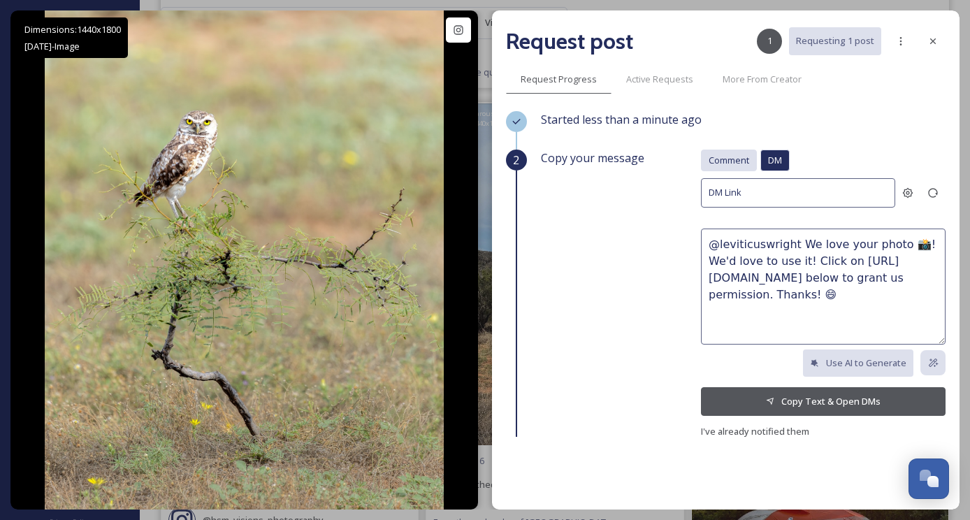
click at [722, 156] on span "Comment" at bounding box center [729, 160] width 41 height 13
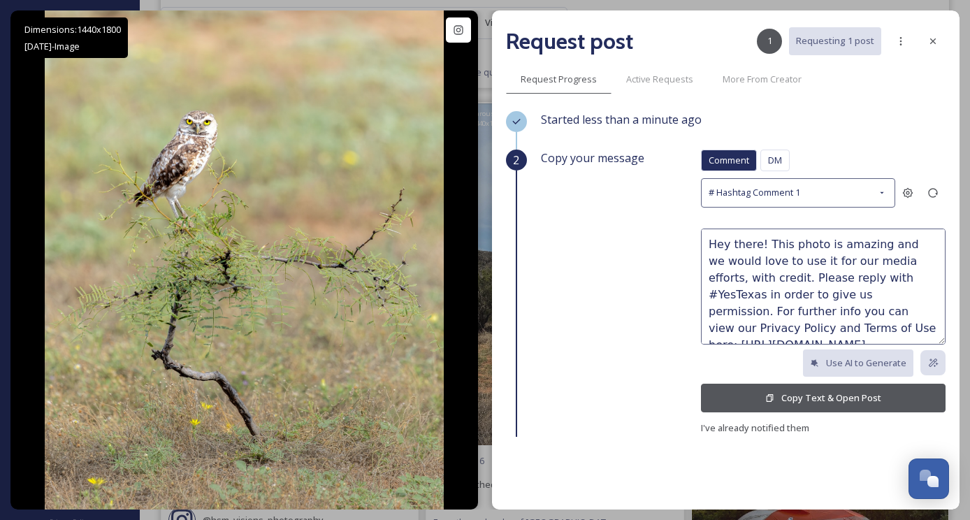
click at [793, 400] on button "Copy Text & Open Post" at bounding box center [823, 398] width 245 height 29
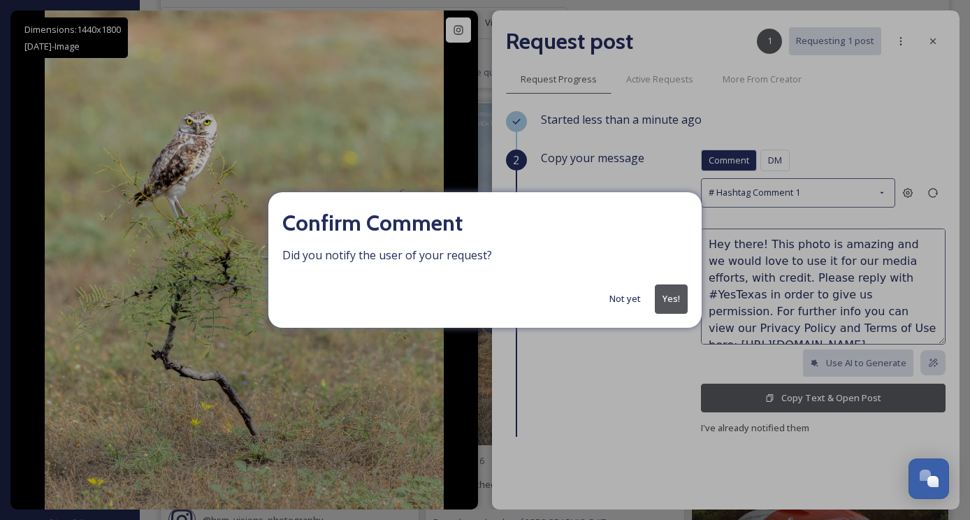
click at [669, 300] on button "Yes!" at bounding box center [671, 298] width 33 height 29
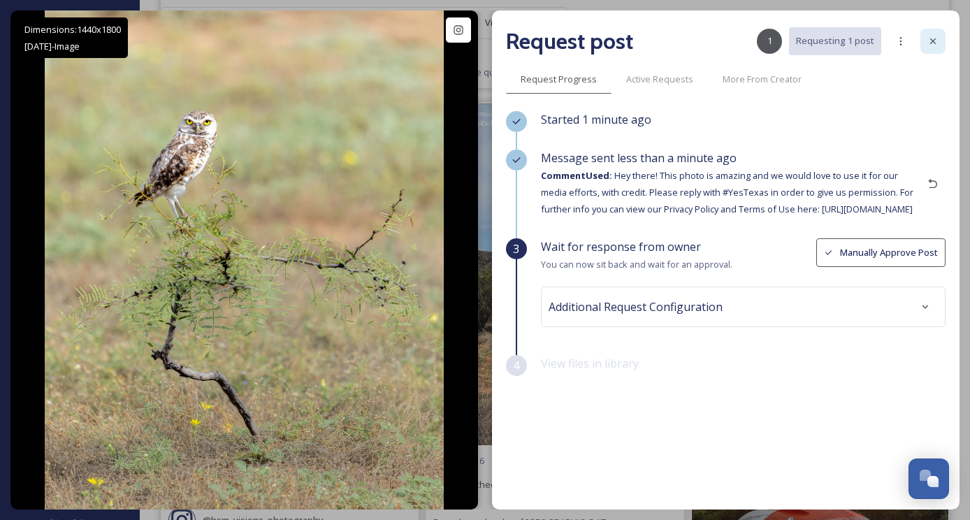
click at [930, 36] on icon at bounding box center [932, 41] width 11 height 11
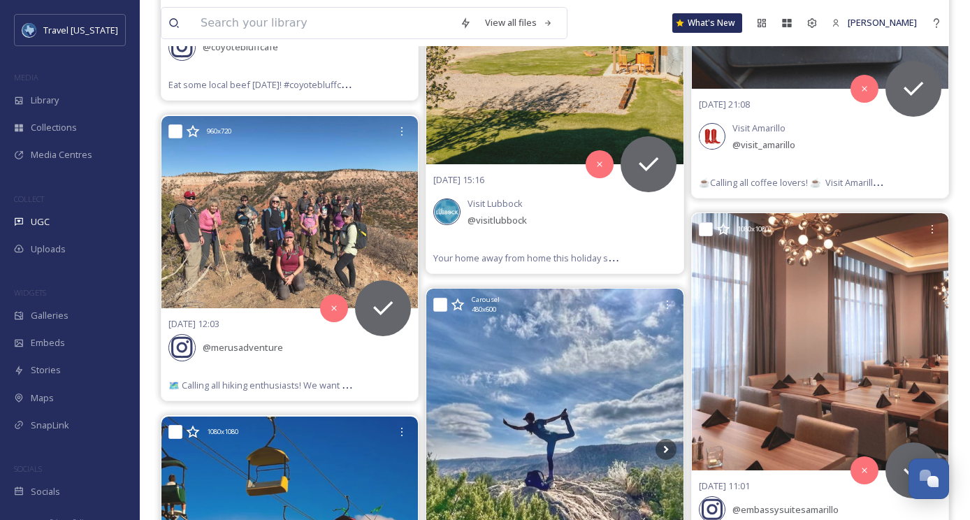
scroll to position [8799, 0]
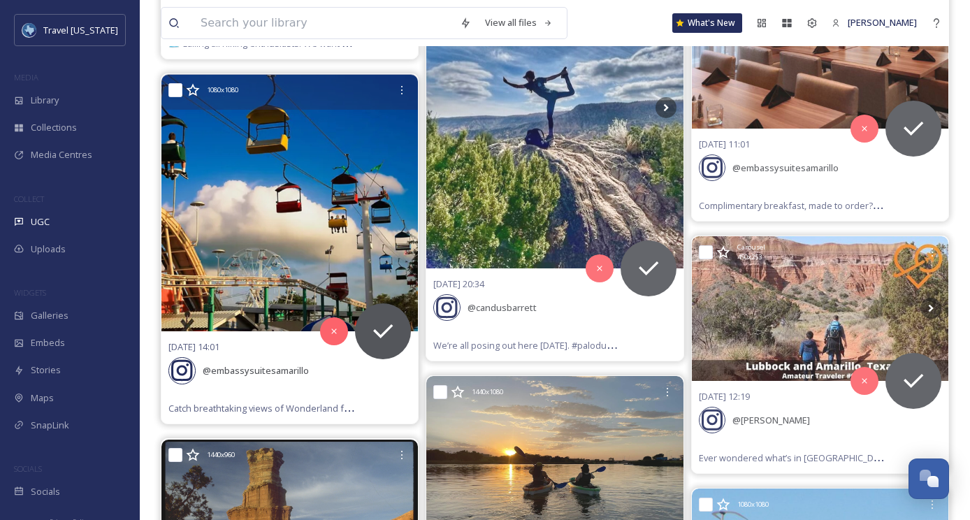
click at [292, 156] on img at bounding box center [289, 203] width 257 height 257
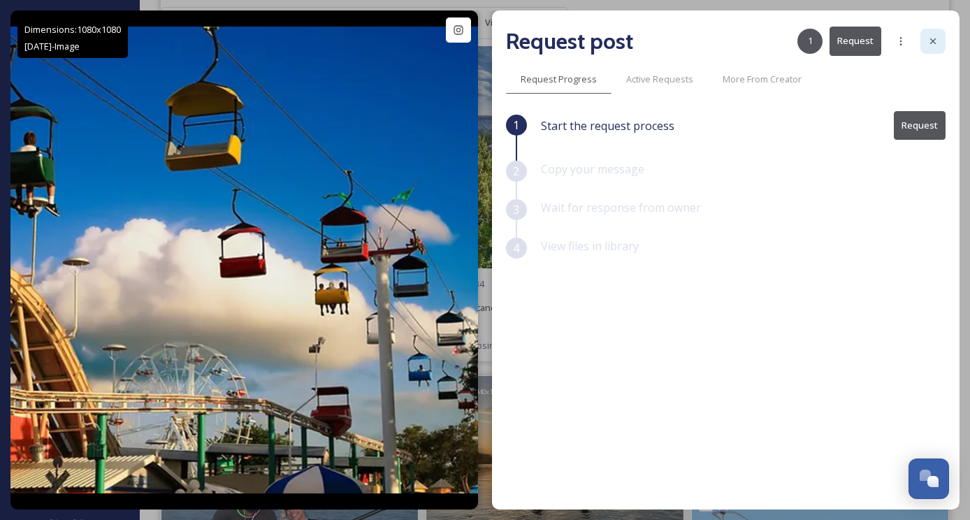
click at [936, 40] on icon at bounding box center [932, 41] width 11 height 11
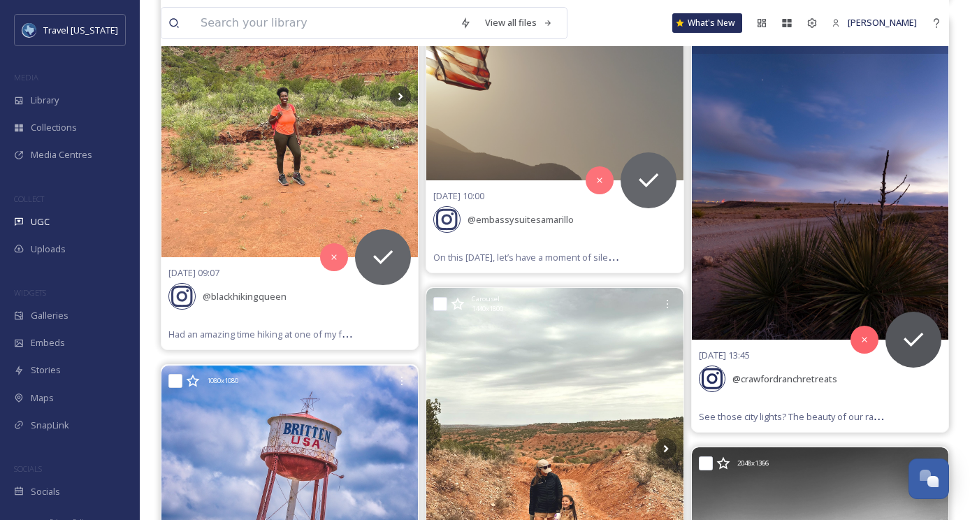
scroll to position [18218, 0]
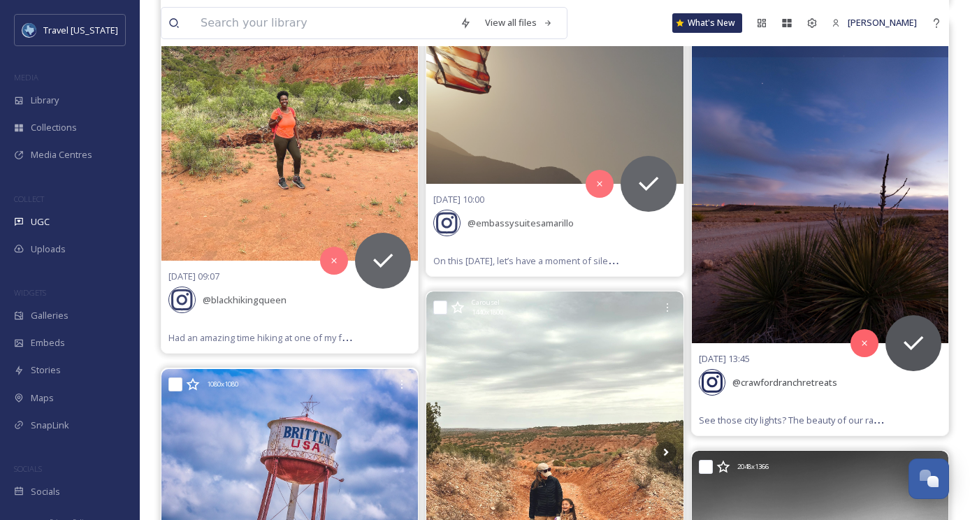
click at [797, 154] on img at bounding box center [820, 182] width 257 height 321
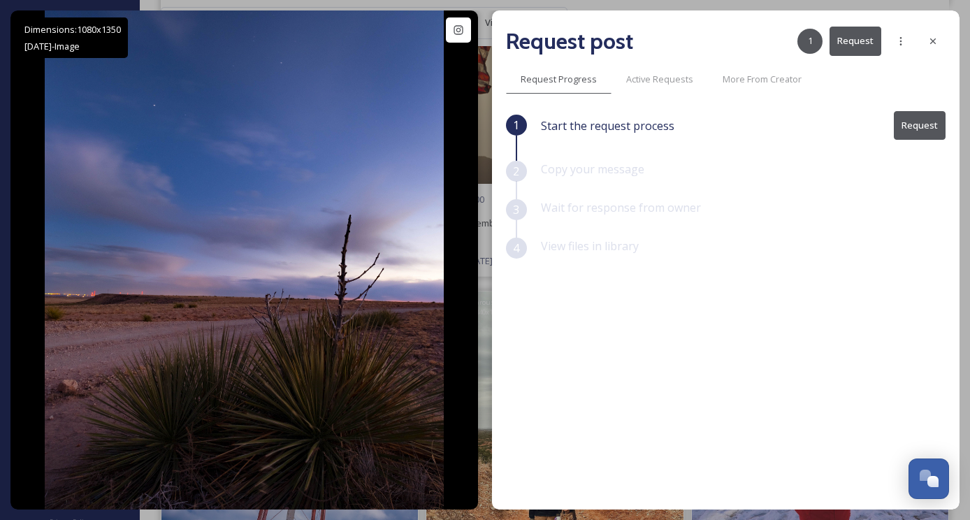
click at [862, 45] on button "Request" at bounding box center [856, 41] width 52 height 29
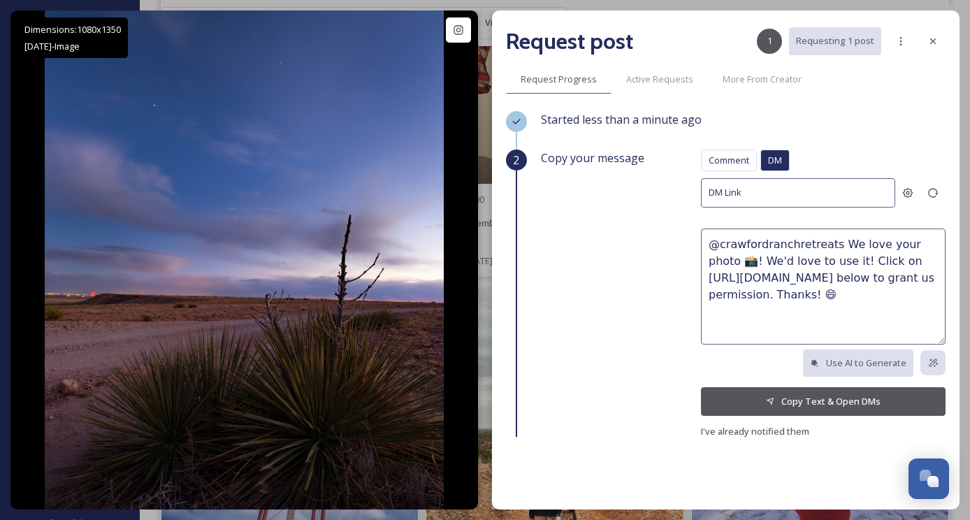
click at [800, 405] on button "Copy Text & Open DMs" at bounding box center [823, 401] width 245 height 29
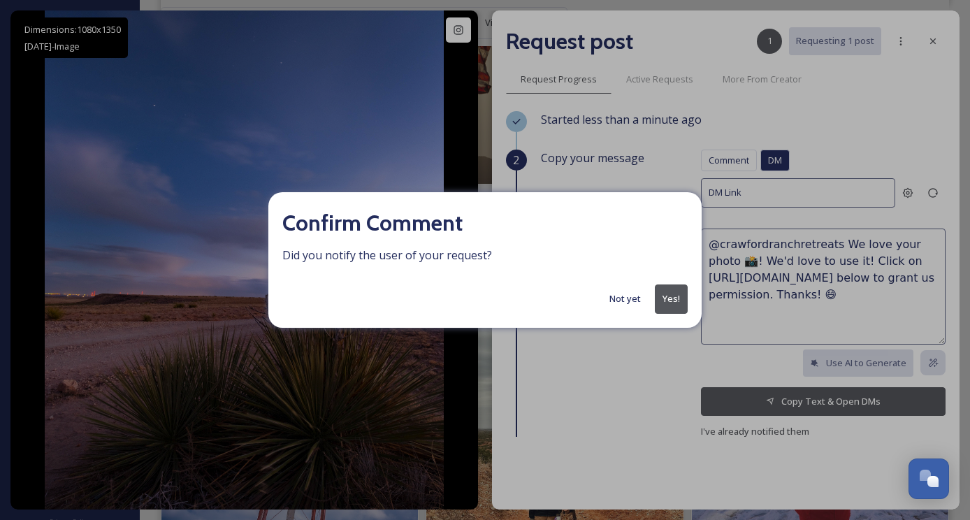
click at [742, 196] on div "Confirm Comment Did you notify the user of your request? Not yet Yes!" at bounding box center [485, 260] width 970 height 520
click at [632, 300] on button "Not yet" at bounding box center [624, 298] width 45 height 27
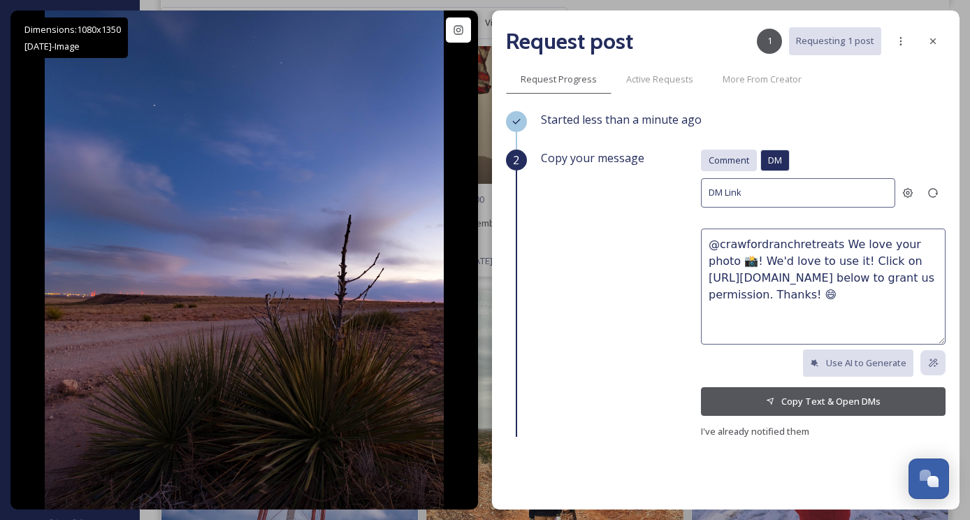
click at [726, 152] on div "Comment" at bounding box center [729, 161] width 56 height 22
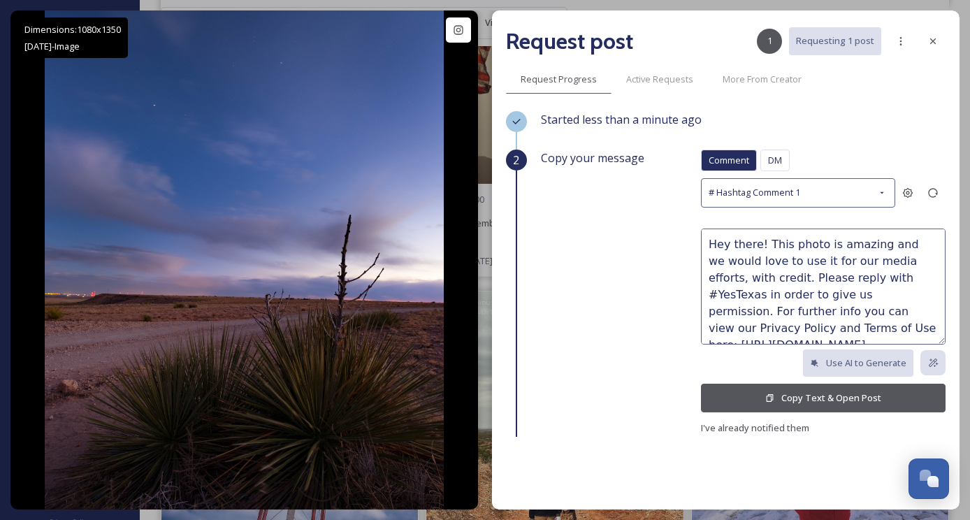
click at [835, 391] on button "Copy Text & Open Post" at bounding box center [823, 398] width 245 height 29
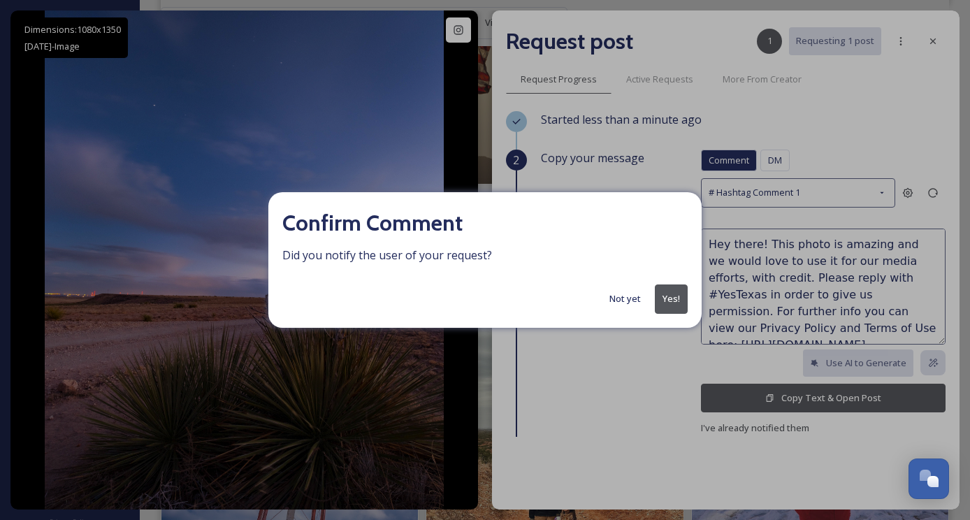
click at [670, 297] on button "Yes!" at bounding box center [671, 298] width 33 height 29
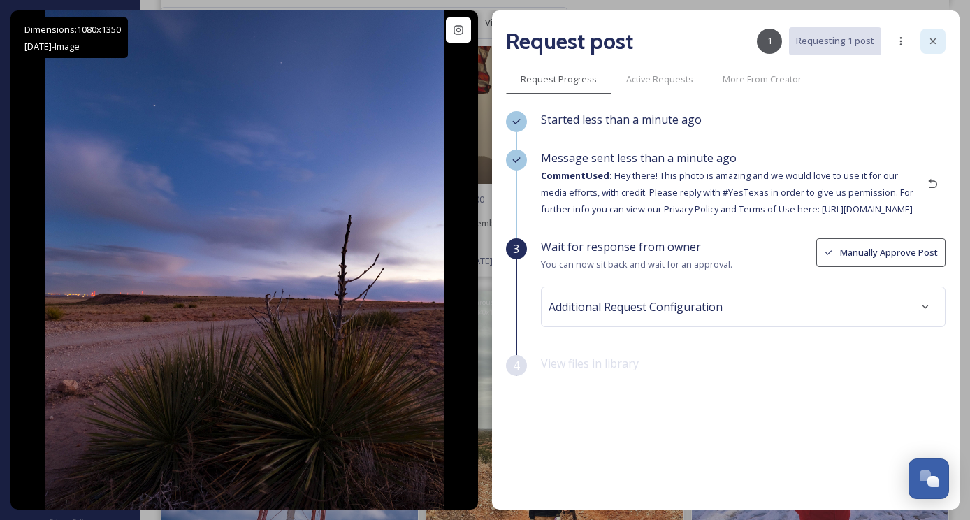
click at [930, 38] on icon at bounding box center [933, 41] width 6 height 6
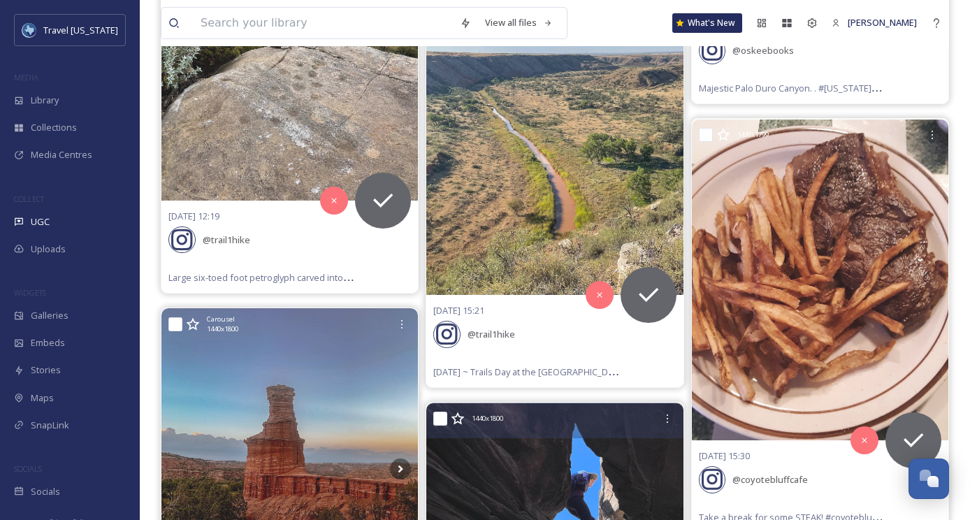
scroll to position [20980, 0]
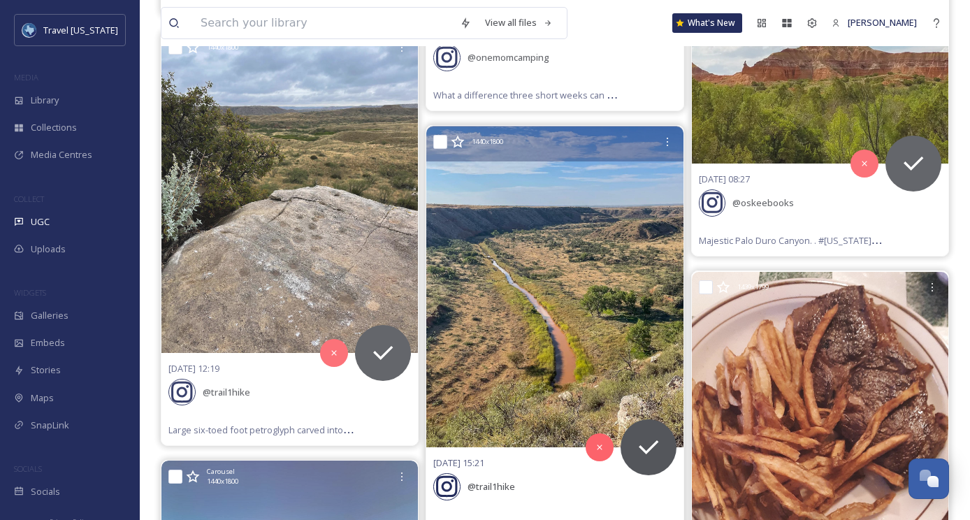
click at [589, 245] on img at bounding box center [554, 287] width 257 height 321
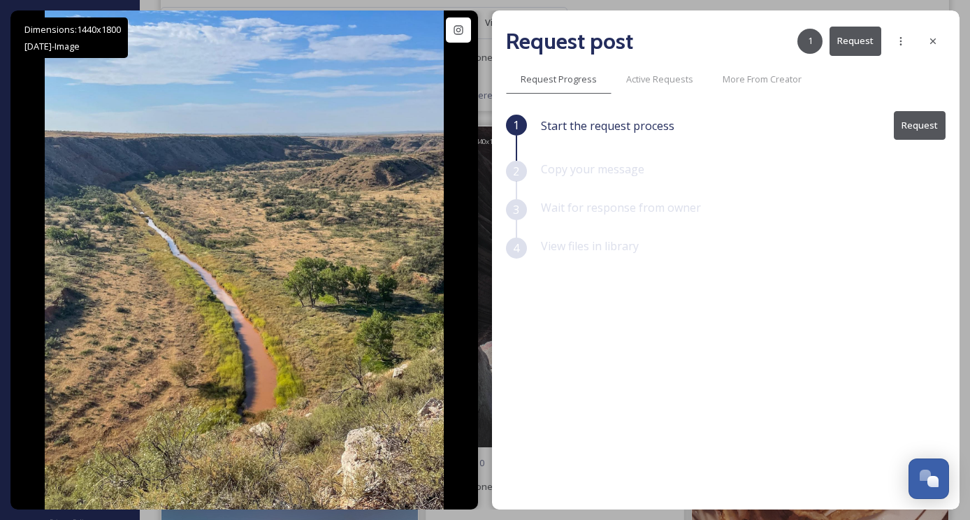
click at [848, 45] on button "Request" at bounding box center [856, 41] width 52 height 29
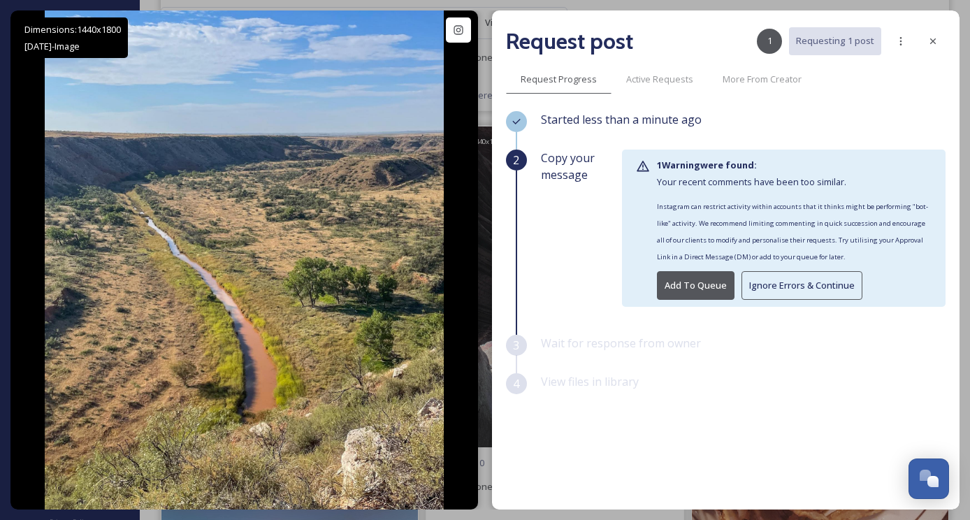
click at [796, 278] on button "Ignore Errors & Continue" at bounding box center [802, 285] width 121 height 29
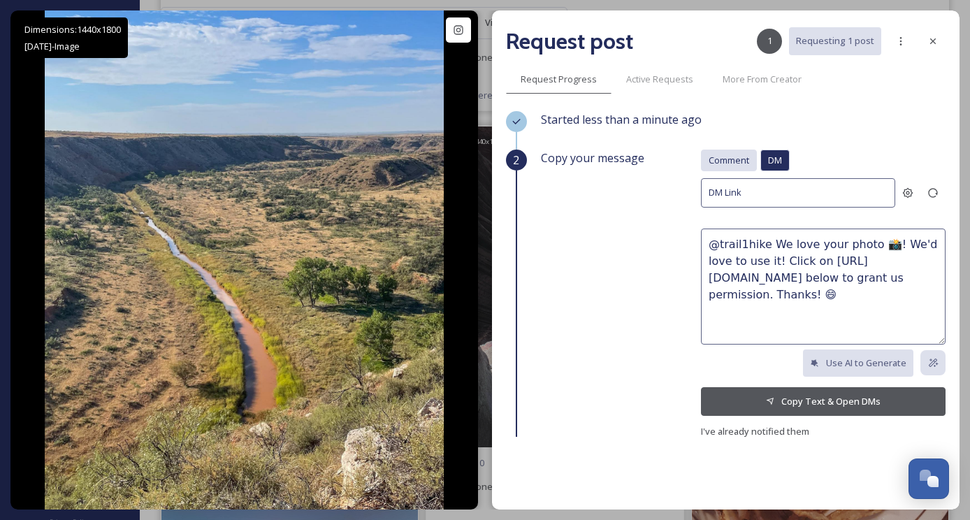
click at [740, 166] on span "Comment" at bounding box center [729, 160] width 41 height 13
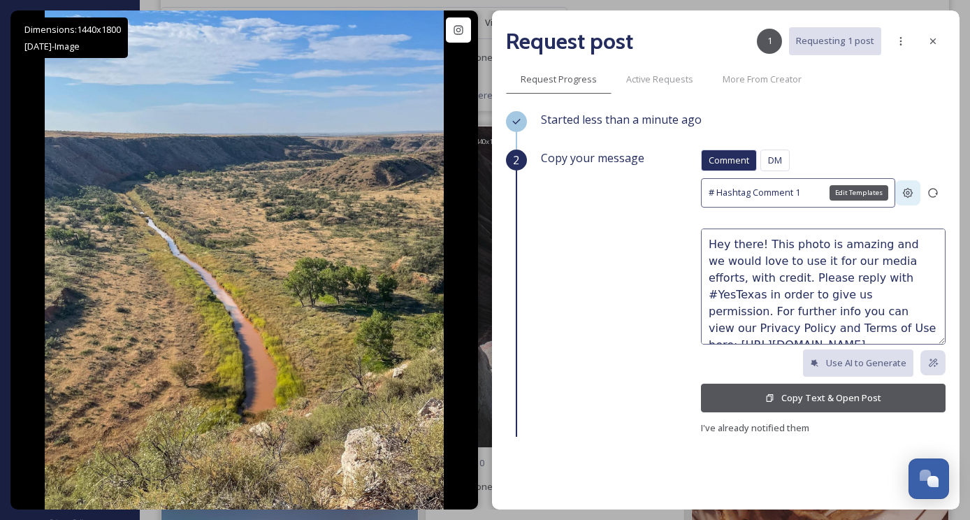
click at [904, 192] on icon at bounding box center [908, 193] width 10 height 10
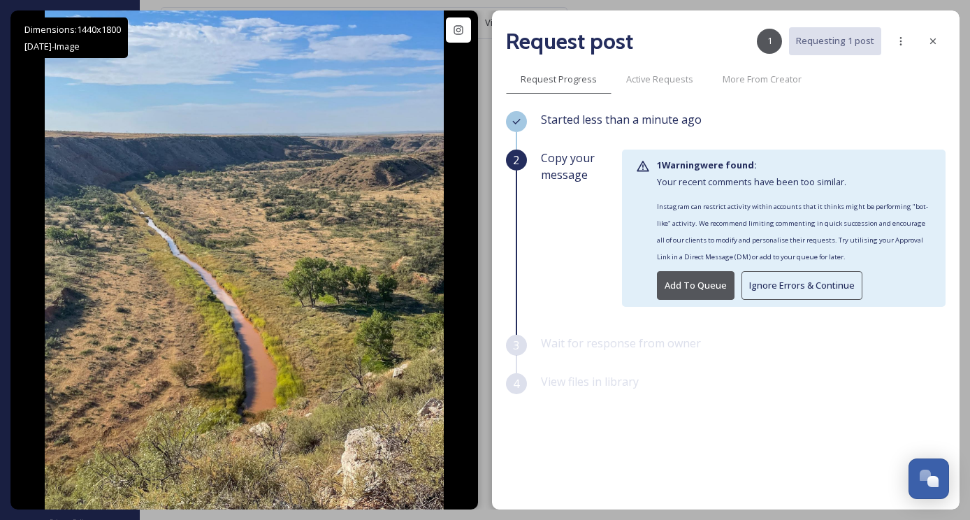
click at [790, 282] on button "Ignore Errors & Continue" at bounding box center [802, 285] width 121 height 29
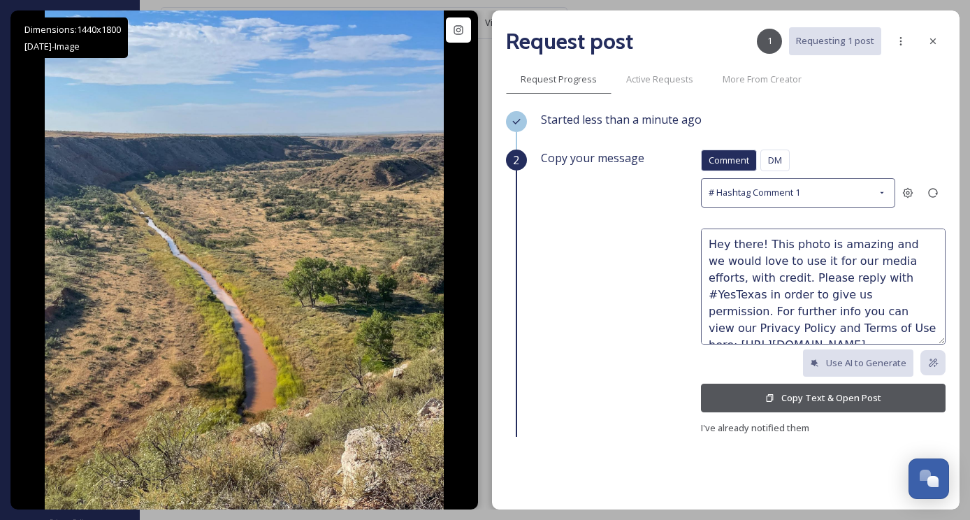
click at [809, 399] on button "Copy Text & Open Post" at bounding box center [823, 398] width 245 height 29
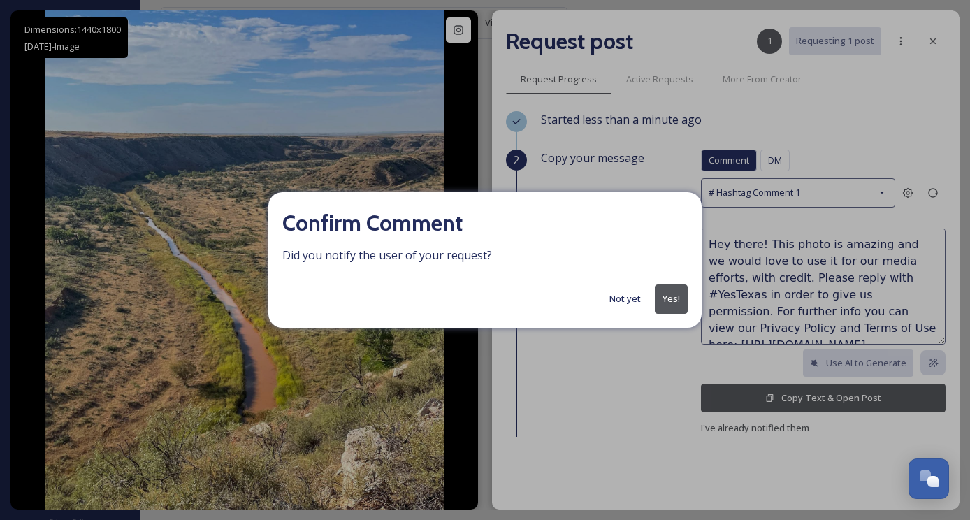
click at [627, 296] on button "Not yet" at bounding box center [624, 298] width 45 height 27
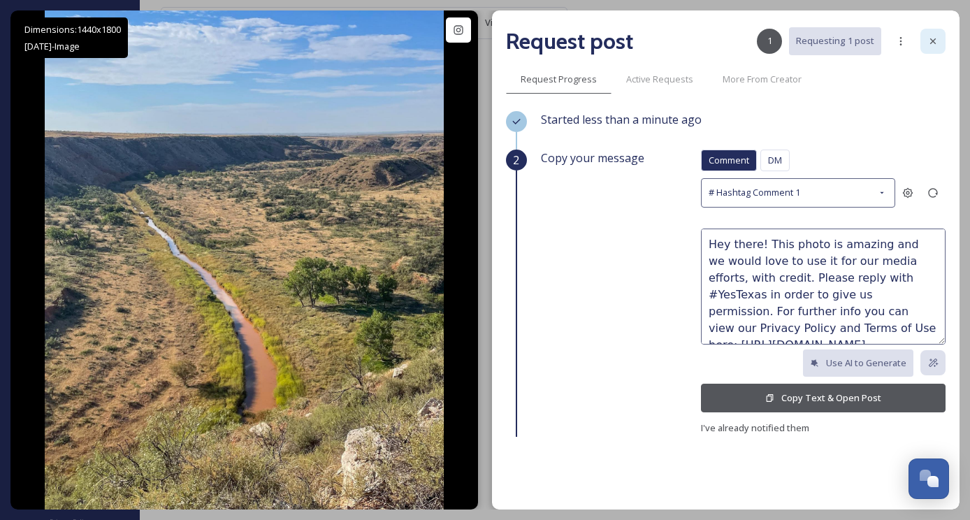
click at [939, 38] on div at bounding box center [932, 41] width 25 height 25
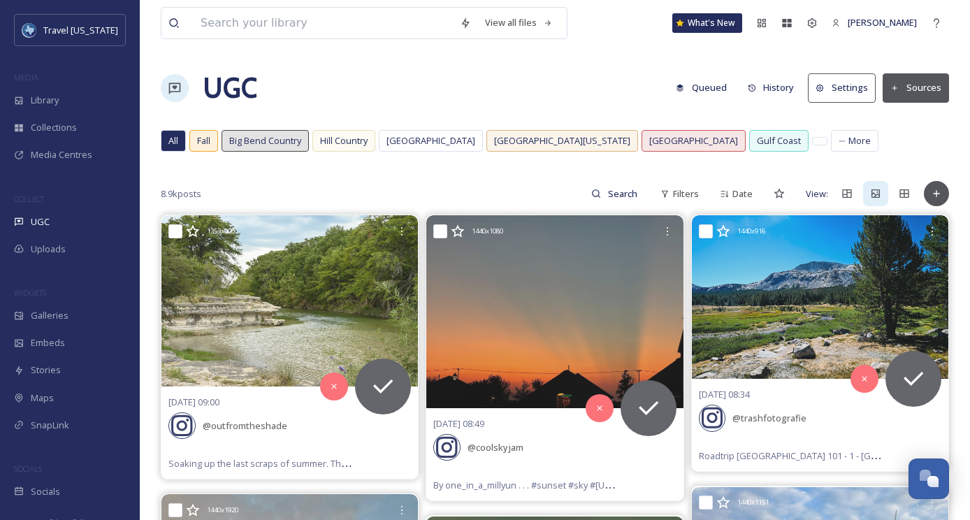
click at [904, 85] on button "Sources" at bounding box center [916, 87] width 66 height 29
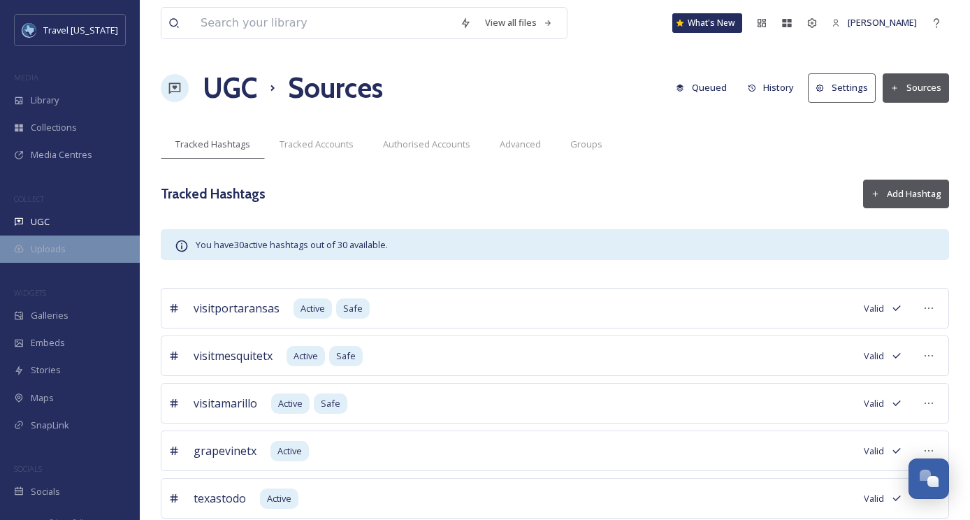
click at [58, 243] on span "Uploads" at bounding box center [48, 249] width 35 height 13
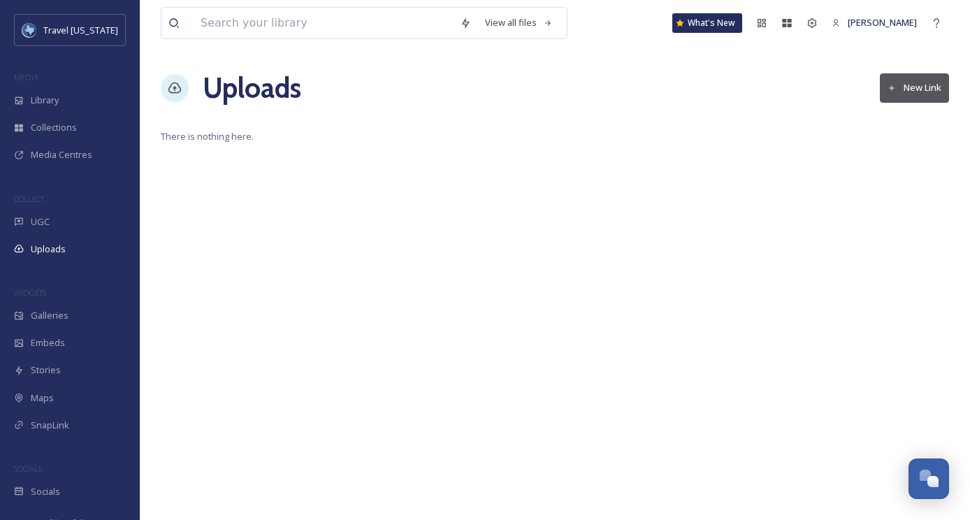
click at [900, 90] on button "New Link" at bounding box center [914, 87] width 69 height 29
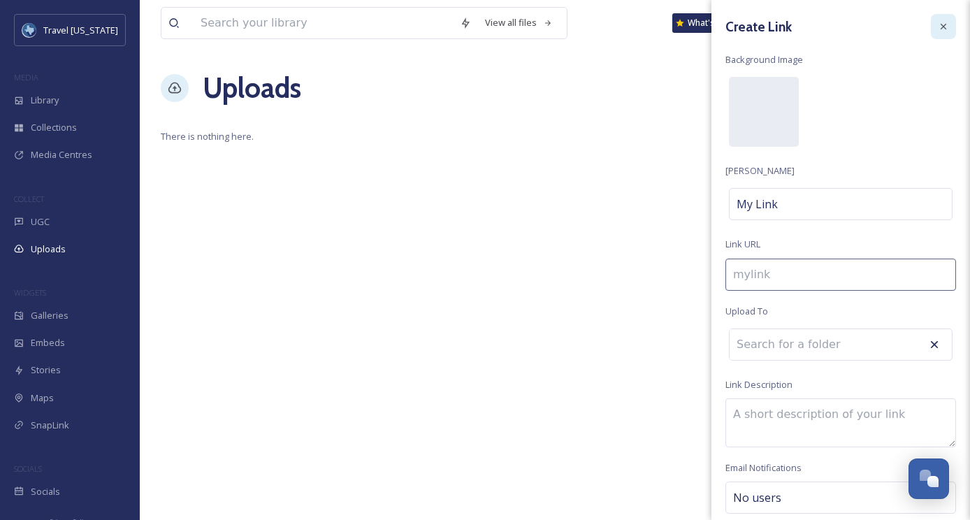
click at [944, 14] on div at bounding box center [943, 26] width 25 height 25
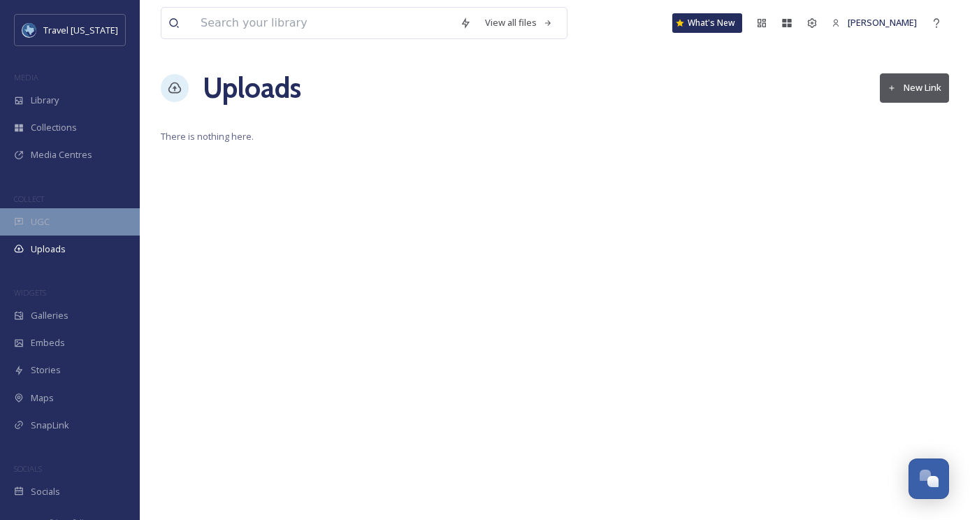
click at [70, 233] on div "UGC" at bounding box center [70, 221] width 140 height 27
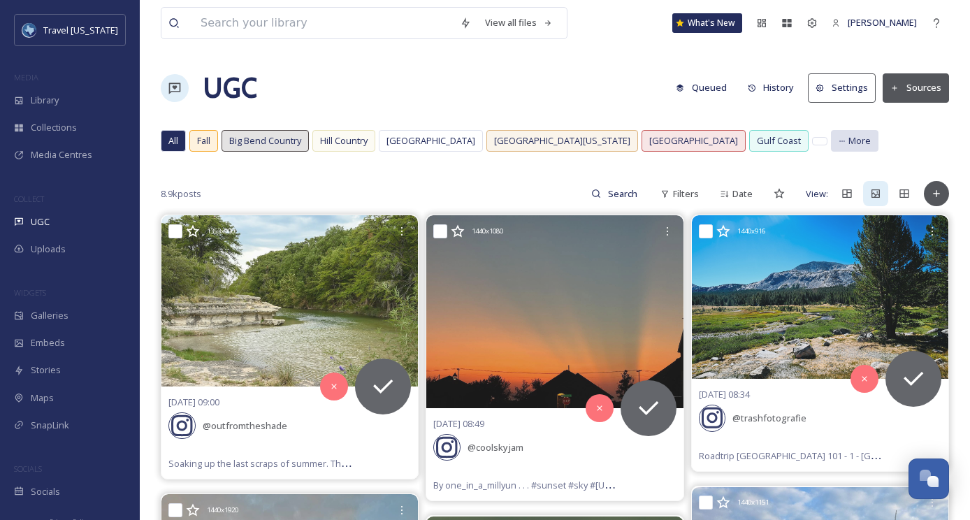
click at [848, 138] on span "More" at bounding box center [859, 140] width 22 height 13
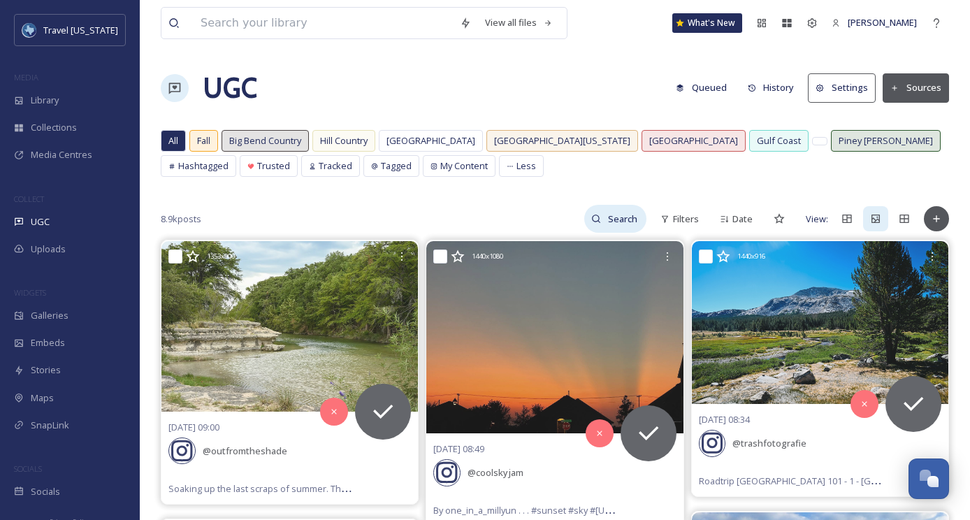
click at [612, 220] on input at bounding box center [623, 219] width 45 height 28
paste input "https://www.instagram.com/p/Cjli7viPRHs/"
type input "https://www.instagram.com/p/Cjli7viPRHs/"
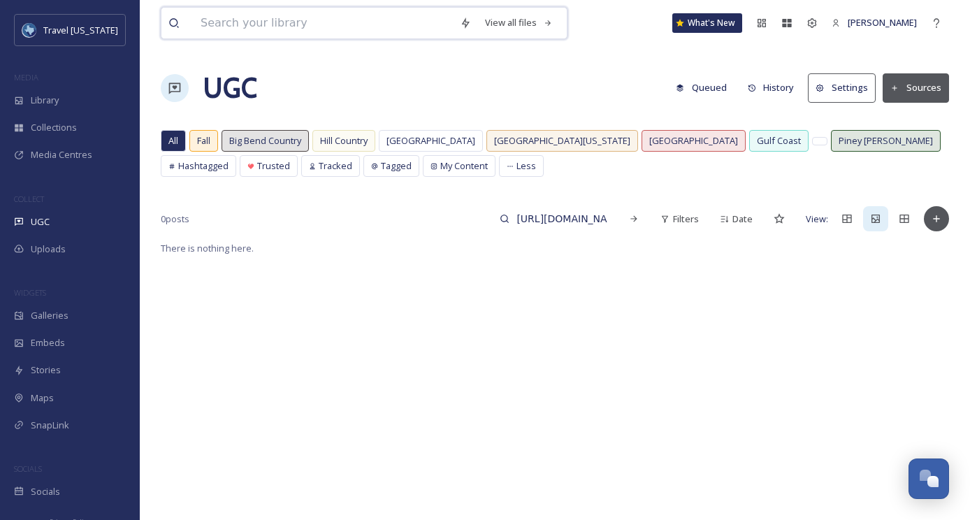
click at [407, 23] on input at bounding box center [323, 23] width 259 height 31
paste input "https://www.instagram.com/p/Cjli7viPRHs/"
type input "https://www.instagram.com/p/Cjli7viPRHs/"
click at [558, 102] on div "UGC Queued History Settings Sources" at bounding box center [555, 88] width 788 height 42
click at [556, 102] on div "UGC Queued History Settings Sources" at bounding box center [555, 88] width 788 height 42
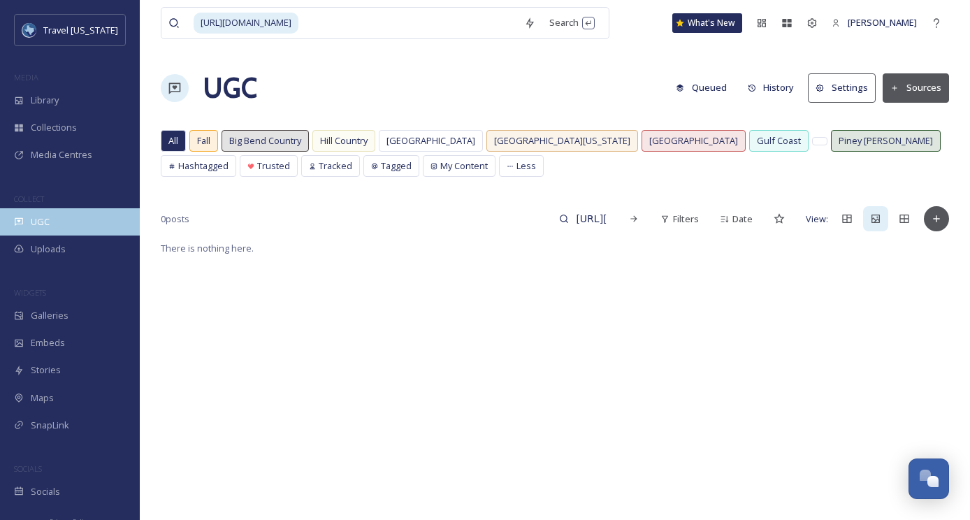
click at [52, 217] on div "UGC" at bounding box center [70, 221] width 140 height 27
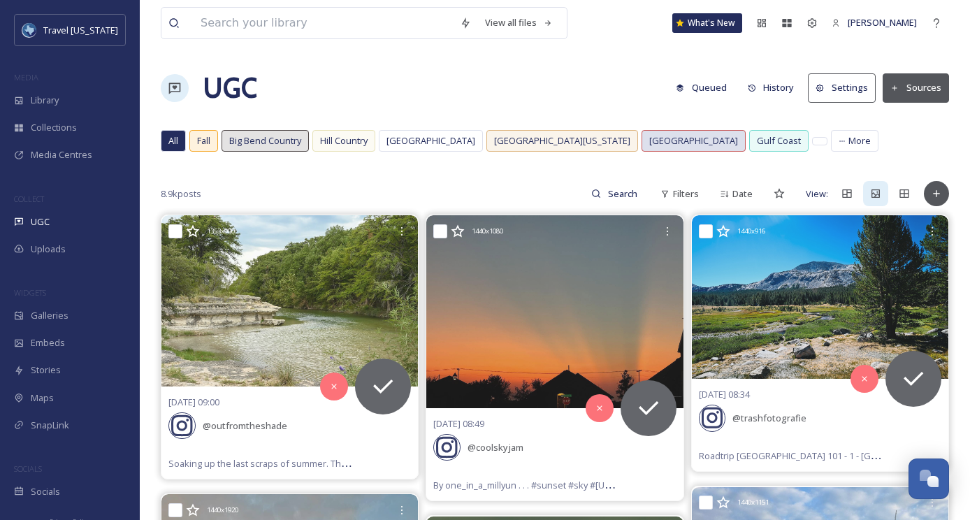
click at [649, 147] on span "[GEOGRAPHIC_DATA]" at bounding box center [693, 140] width 89 height 13
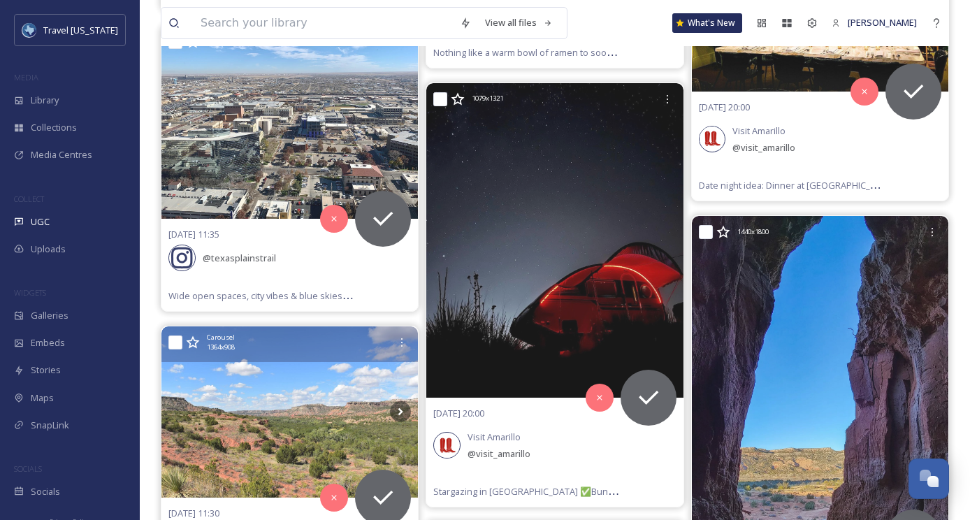
scroll to position [24709, 0]
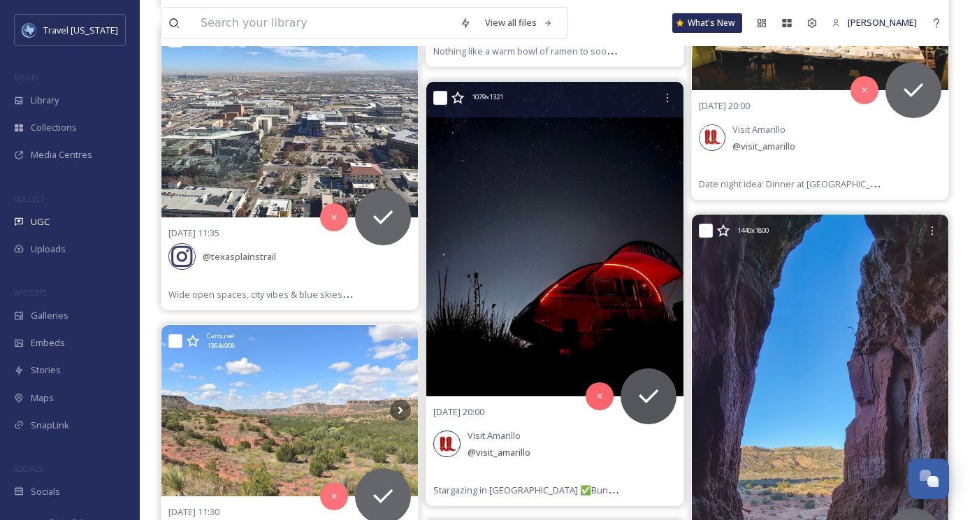
click at [530, 153] on img at bounding box center [554, 239] width 257 height 315
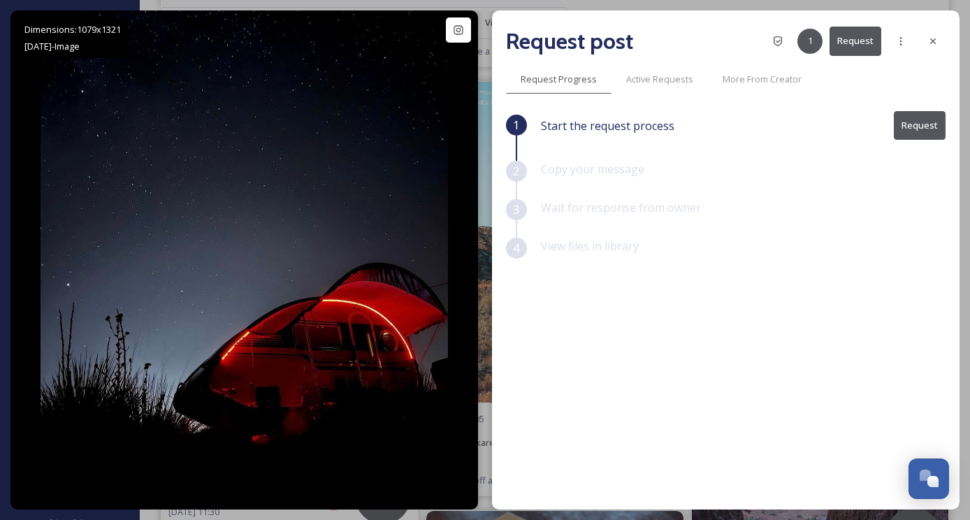
click at [913, 117] on button "Request" at bounding box center [920, 125] width 52 height 29
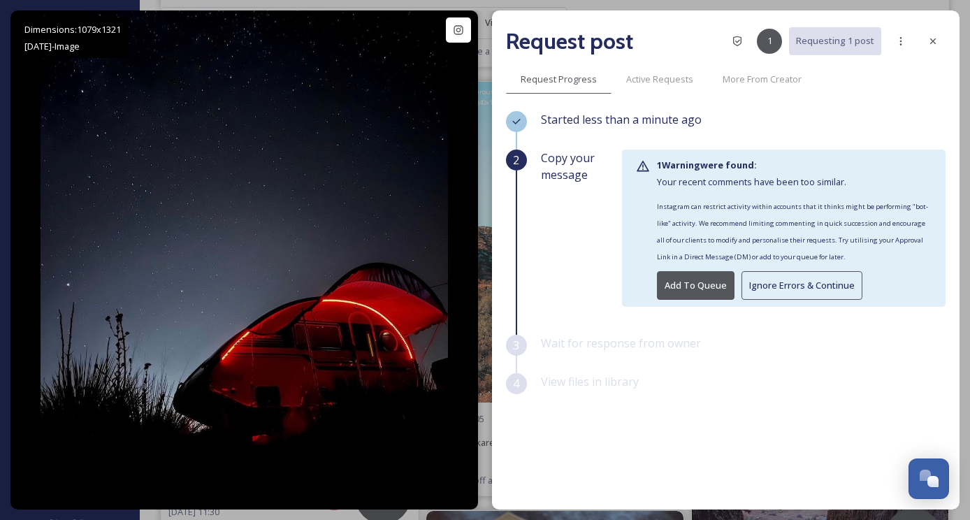
click at [751, 277] on button "Ignore Errors & Continue" at bounding box center [802, 285] width 121 height 29
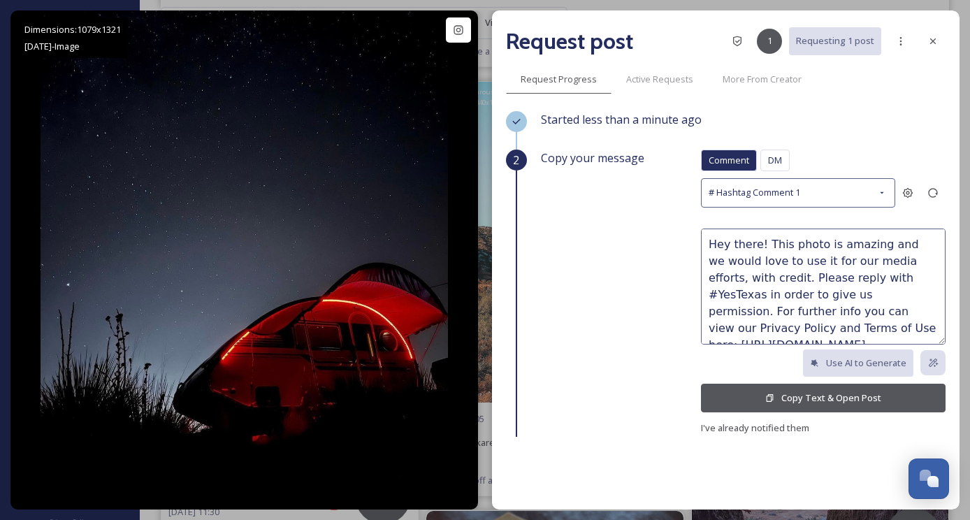
click at [758, 391] on button "Copy Text & Open Post" at bounding box center [823, 398] width 245 height 29
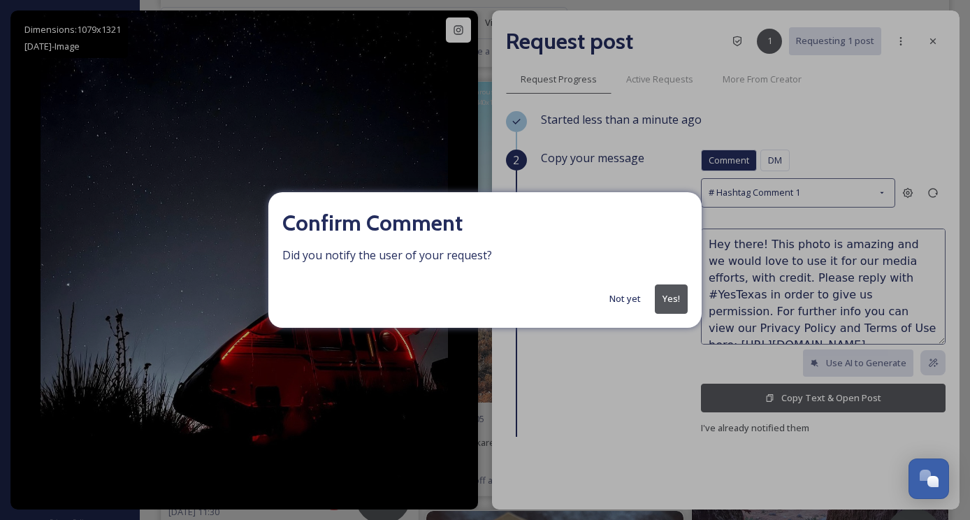
click at [616, 298] on button "Not yet" at bounding box center [624, 298] width 45 height 27
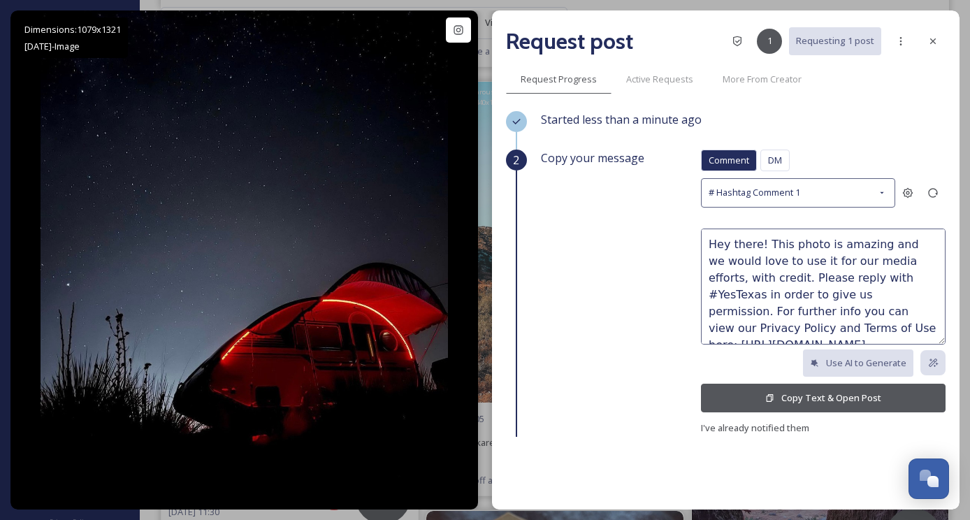
scroll to position [34, 0]
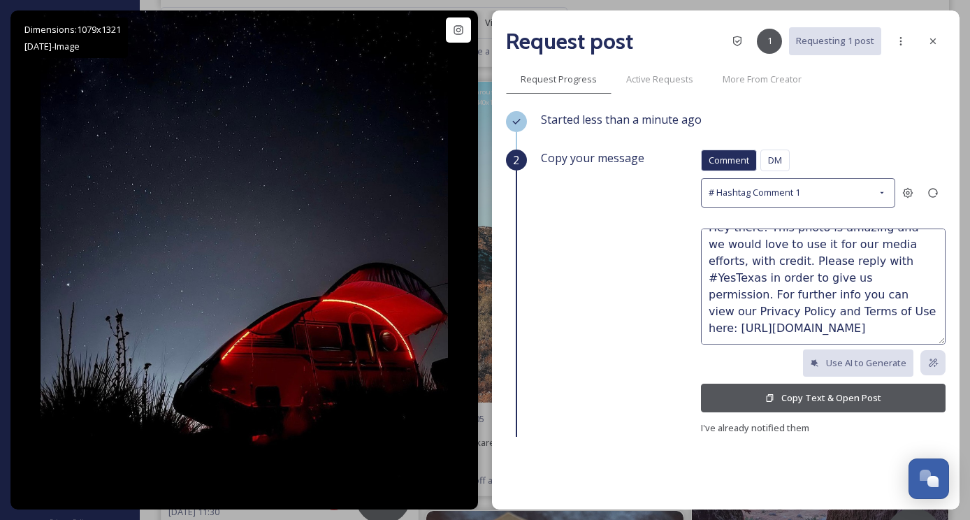
drag, startPoint x: 711, startPoint y: 240, endPoint x: 844, endPoint y: 342, distance: 168.0
click at [844, 342] on textarea "Hey there! This photo is amazing and we would love to use it for our media effo…" at bounding box center [823, 287] width 245 height 116
click at [929, 39] on icon at bounding box center [932, 41] width 11 height 11
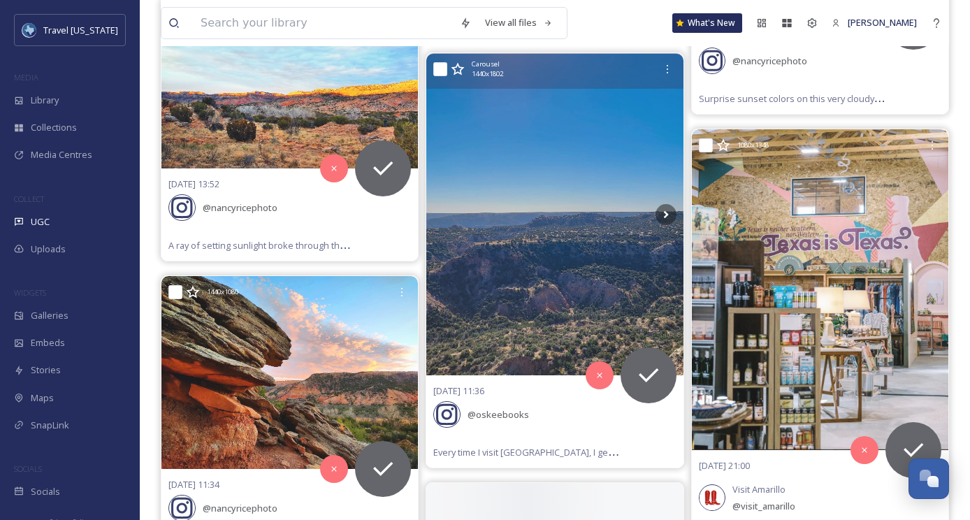
scroll to position [26052, 0]
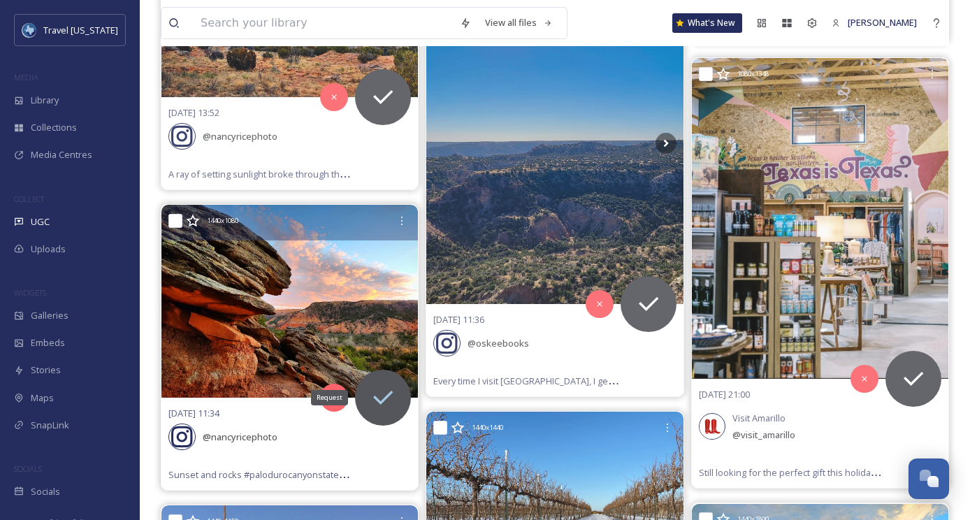
click at [383, 384] on icon at bounding box center [383, 398] width 28 height 28
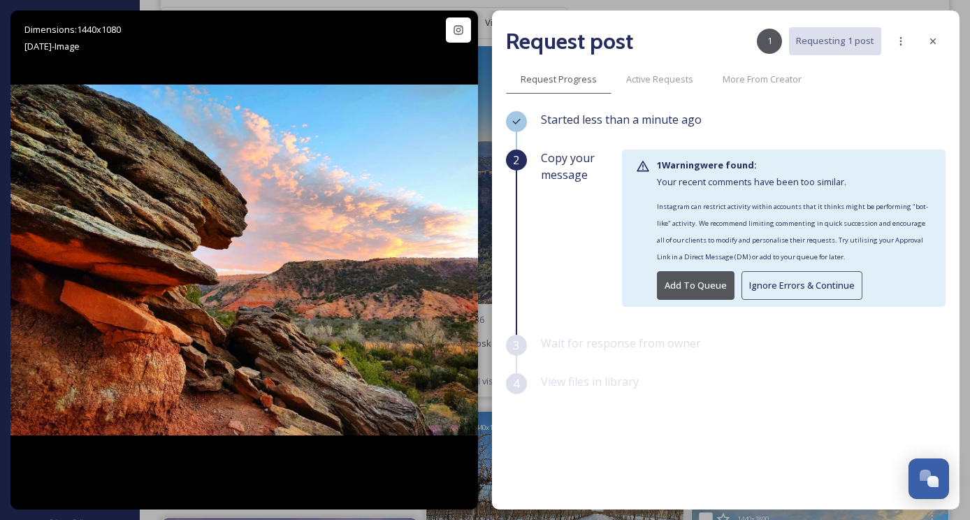
click at [831, 289] on button "Ignore Errors & Continue" at bounding box center [802, 285] width 121 height 29
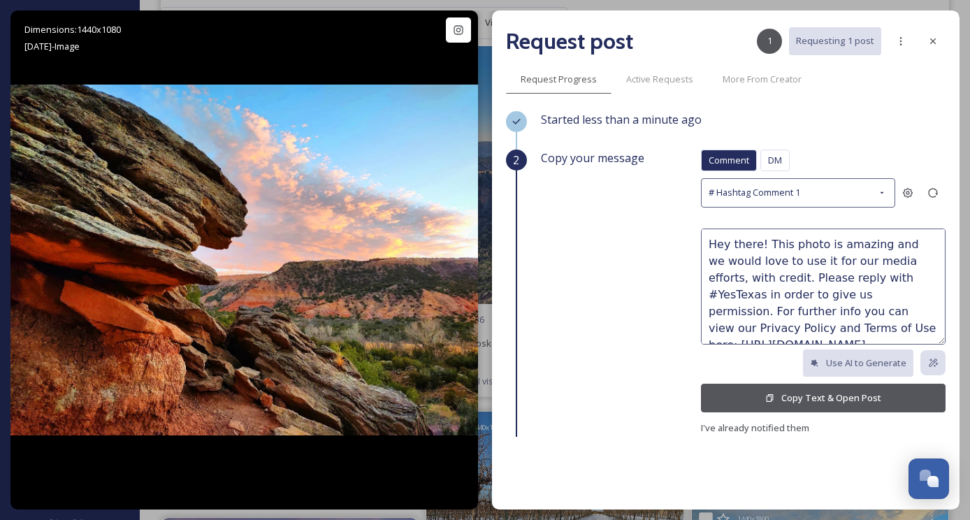
click at [767, 393] on icon at bounding box center [769, 397] width 9 height 9
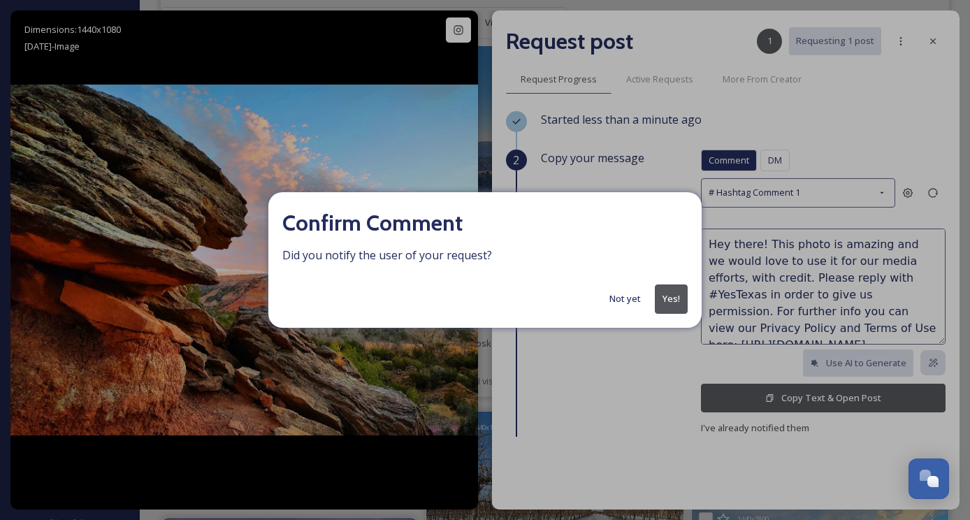
click at [664, 298] on button "Yes!" at bounding box center [671, 298] width 33 height 29
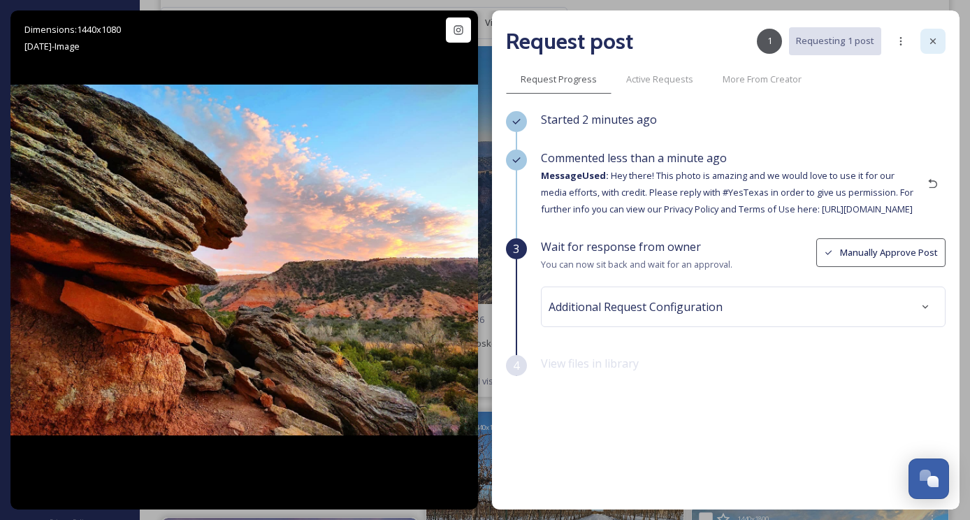
click at [933, 43] on icon at bounding box center [932, 41] width 11 height 11
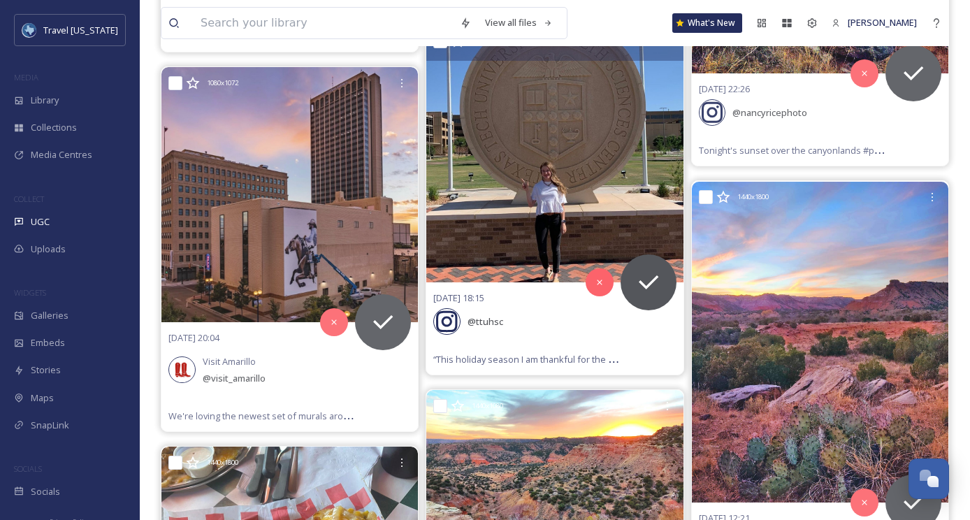
scroll to position [26808, 0]
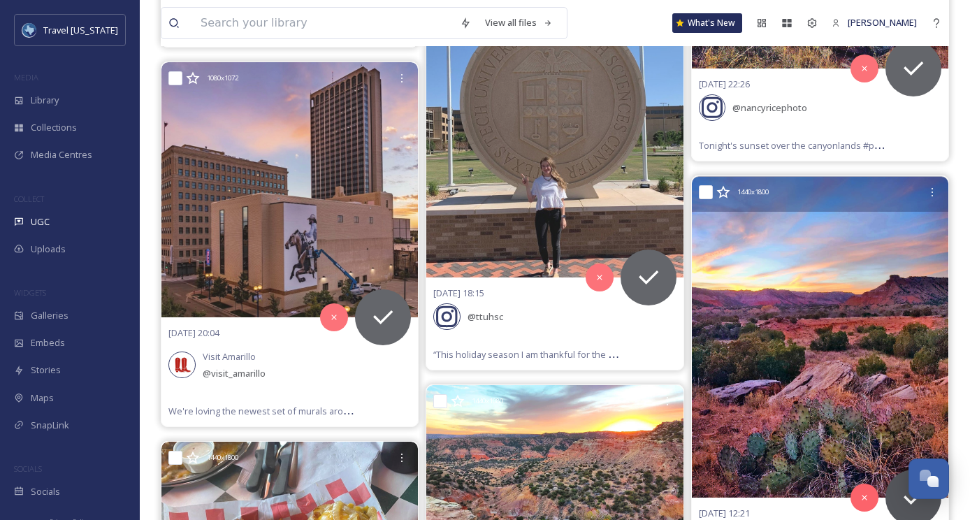
click at [798, 291] on img at bounding box center [820, 337] width 257 height 321
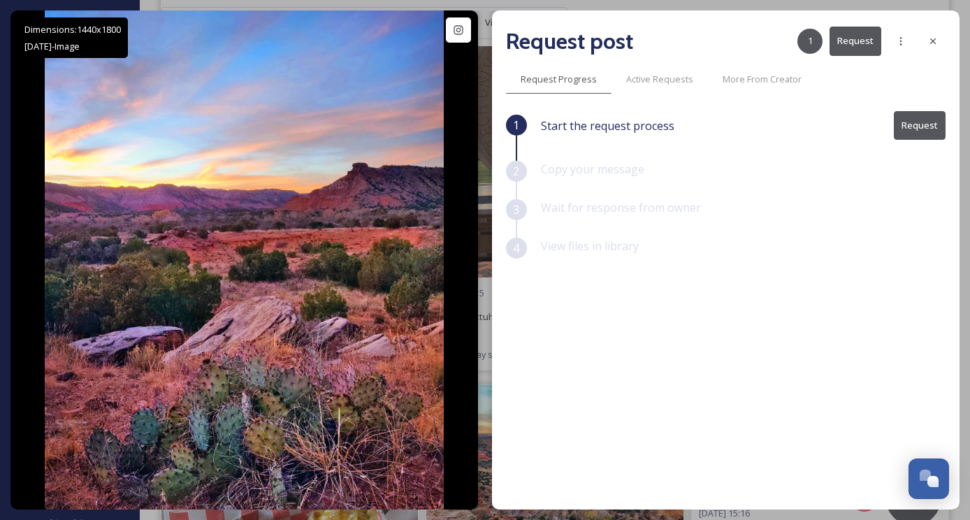
click at [916, 125] on button "Request" at bounding box center [920, 125] width 52 height 29
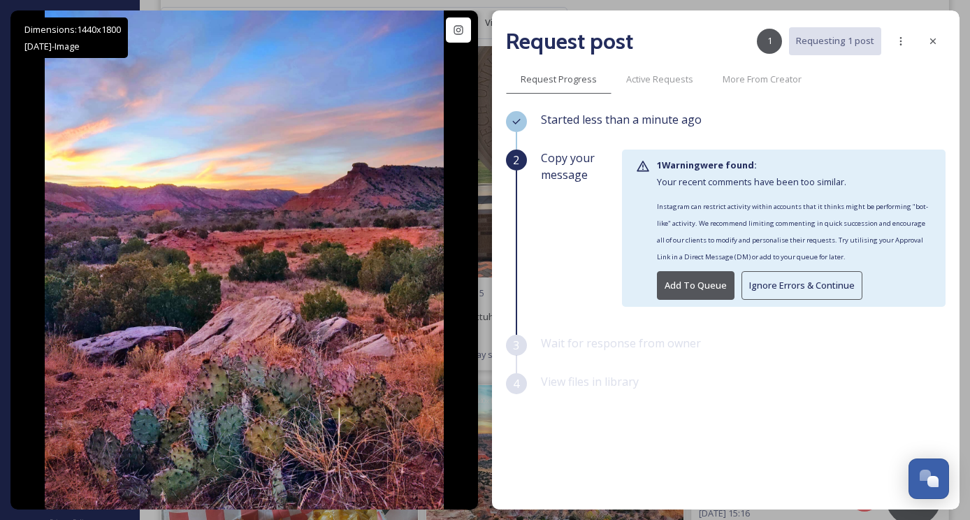
click at [789, 296] on button "Ignore Errors & Continue" at bounding box center [802, 285] width 121 height 29
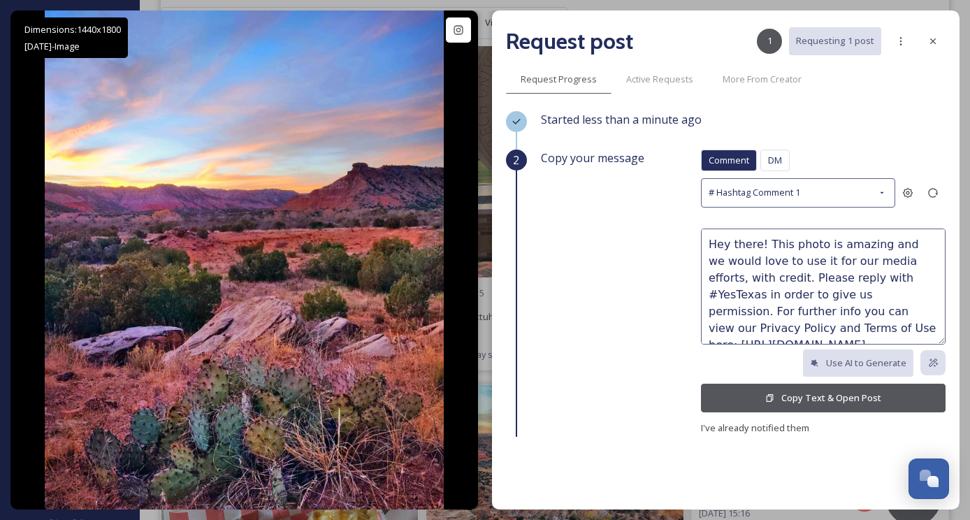
click at [785, 391] on button "Copy Text & Open Post" at bounding box center [823, 398] width 245 height 29
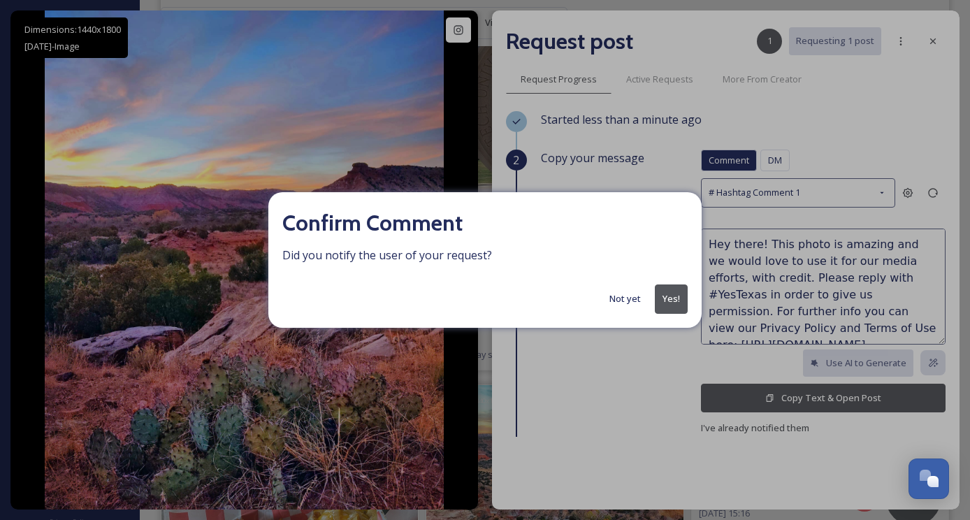
click at [663, 300] on button "Yes!" at bounding box center [671, 298] width 33 height 29
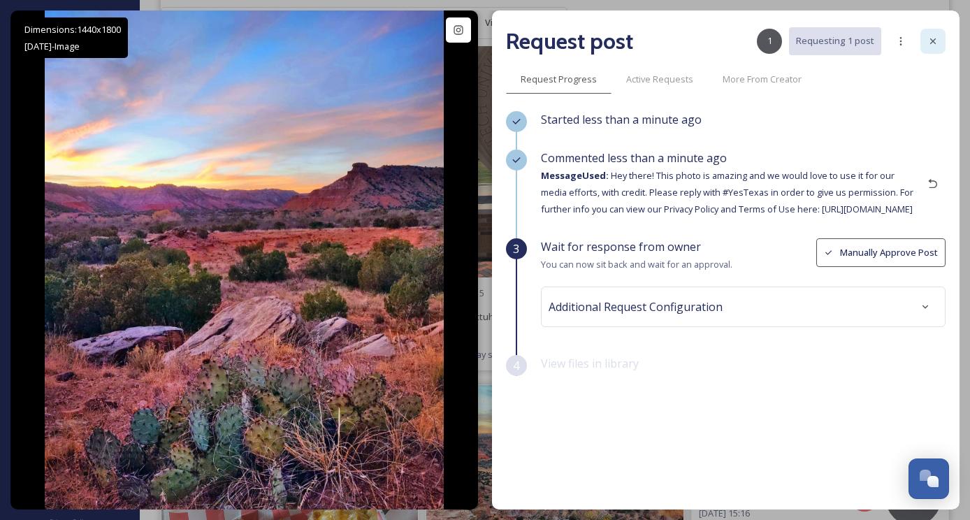
click at [927, 43] on icon at bounding box center [932, 41] width 11 height 11
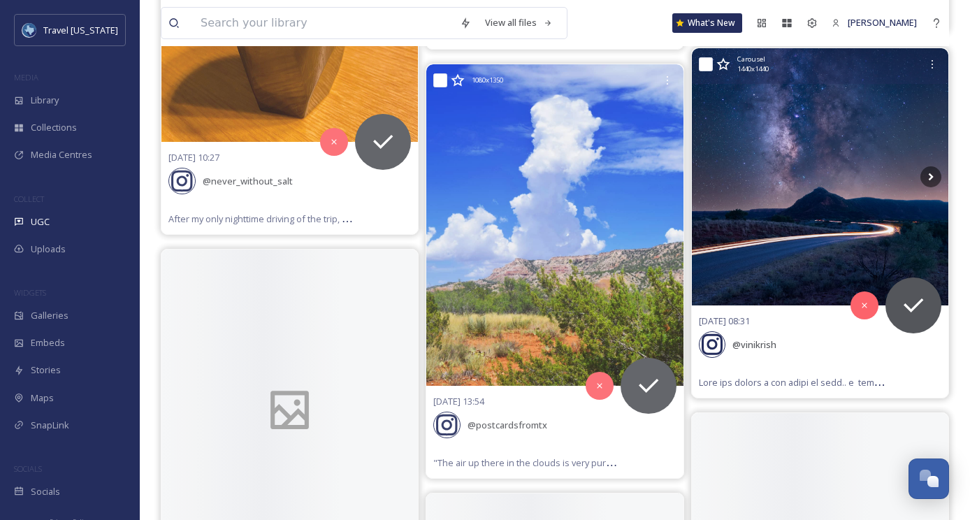
scroll to position [27796, 0]
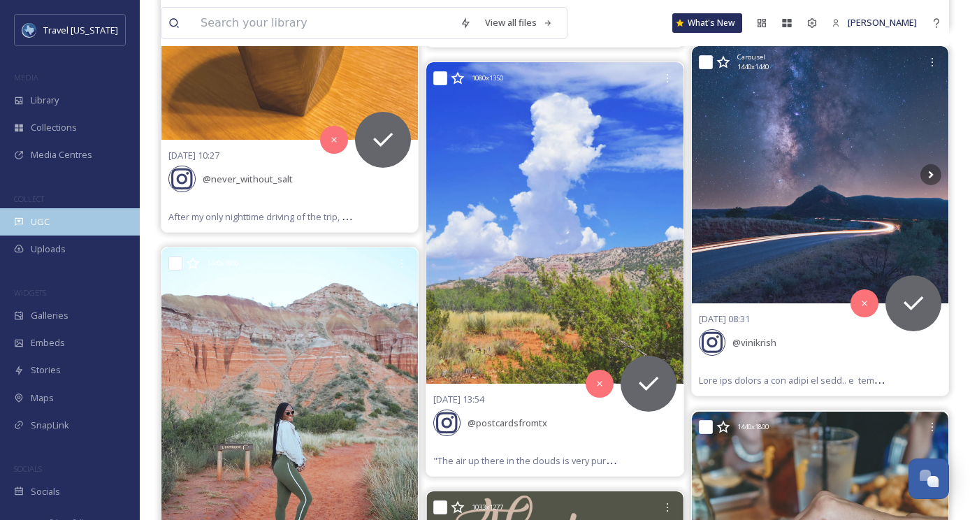
click at [48, 219] on span "UGC" at bounding box center [40, 221] width 19 height 13
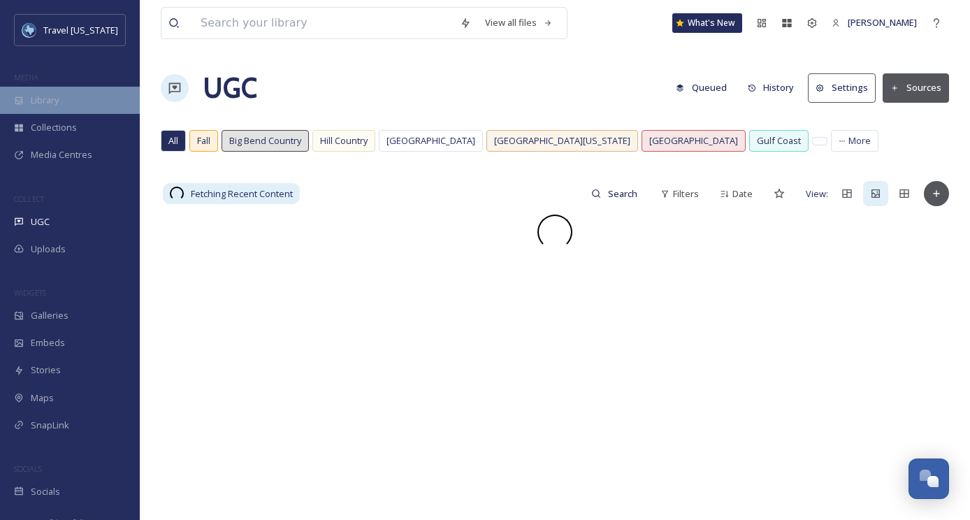
click at [57, 96] on span "Library" at bounding box center [45, 100] width 28 height 13
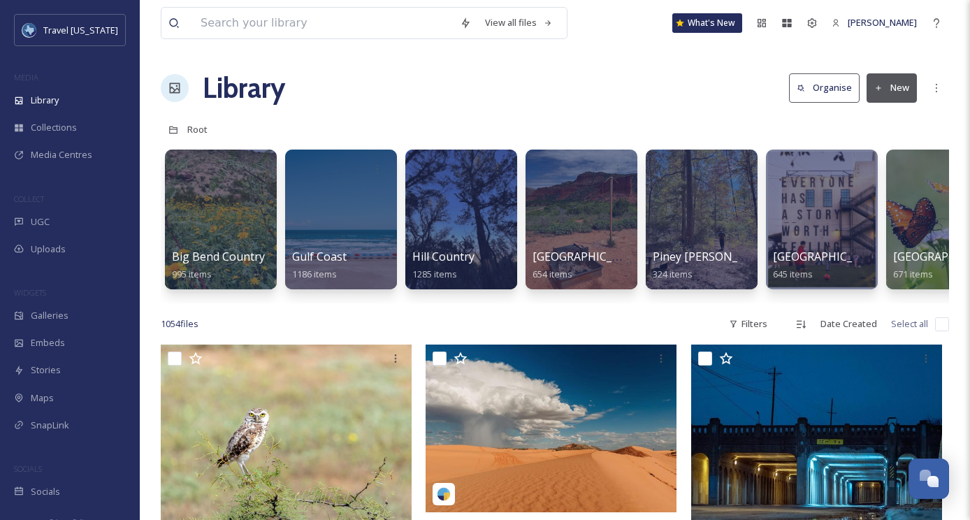
scroll to position [228, 0]
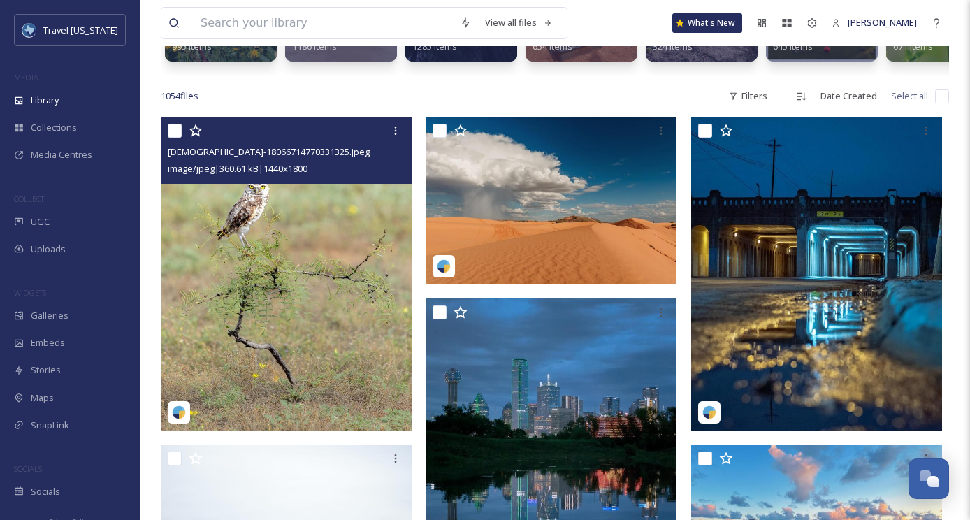
click at [322, 247] on img at bounding box center [286, 274] width 251 height 314
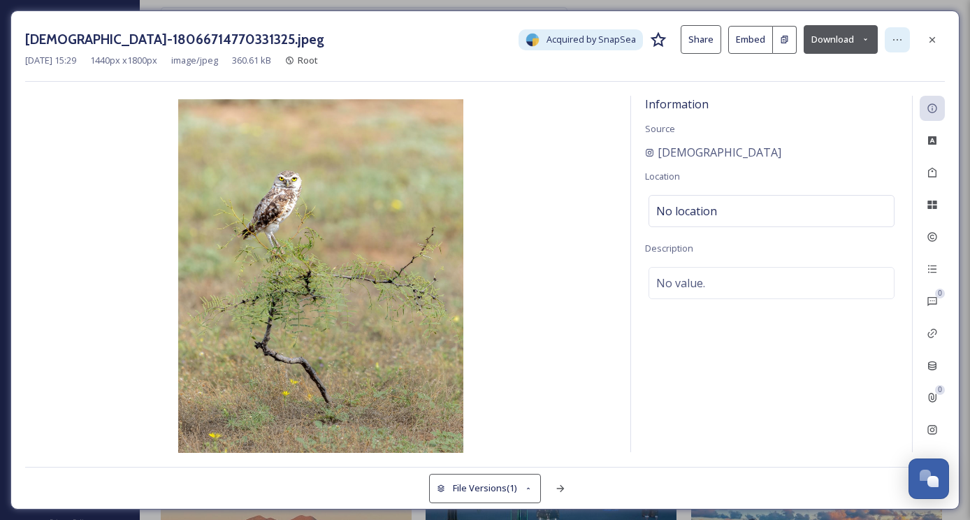
click at [904, 41] on div at bounding box center [897, 39] width 25 height 25
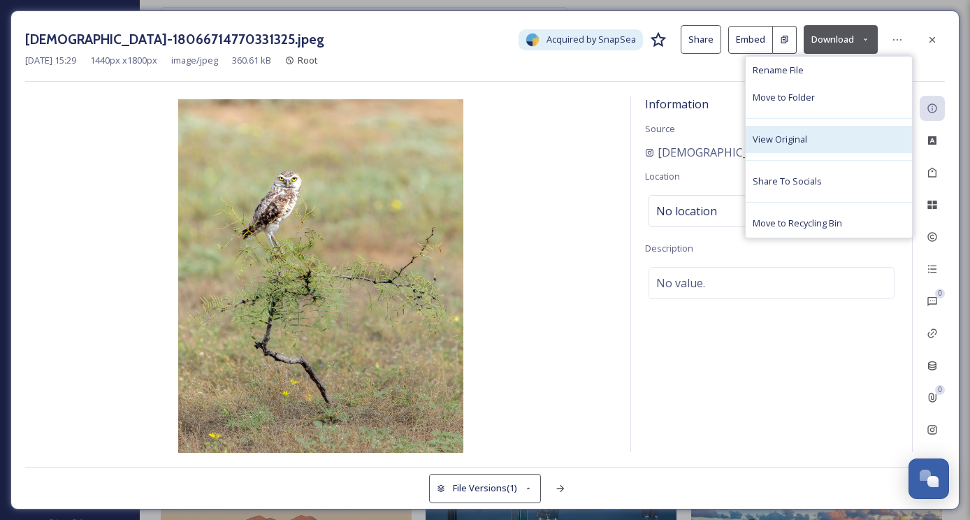
click at [804, 133] on span "View Original" at bounding box center [780, 139] width 55 height 13
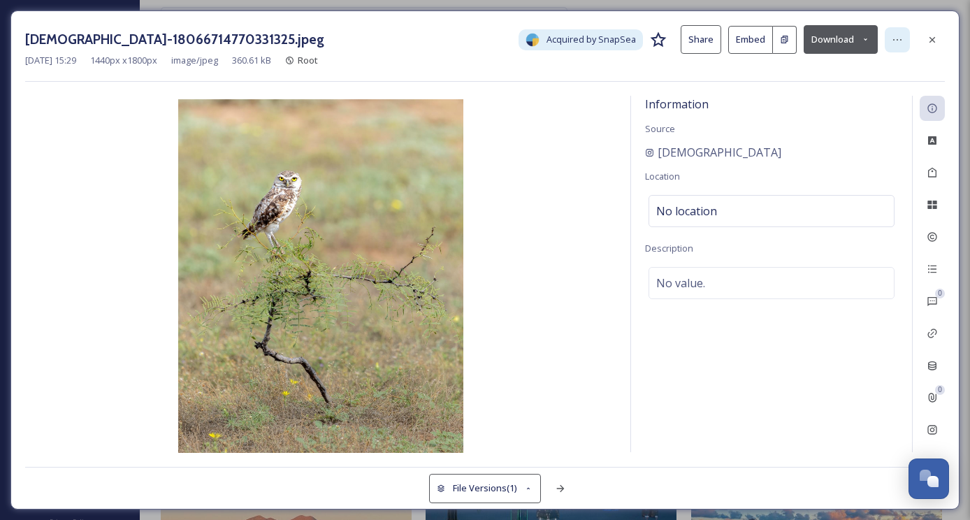
click at [901, 39] on icon at bounding box center [897, 39] width 8 height 1
click at [834, 41] on button "Download" at bounding box center [841, 39] width 74 height 29
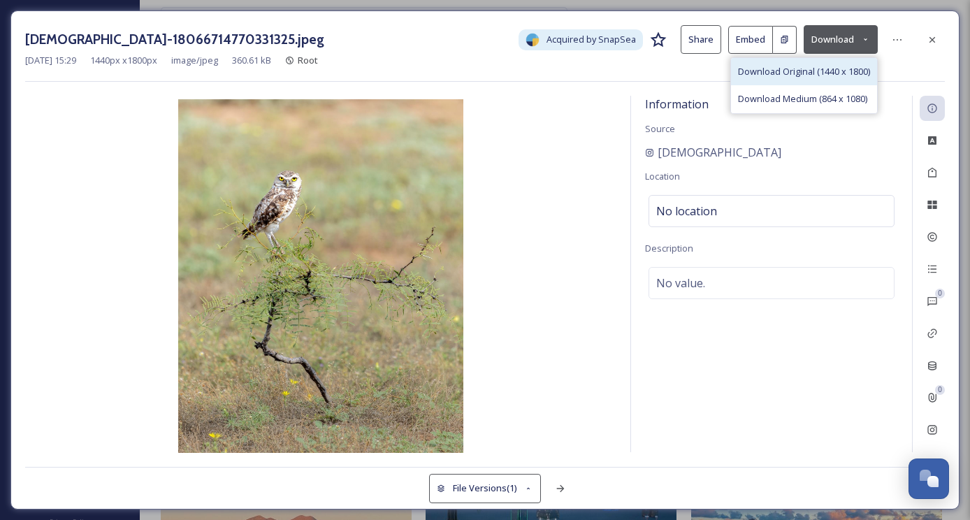
click at [786, 65] on span "Download Original (1440 x 1800)" at bounding box center [804, 71] width 132 height 13
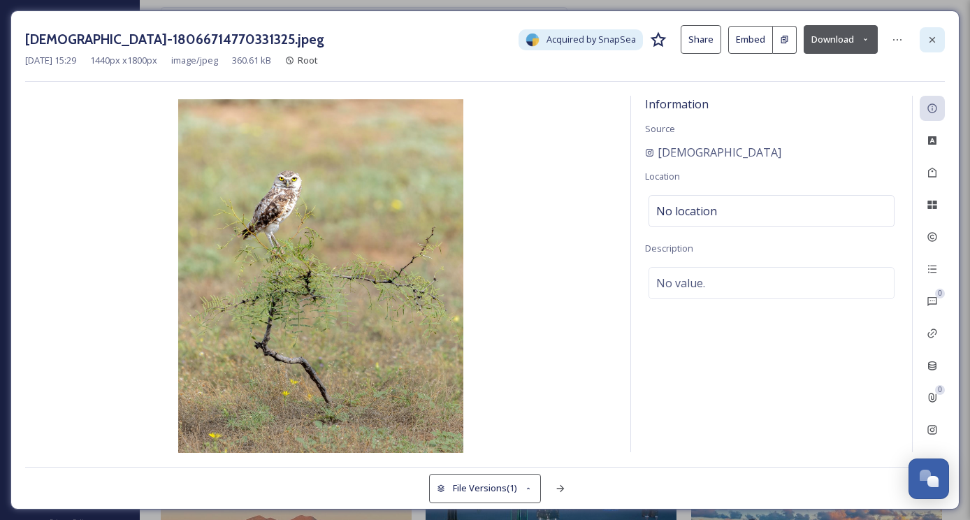
click at [934, 34] on icon at bounding box center [932, 39] width 11 height 11
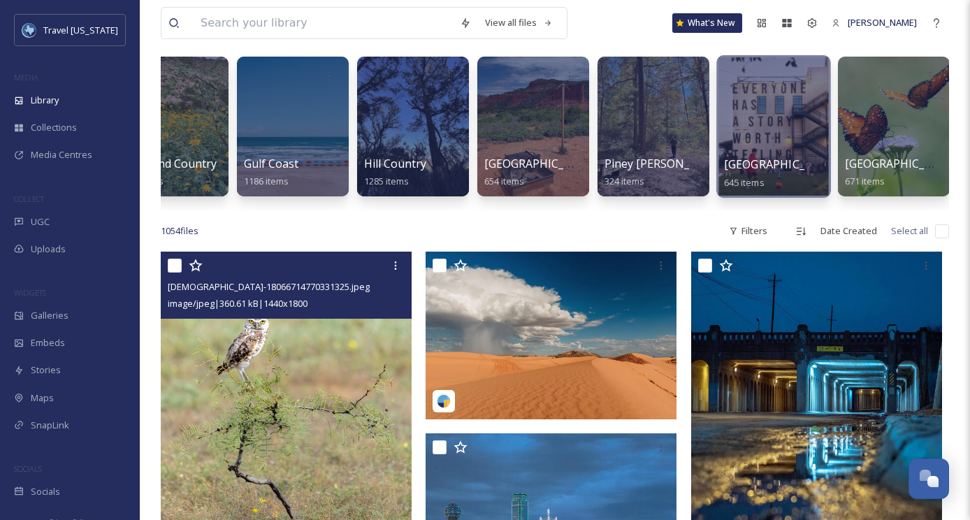
scroll to position [0, 55]
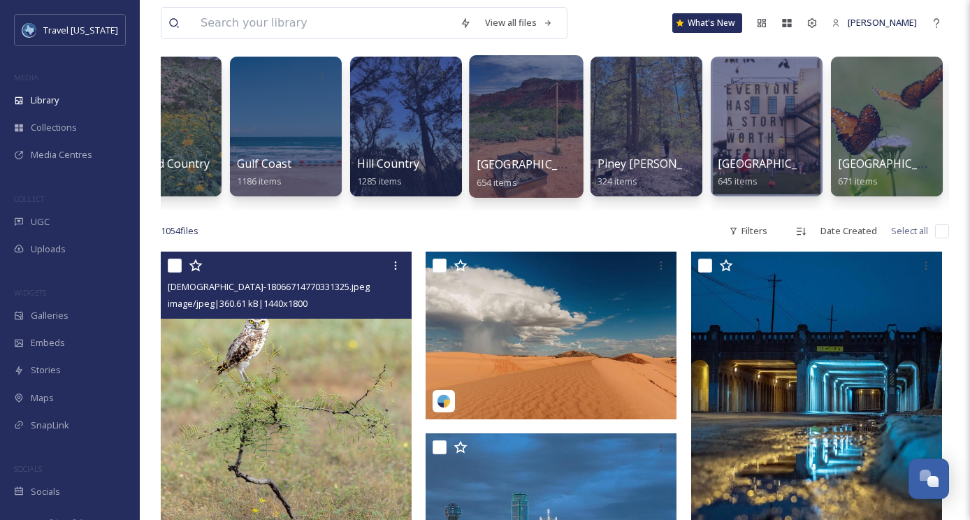
click at [538, 94] on div at bounding box center [526, 126] width 114 height 143
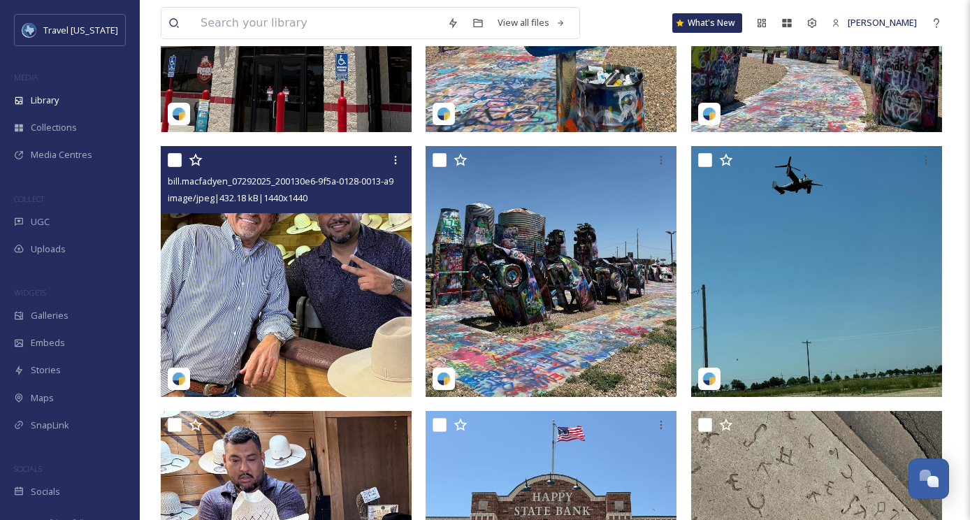
scroll to position [575, 0]
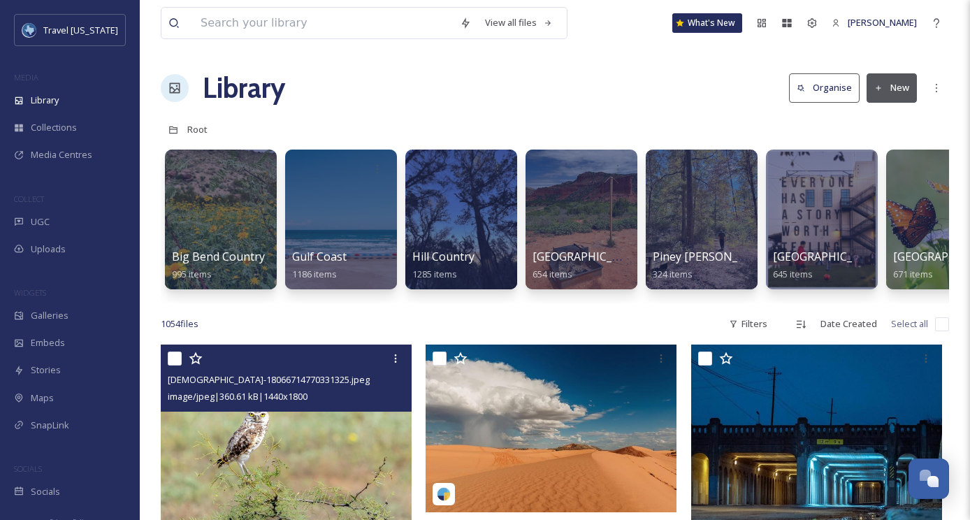
click at [285, 419] on img at bounding box center [286, 502] width 251 height 314
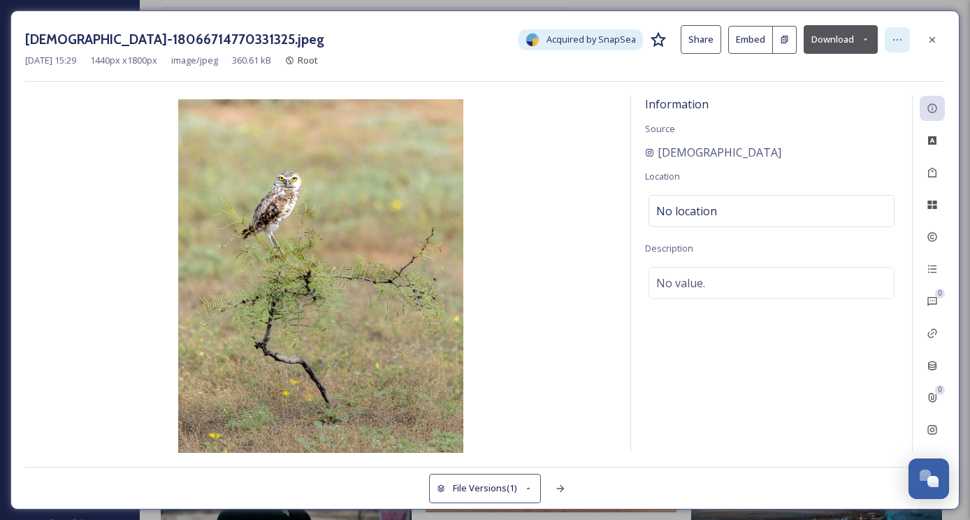
click at [900, 42] on icon at bounding box center [897, 39] width 11 height 11
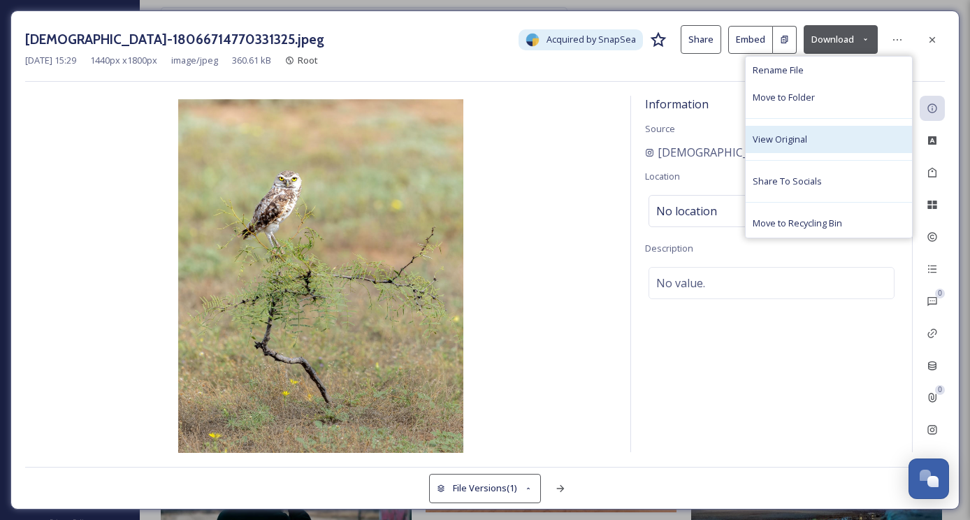
click at [807, 141] on div "View Original" at bounding box center [829, 139] width 166 height 27
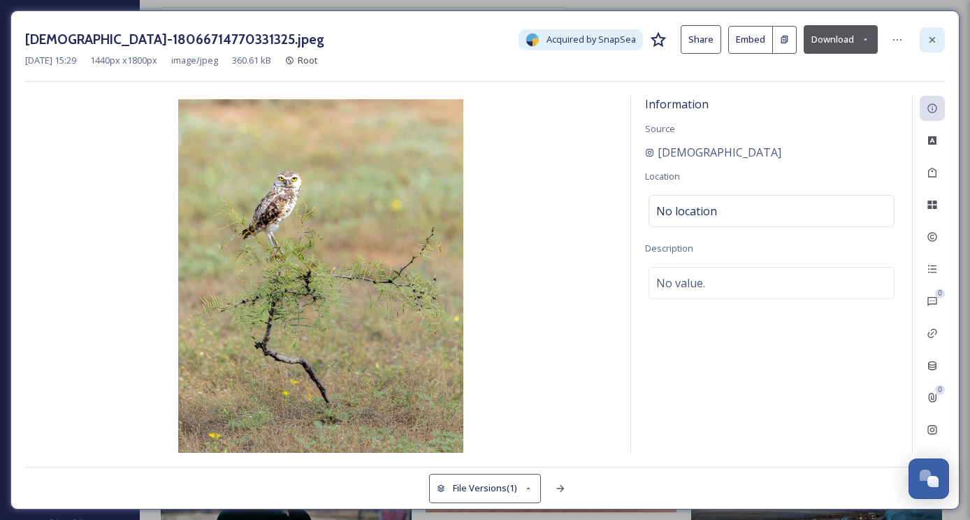
click at [937, 35] on icon at bounding box center [932, 39] width 11 height 11
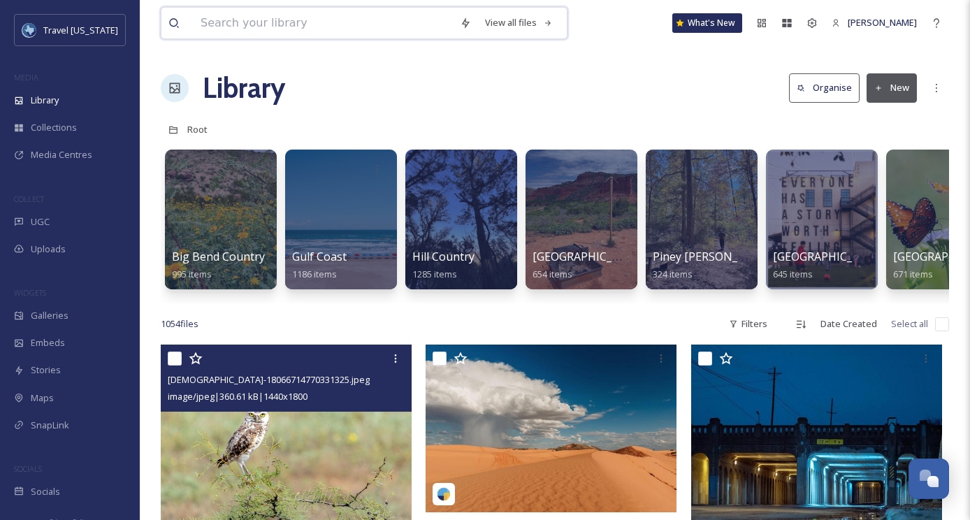
click at [384, 10] on input at bounding box center [323, 23] width 259 height 31
type input "caddo lake"
click at [711, 68] on div "Library Organise New" at bounding box center [555, 88] width 788 height 42
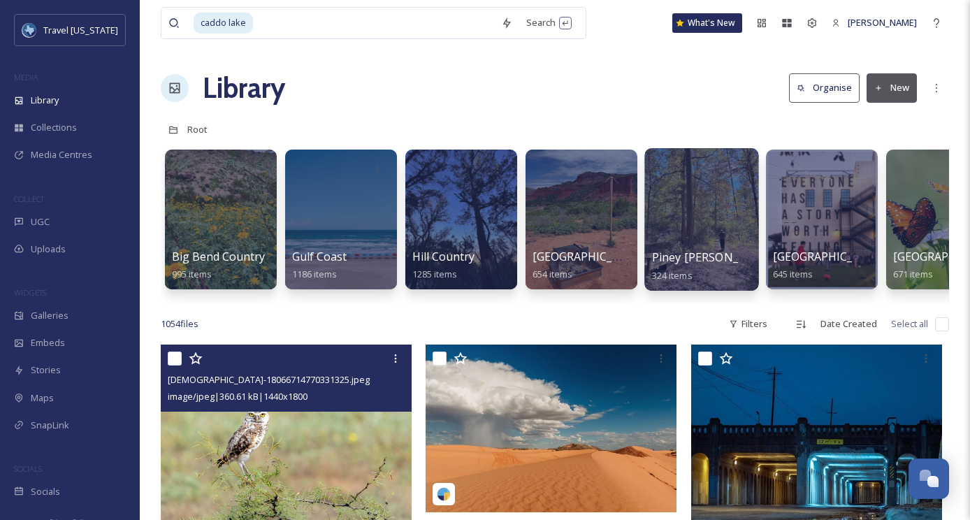
click at [685, 243] on div at bounding box center [701, 219] width 114 height 143
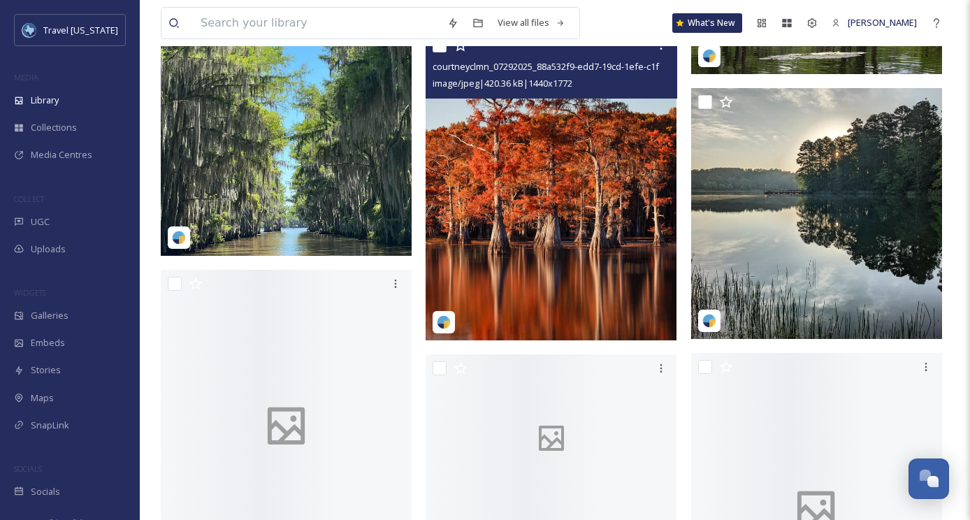
scroll to position [21214, 0]
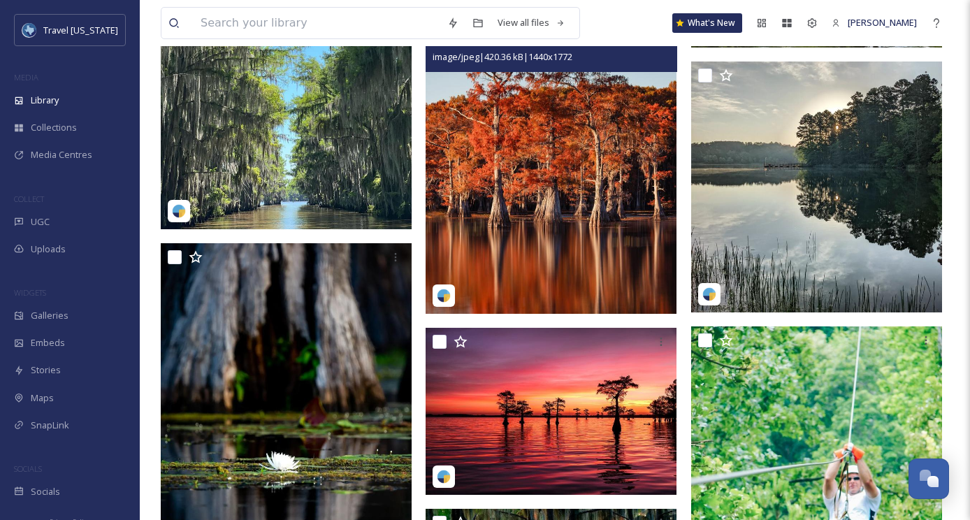
click at [510, 159] on img at bounding box center [551, 159] width 251 height 309
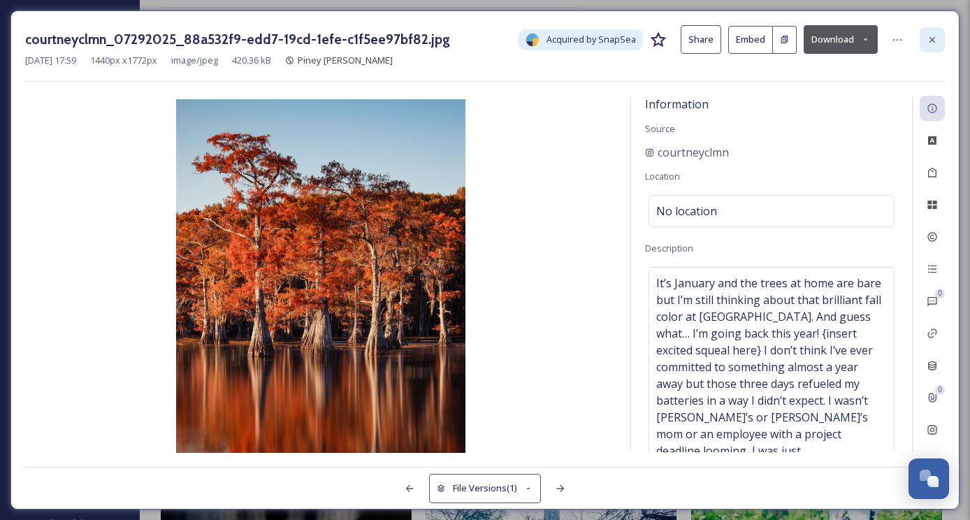
click at [939, 36] on div at bounding box center [932, 39] width 25 height 25
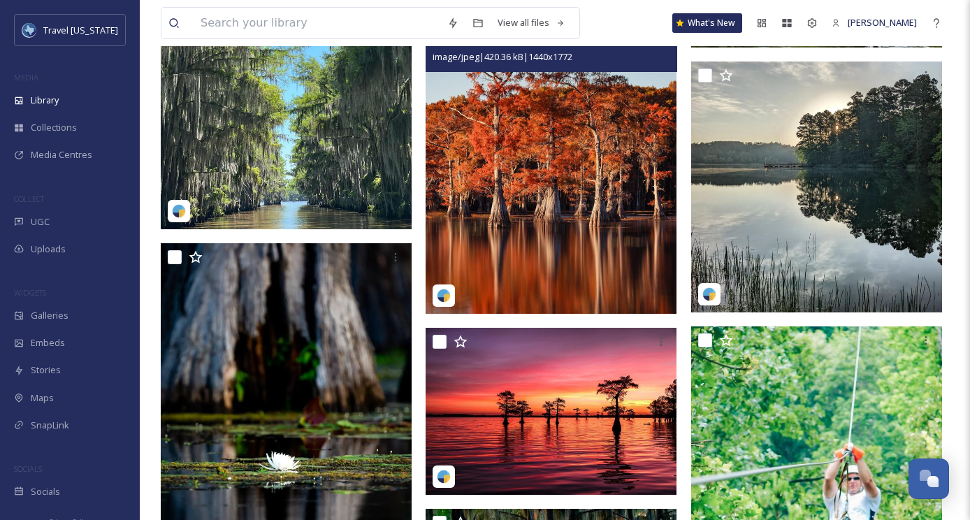
click at [535, 196] on img at bounding box center [551, 159] width 251 height 309
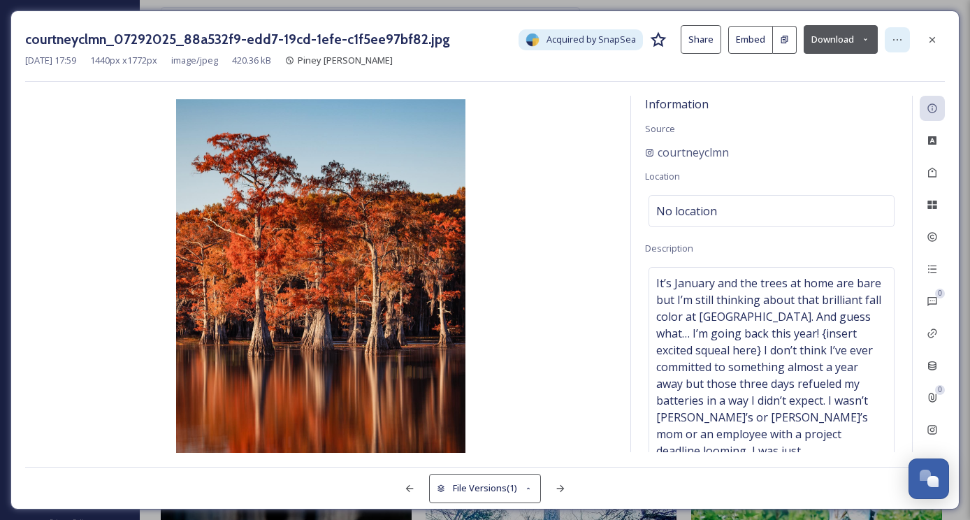
click at [897, 32] on div at bounding box center [897, 39] width 25 height 25
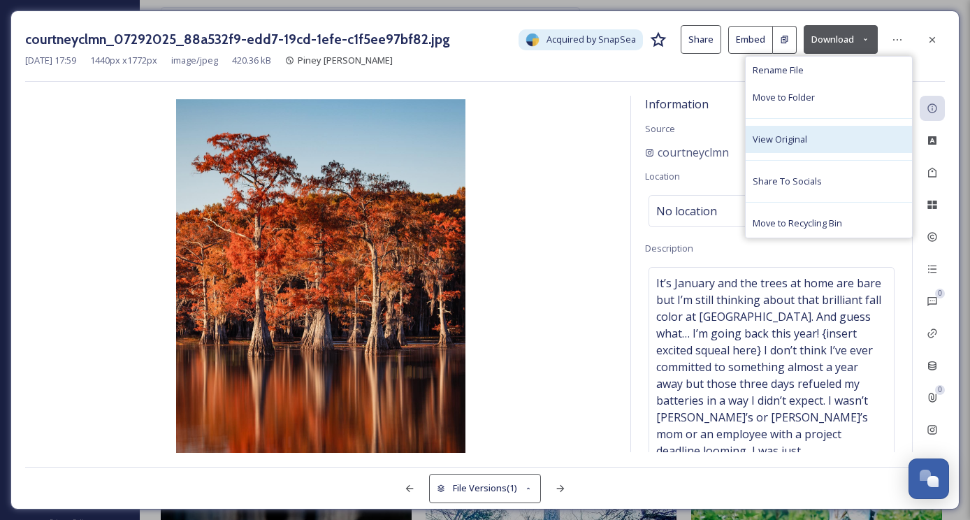
click at [821, 138] on div "View Original" at bounding box center [829, 139] width 166 height 27
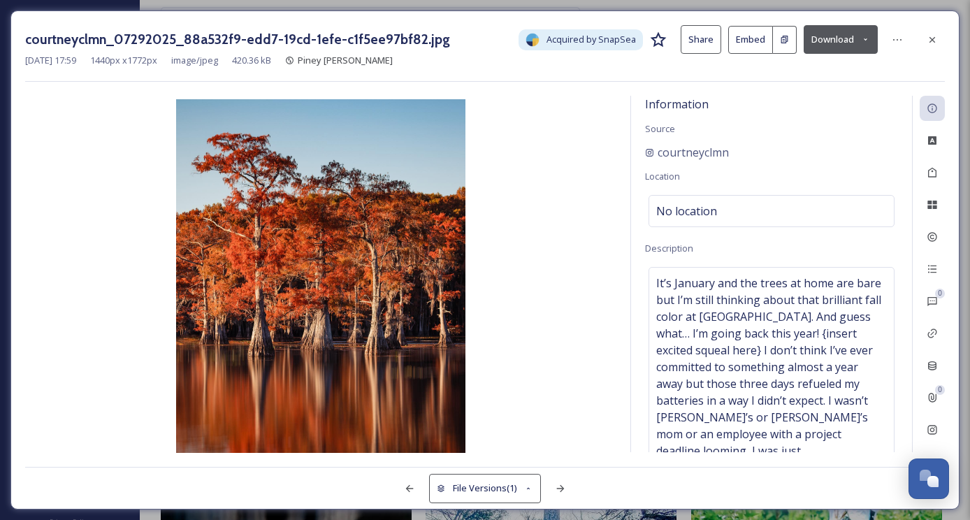
click at [837, 43] on button "Download" at bounding box center [841, 39] width 74 height 29
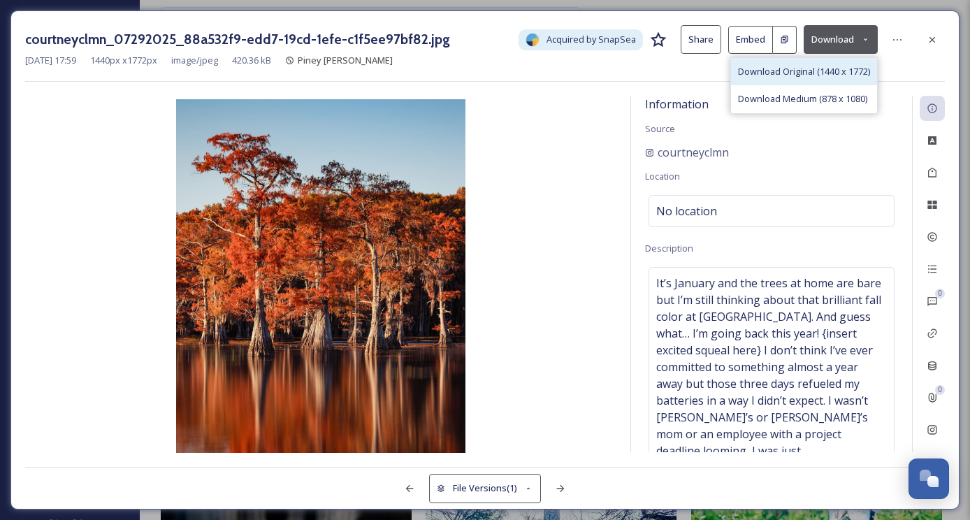
click at [763, 76] on span "Download Original (1440 x 1772)" at bounding box center [804, 71] width 132 height 13
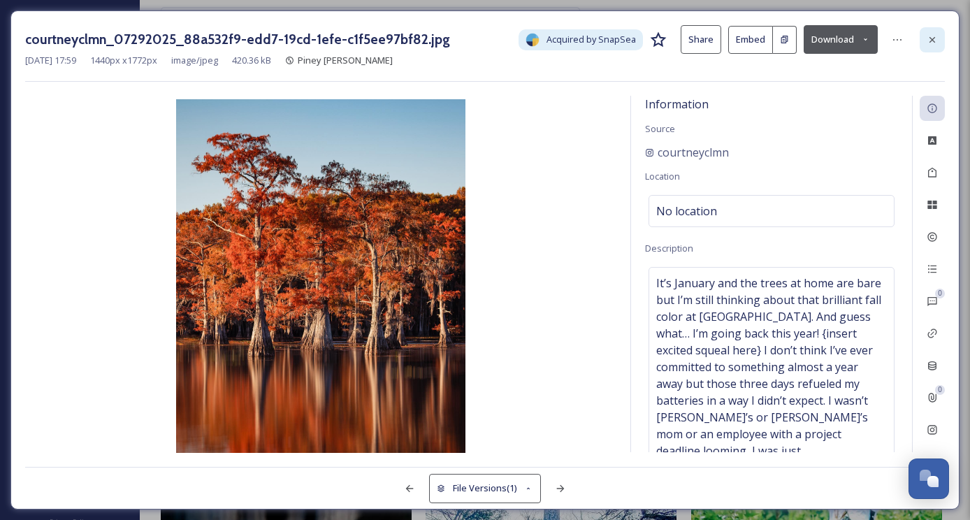
click at [920, 29] on div at bounding box center [932, 39] width 25 height 25
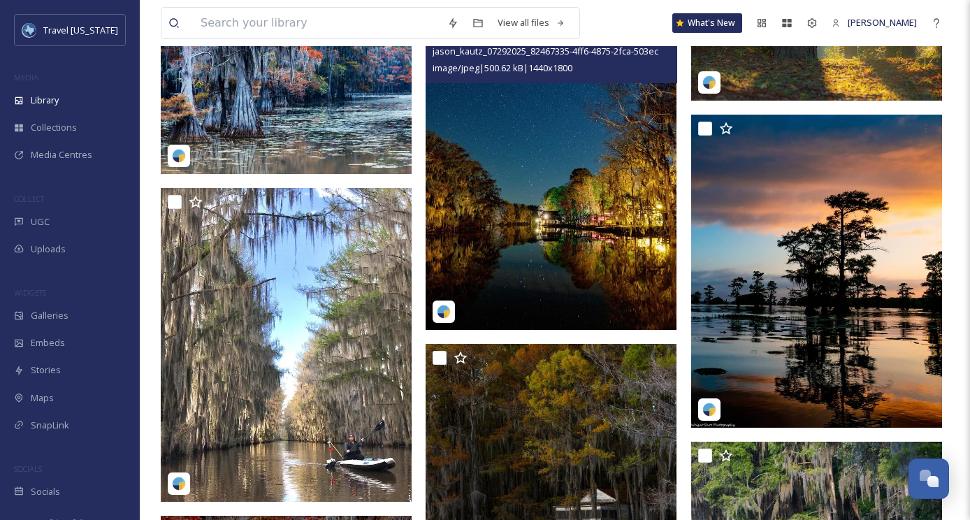
scroll to position [23455, 0]
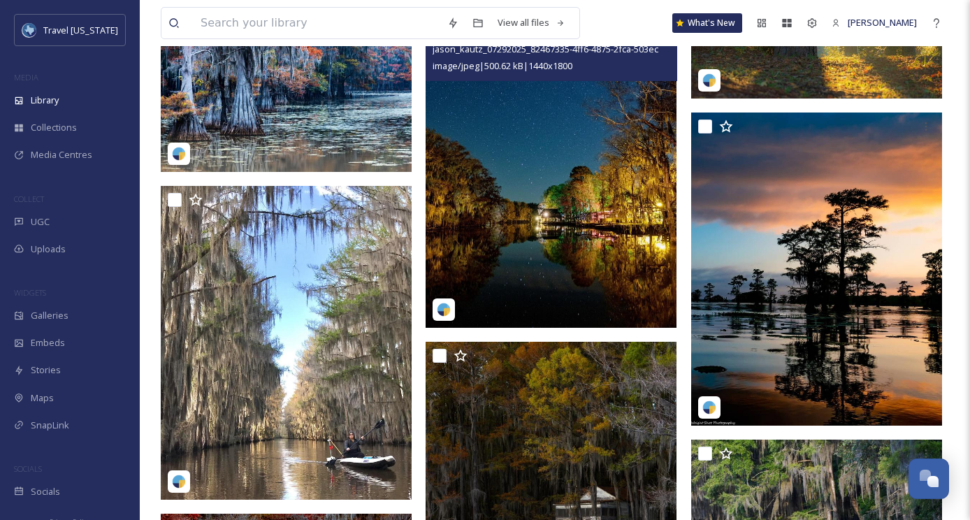
click at [561, 196] on img at bounding box center [551, 171] width 251 height 314
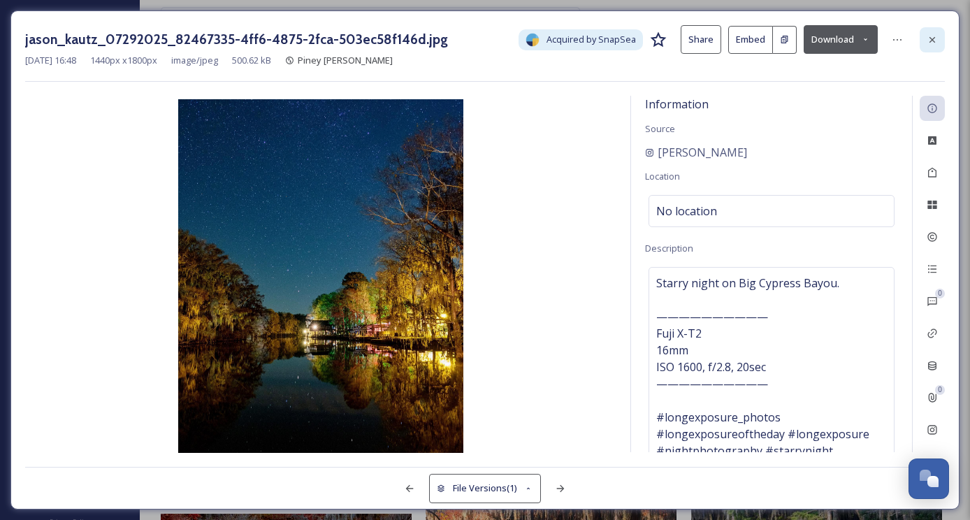
click at [923, 41] on div at bounding box center [932, 39] width 25 height 25
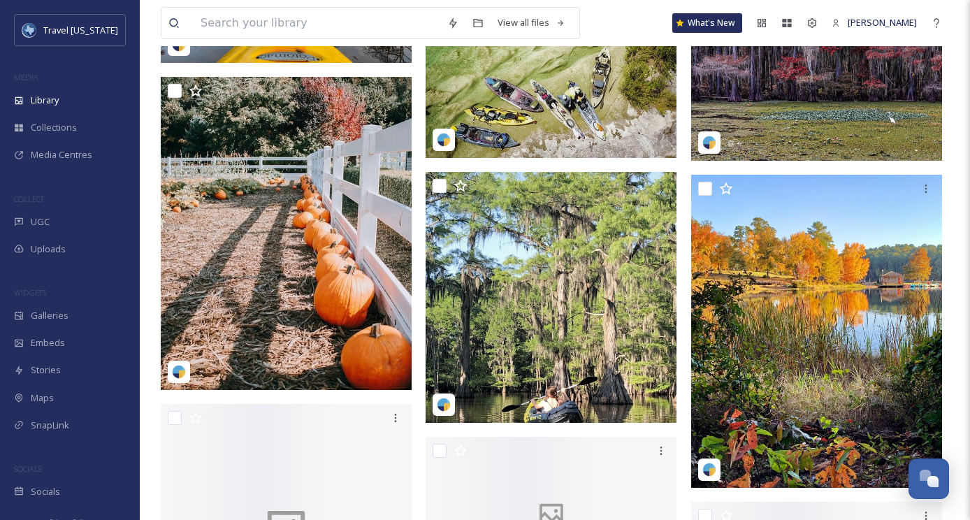
scroll to position [25443, 0]
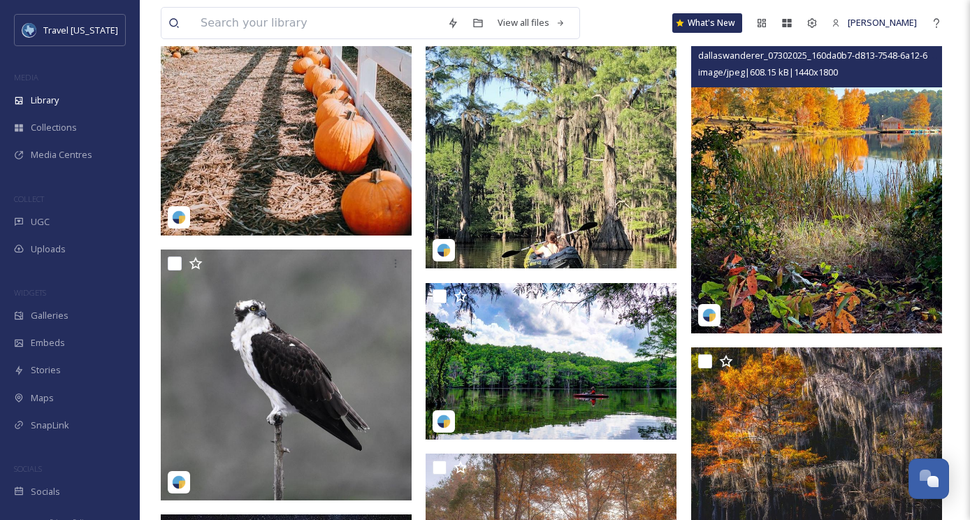
click at [823, 161] on img at bounding box center [816, 177] width 251 height 314
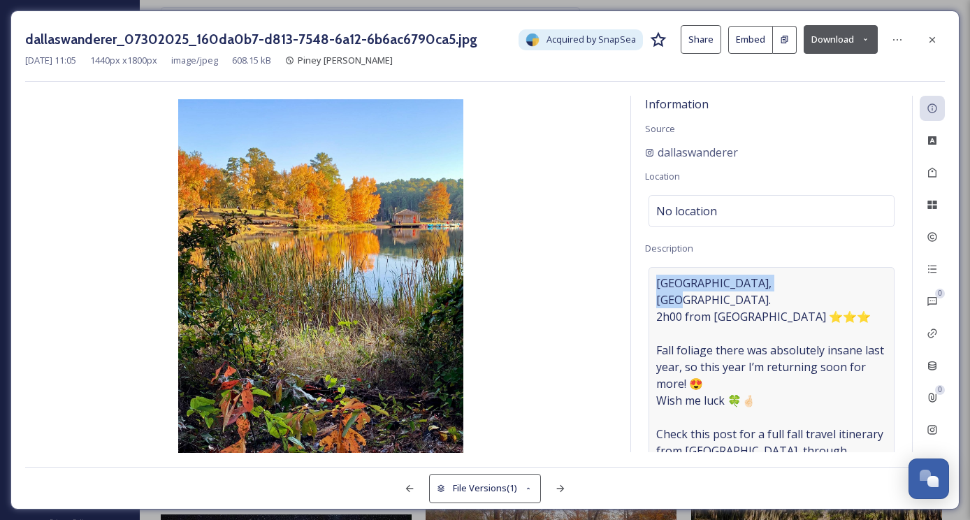
drag, startPoint x: 653, startPoint y: 278, endPoint x: 773, endPoint y: 277, distance: 120.2
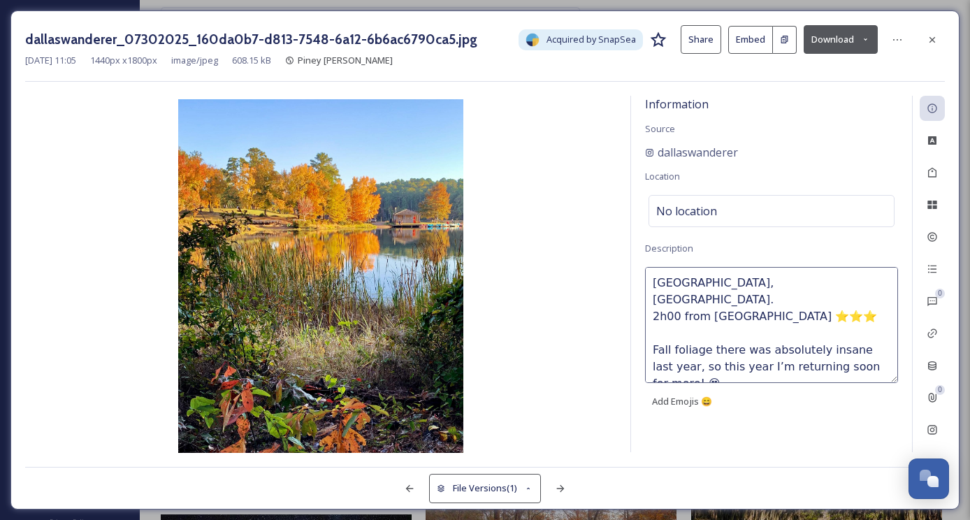
copy span "Daingerfield State Park"
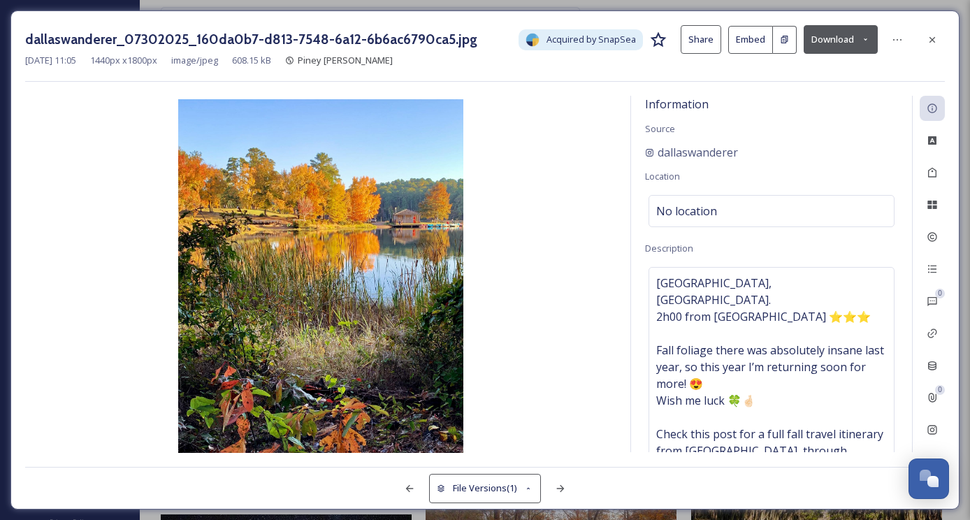
click at [673, 96] on span "Information" at bounding box center [677, 103] width 64 height 15
drag, startPoint x: 655, startPoint y: 278, endPoint x: 807, endPoint y: 273, distance: 152.5
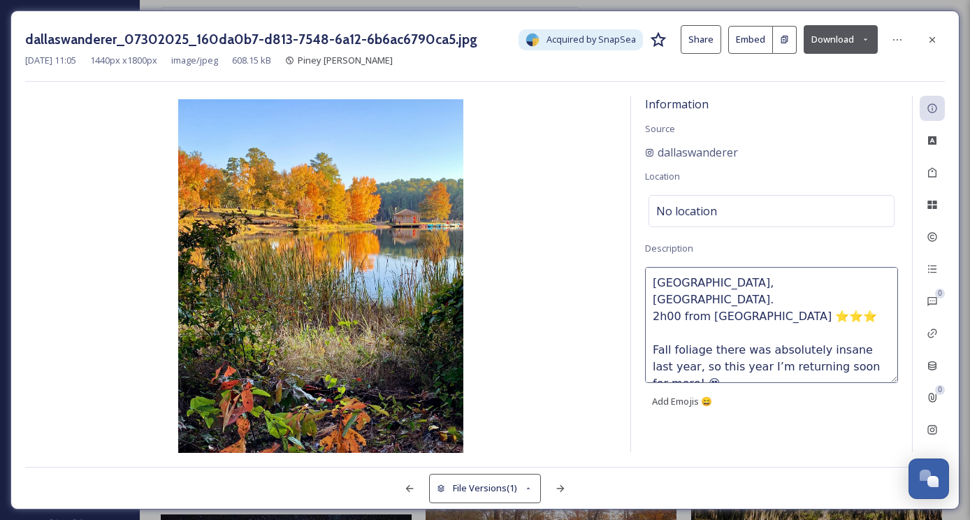
drag, startPoint x: 651, startPoint y: 287, endPoint x: 909, endPoint y: 286, distance: 258.6
click at [909, 286] on div "Information Source dallaswanderer Location No location Description Daingerfield…" at bounding box center [771, 274] width 281 height 356
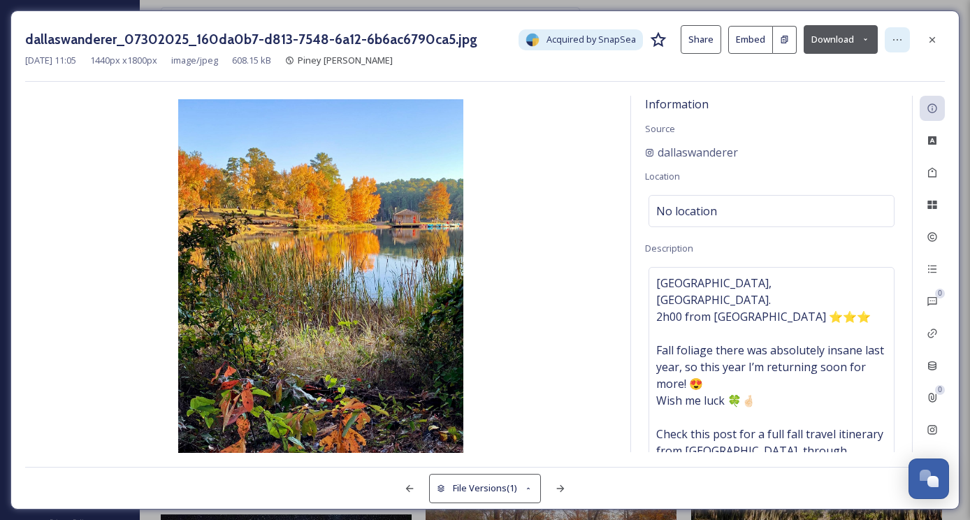
click at [896, 39] on icon at bounding box center [897, 39] width 11 height 11
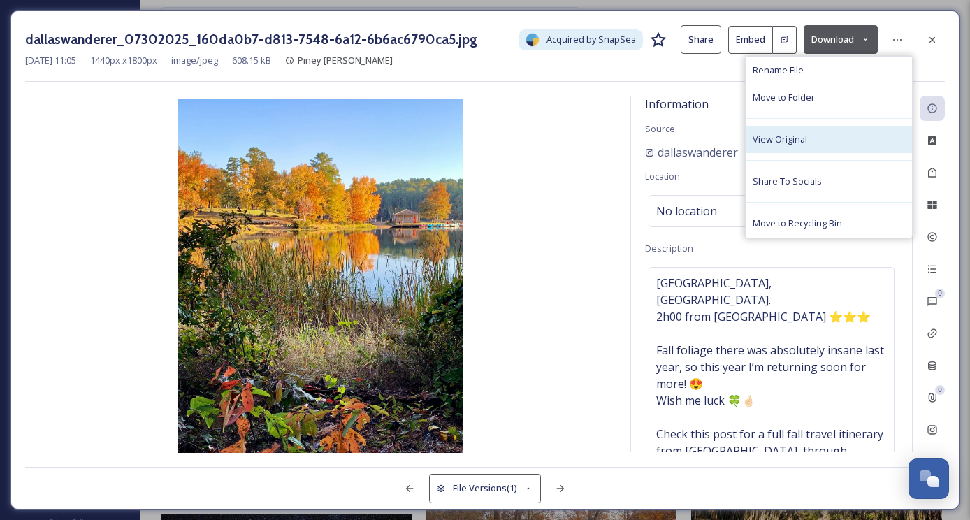
click at [815, 141] on div "View Original" at bounding box center [829, 139] width 166 height 27
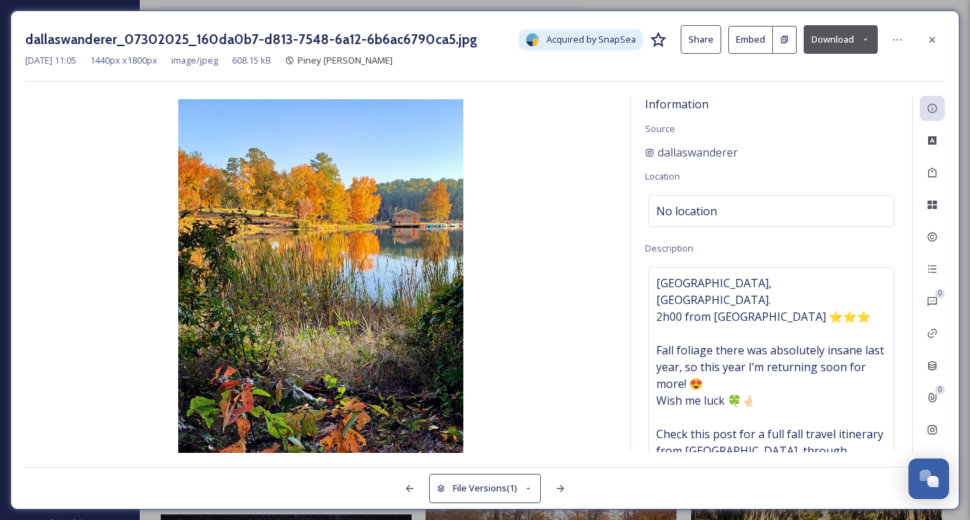
click at [841, 30] on button "Download" at bounding box center [841, 39] width 74 height 29
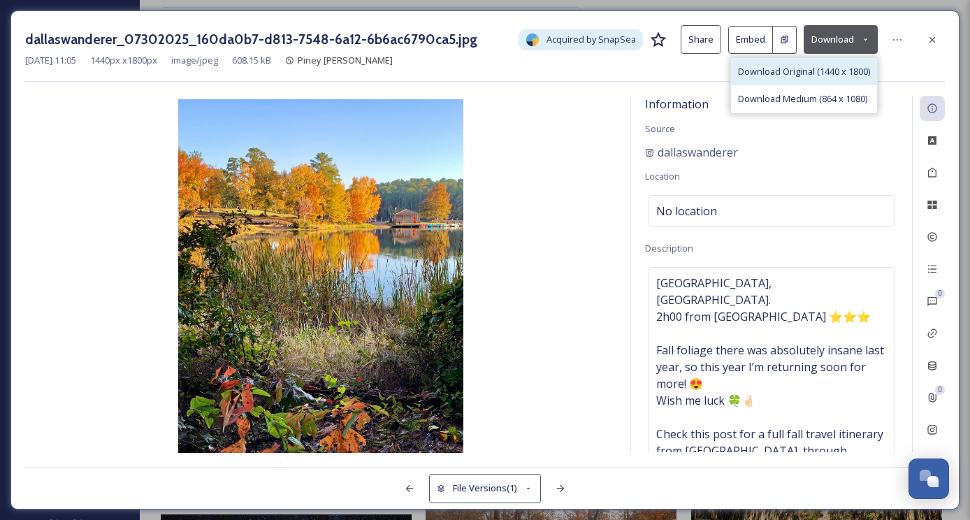
click at [809, 81] on div "Download Original (1440 x 1800)" at bounding box center [804, 71] width 146 height 27
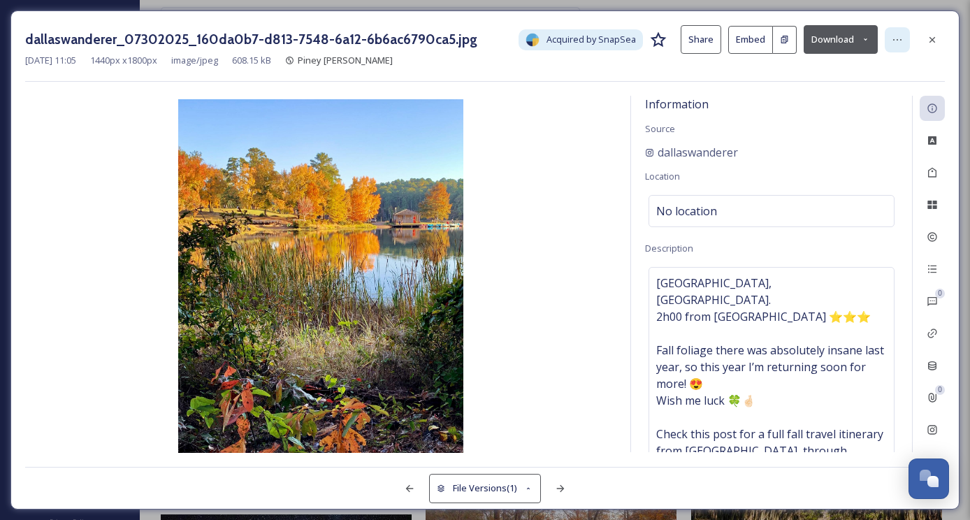
click at [903, 28] on div at bounding box center [897, 39] width 25 height 25
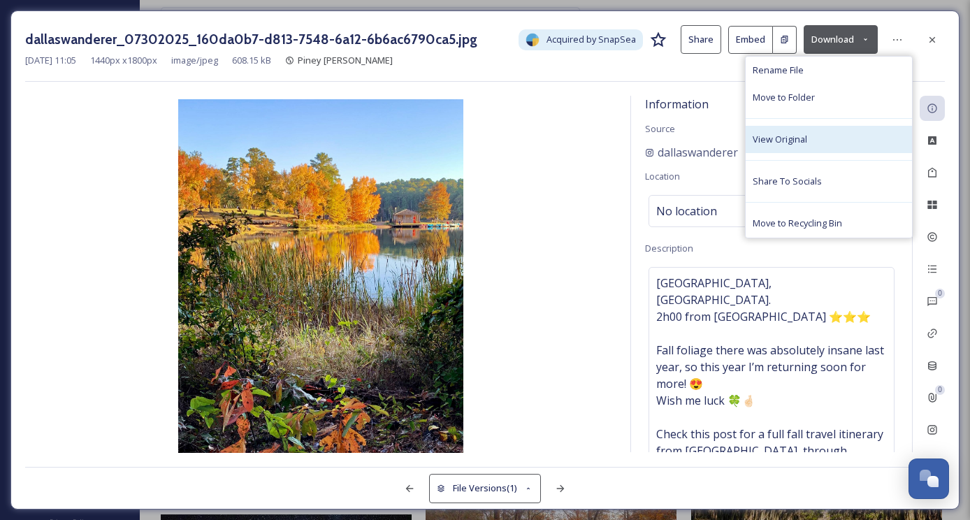
click at [819, 149] on div "View Original" at bounding box center [829, 139] width 166 height 27
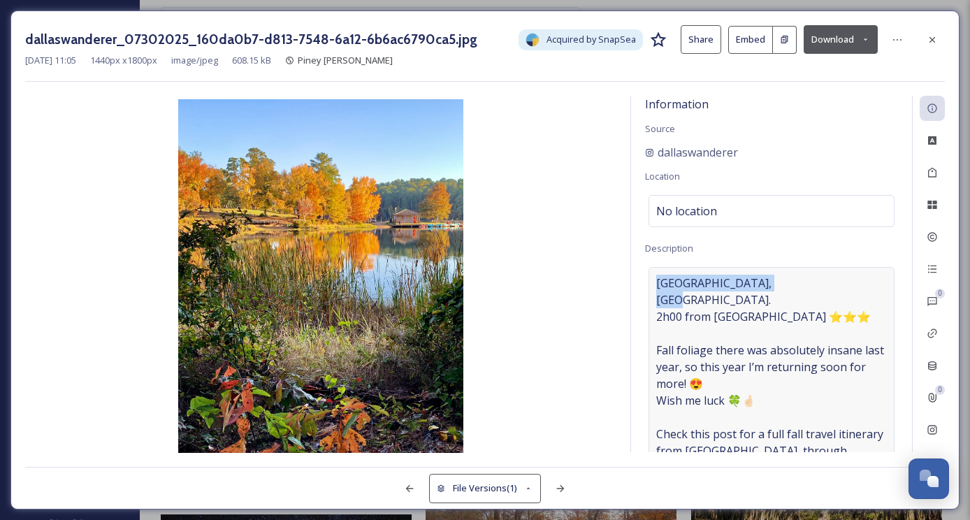
drag, startPoint x: 658, startPoint y: 279, endPoint x: 776, endPoint y: 286, distance: 118.3
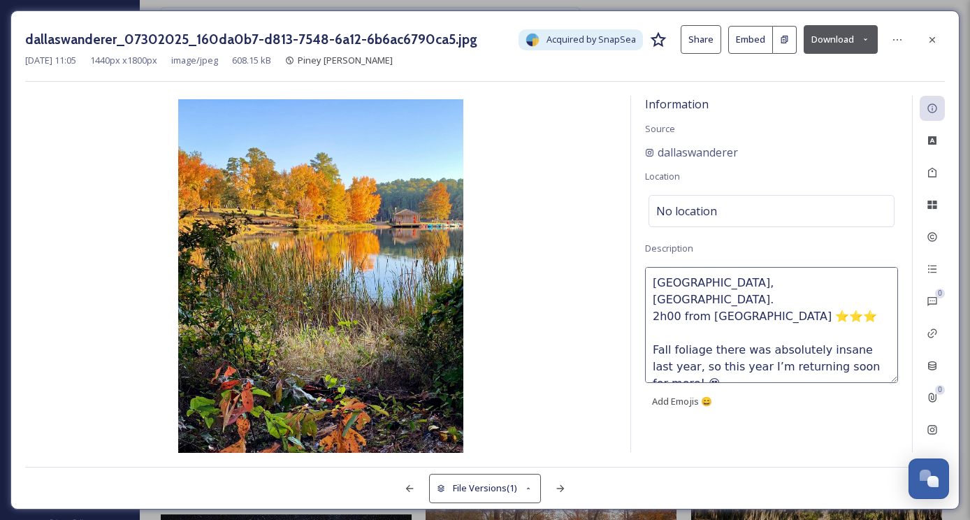
drag, startPoint x: 768, startPoint y: 279, endPoint x: 649, endPoint y: 277, distance: 119.5
click at [649, 277] on textarea "Daingerfield State Park, TX. 2h00 from Dallas ⭐️⭐️⭐️ Fall foliage there was abs…" at bounding box center [771, 325] width 253 height 116
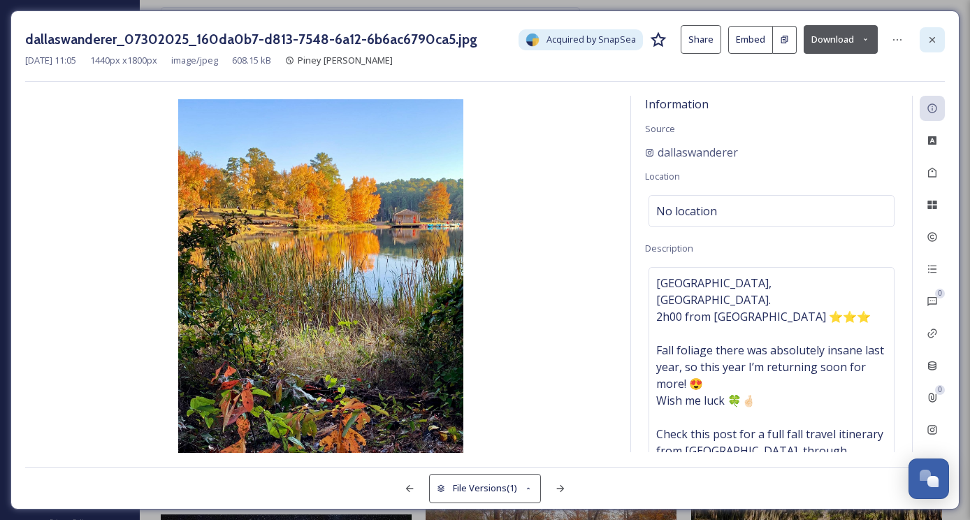
click at [933, 34] on icon at bounding box center [932, 39] width 11 height 11
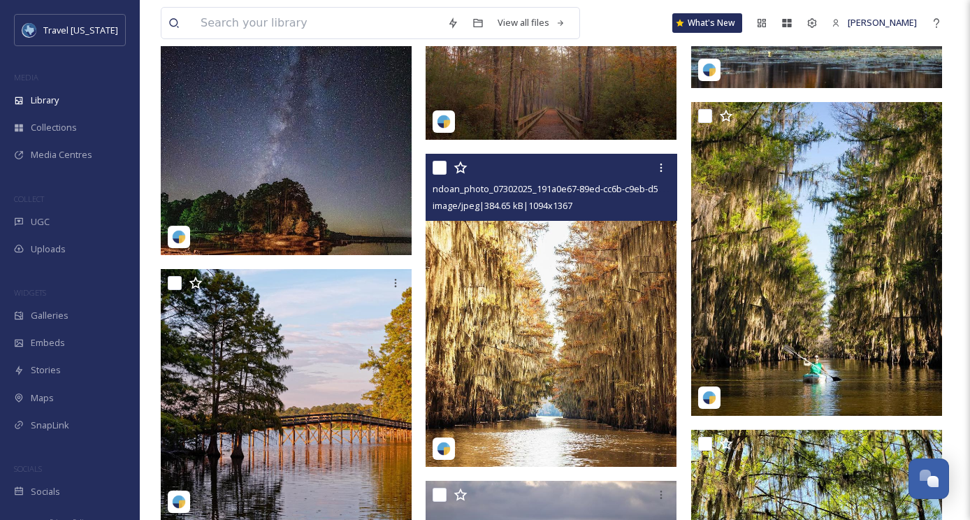
scroll to position [25974, 0]
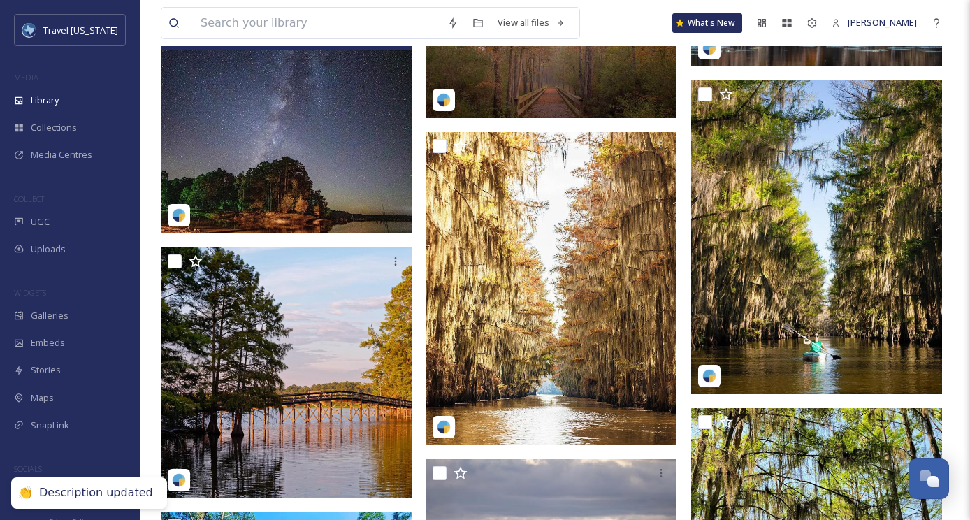
click at [335, 124] on img at bounding box center [286, 108] width 251 height 251
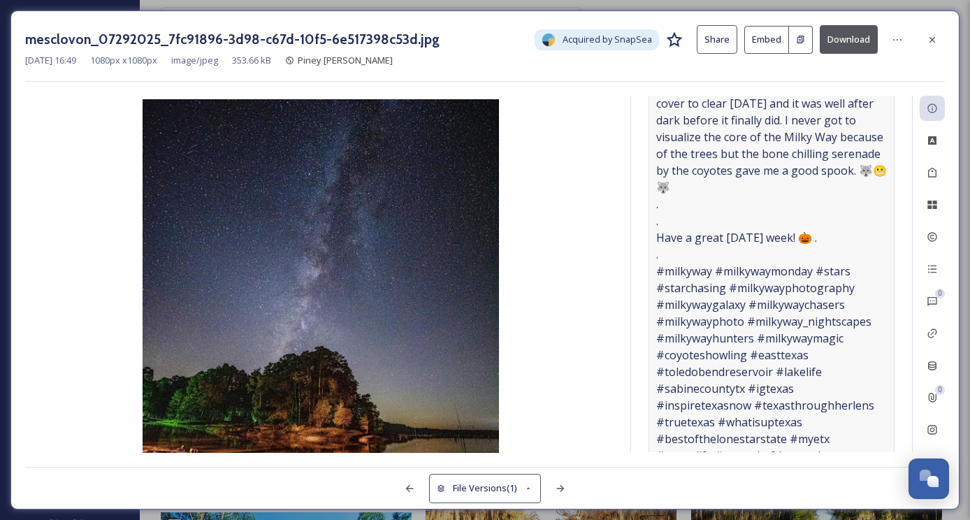
scroll to position [218, 0]
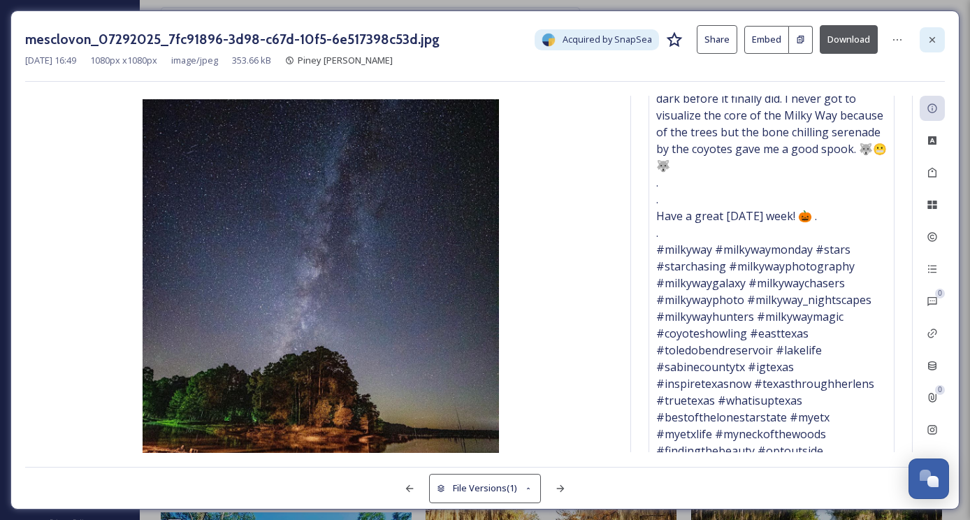
click at [936, 39] on icon at bounding box center [932, 39] width 11 height 11
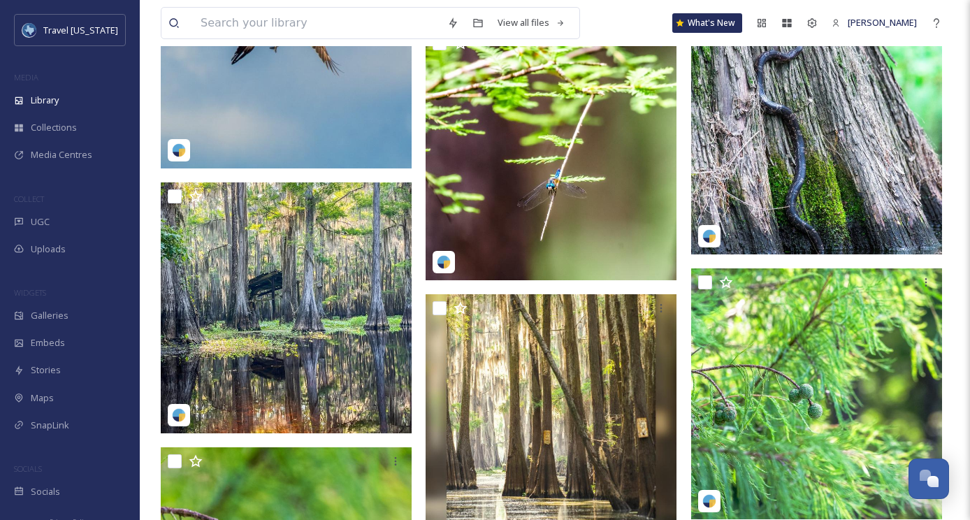
scroll to position [14761, 0]
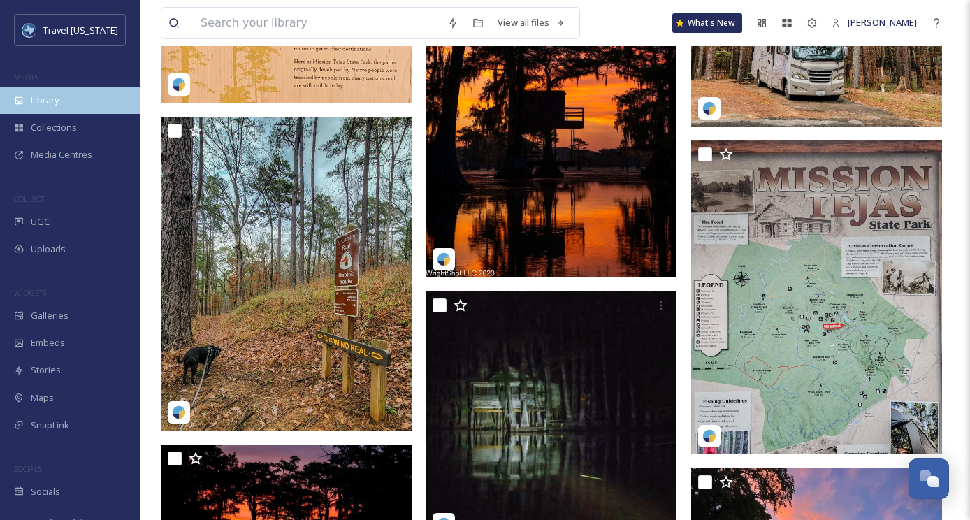
click at [57, 96] on span "Library" at bounding box center [45, 100] width 28 height 13
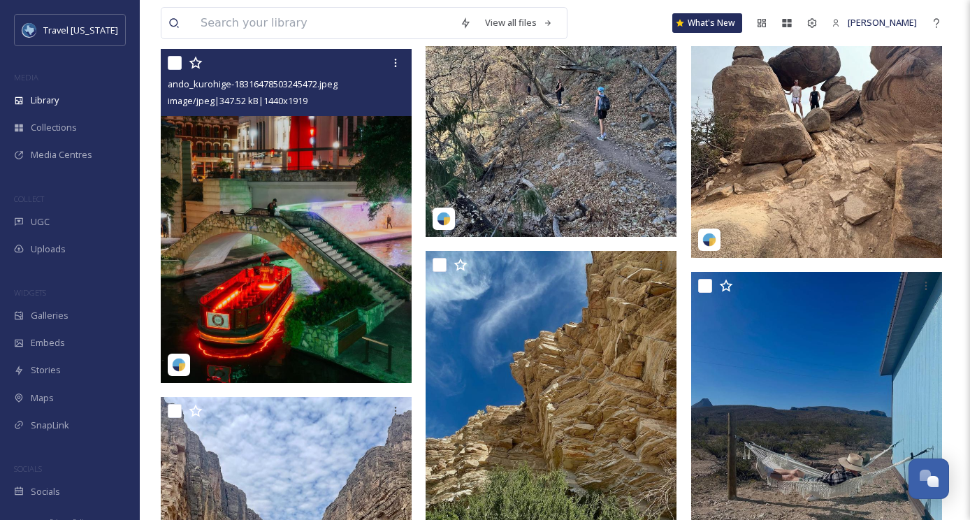
scroll to position [1976, 0]
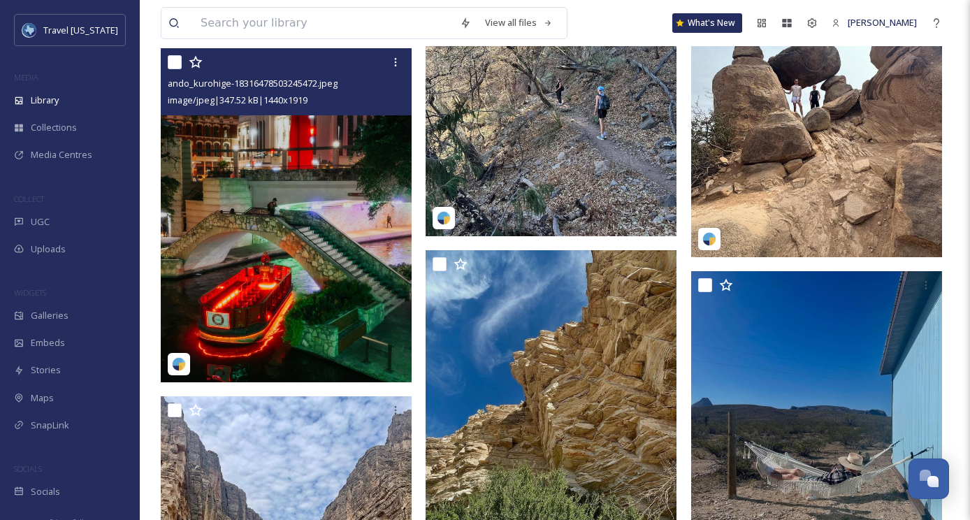
click at [298, 173] on img at bounding box center [286, 215] width 251 height 335
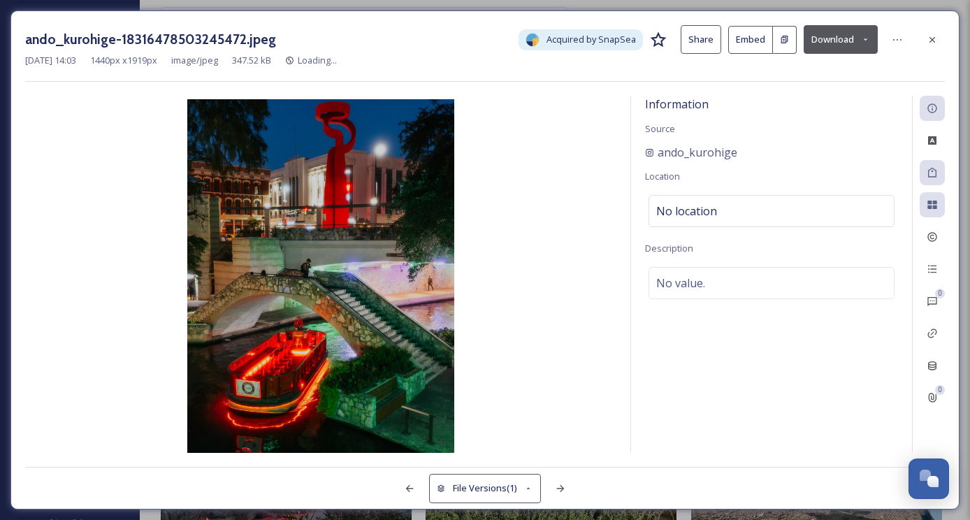
click at [840, 41] on button "Download" at bounding box center [841, 39] width 74 height 29
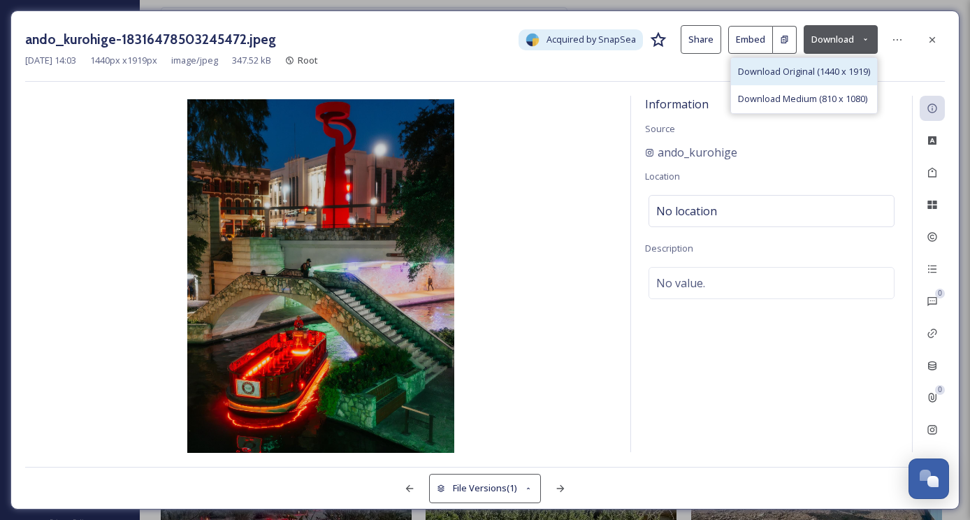
click at [801, 70] on span "Download Original (1440 x 1919)" at bounding box center [804, 71] width 132 height 13
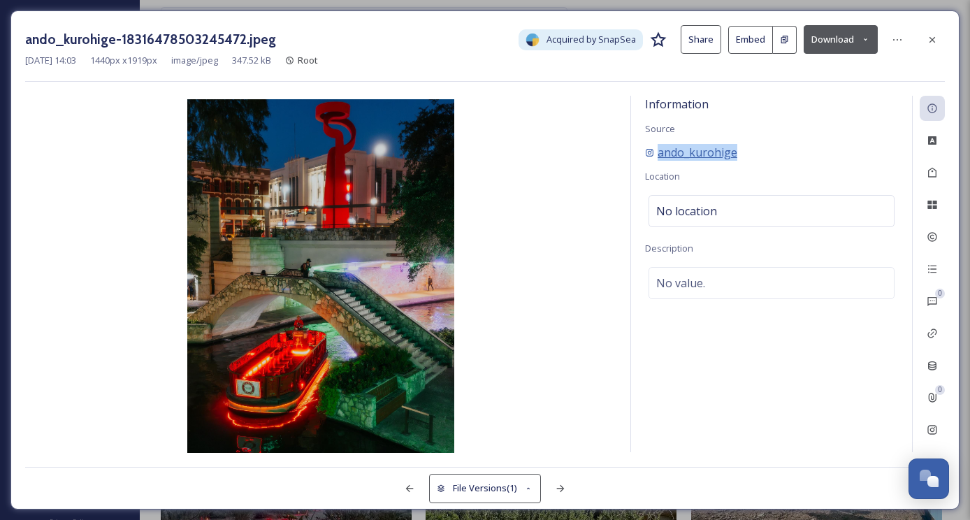
drag, startPoint x: 744, startPoint y: 147, endPoint x: 657, endPoint y: 148, distance: 87.4
click at [657, 148] on div "ando_kurohige" at bounding box center [771, 152] width 253 height 17
copy span "ando_kurohige"
click at [887, 38] on div at bounding box center [897, 39] width 25 height 25
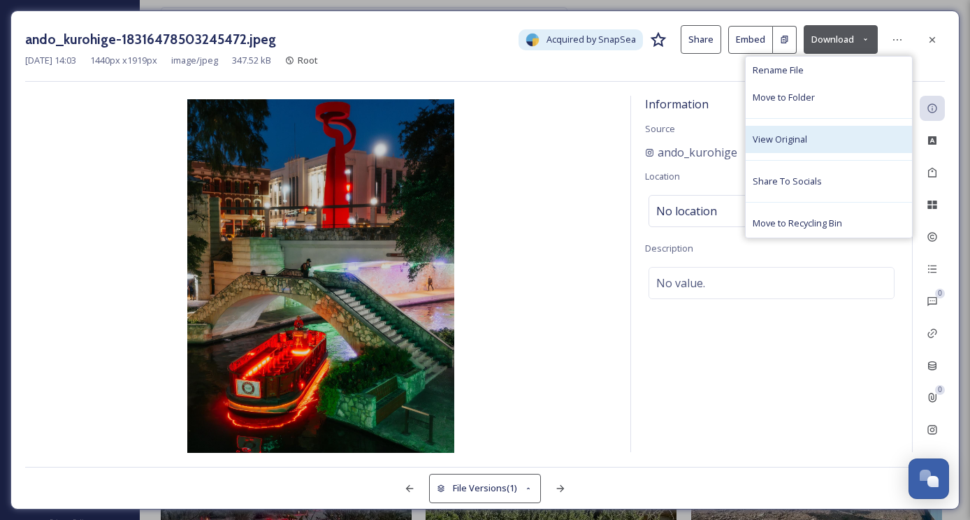
click at [784, 141] on span "View Original" at bounding box center [780, 139] width 55 height 13
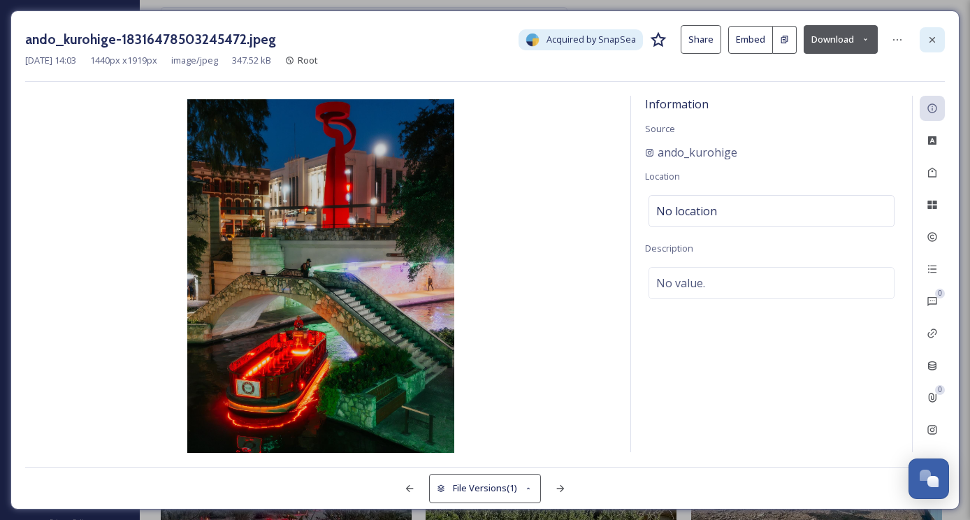
click at [934, 38] on icon at bounding box center [932, 39] width 11 height 11
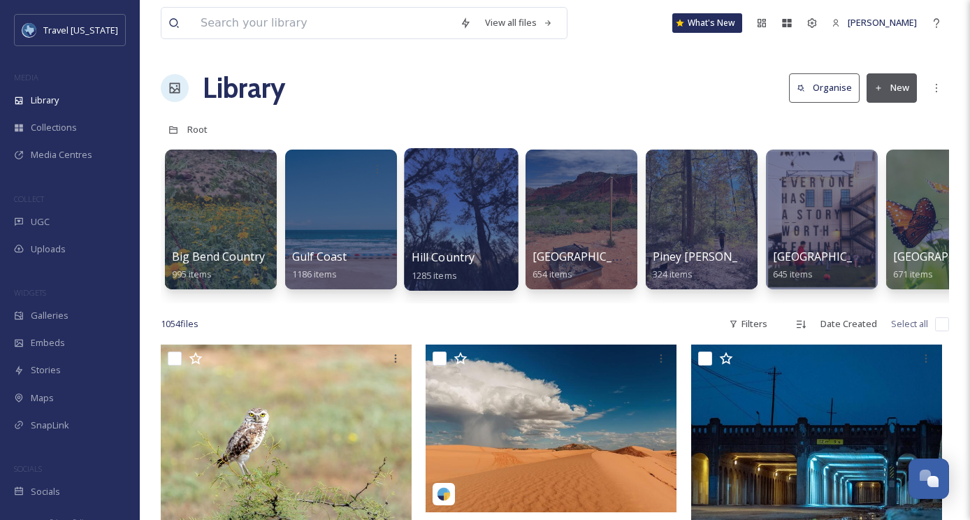
click at [424, 205] on div at bounding box center [461, 219] width 114 height 143
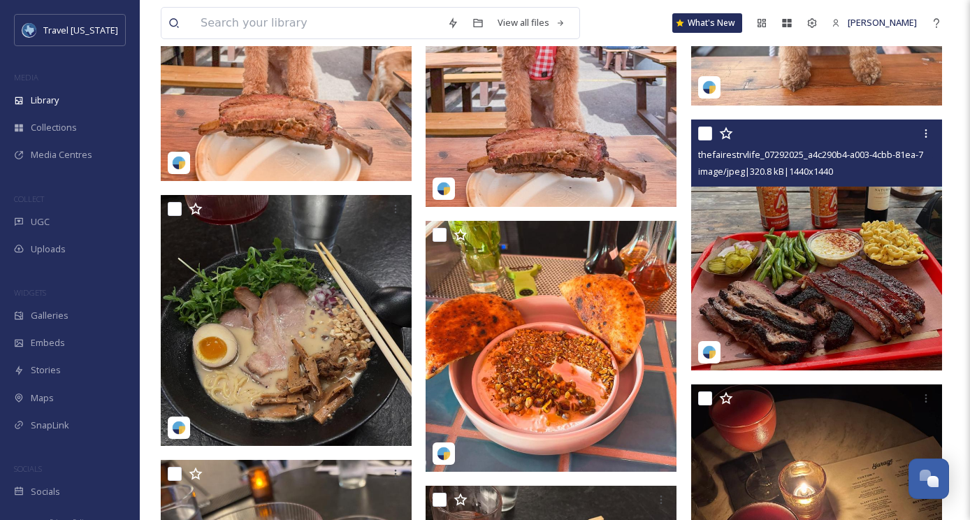
scroll to position [8321, 0]
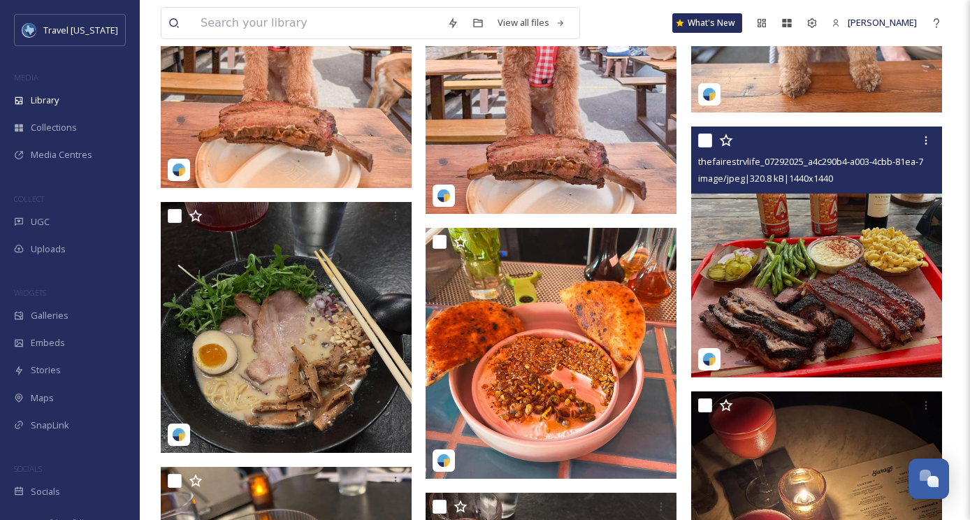
click at [762, 249] on img at bounding box center [816, 252] width 251 height 251
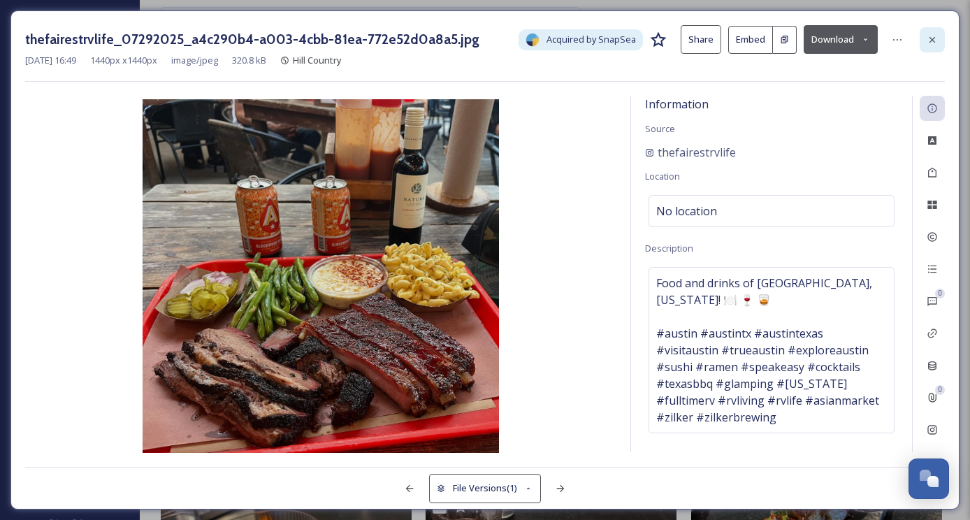
click at [932, 36] on icon at bounding box center [932, 39] width 11 height 11
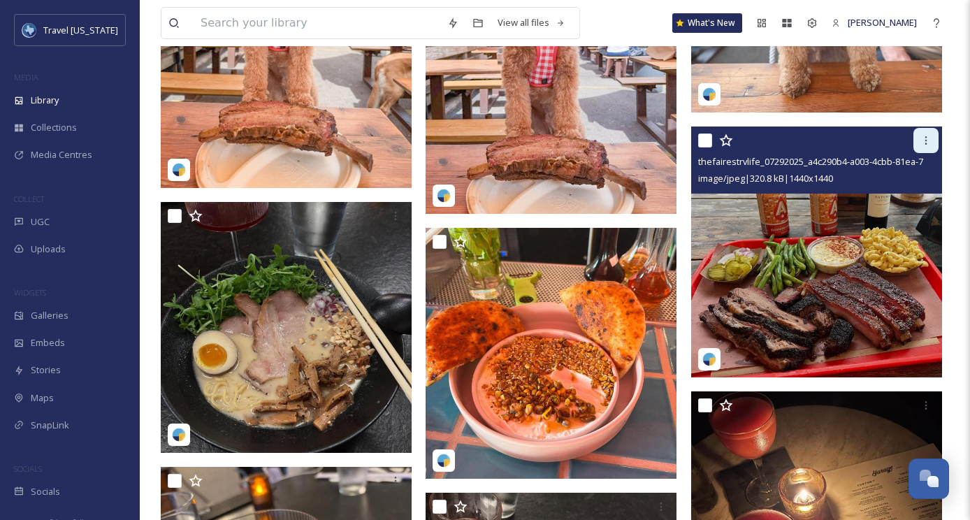
click at [924, 133] on div at bounding box center [925, 140] width 25 height 25
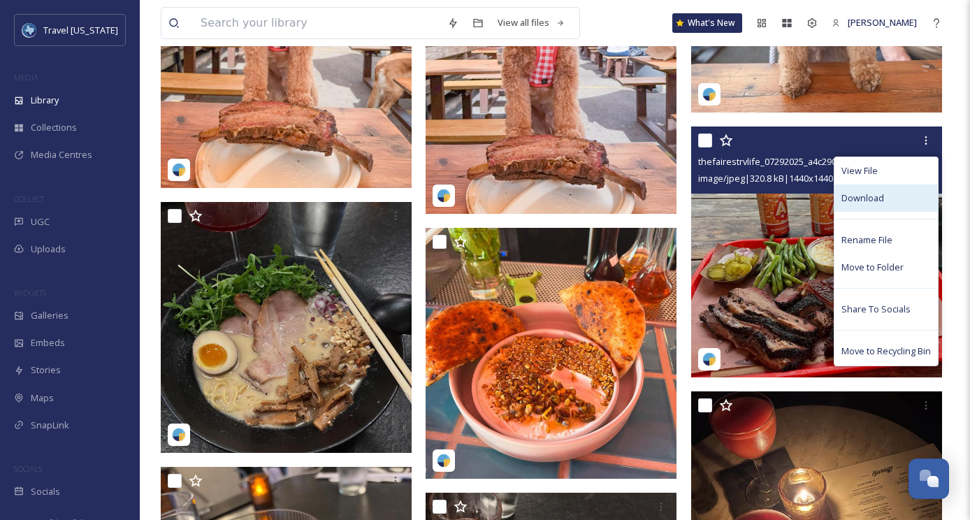
click at [850, 192] on span "Download" at bounding box center [862, 198] width 43 height 13
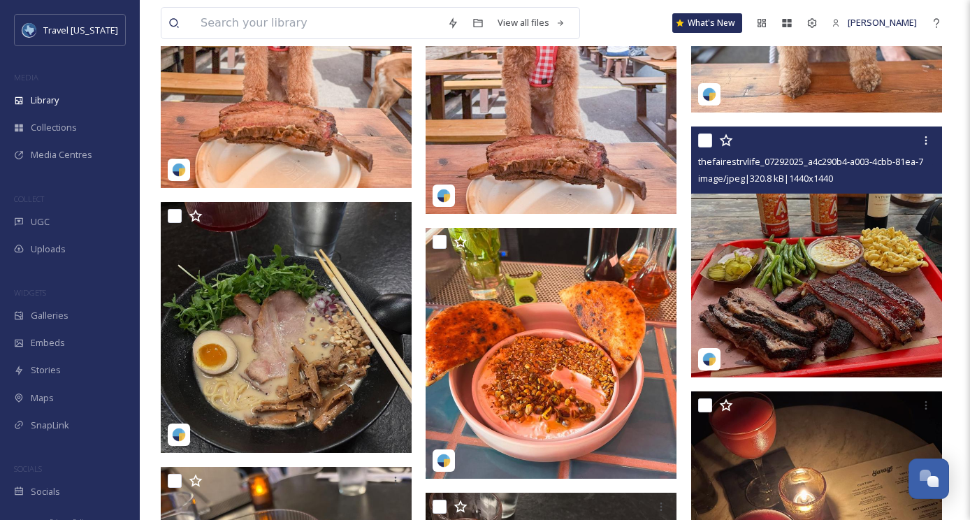
click at [804, 227] on img at bounding box center [816, 252] width 251 height 251
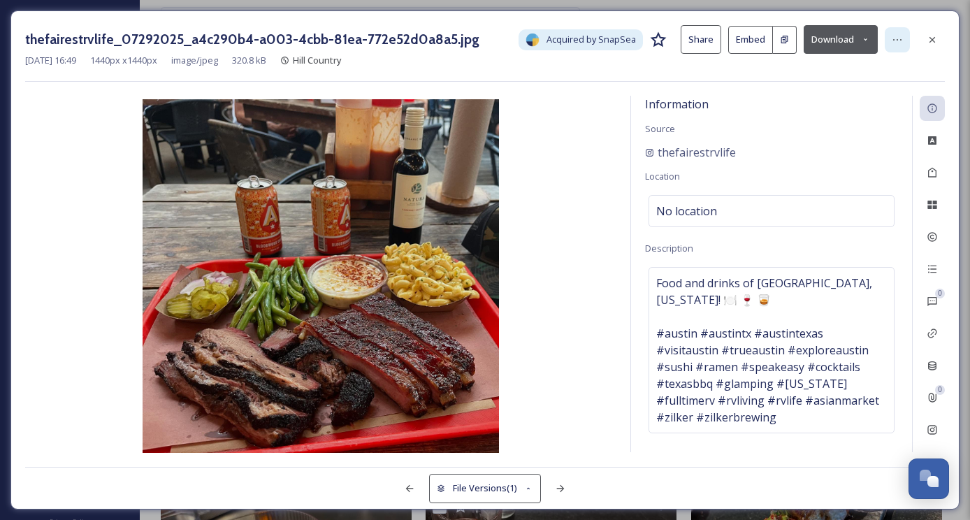
click at [901, 42] on icon at bounding box center [897, 39] width 11 height 11
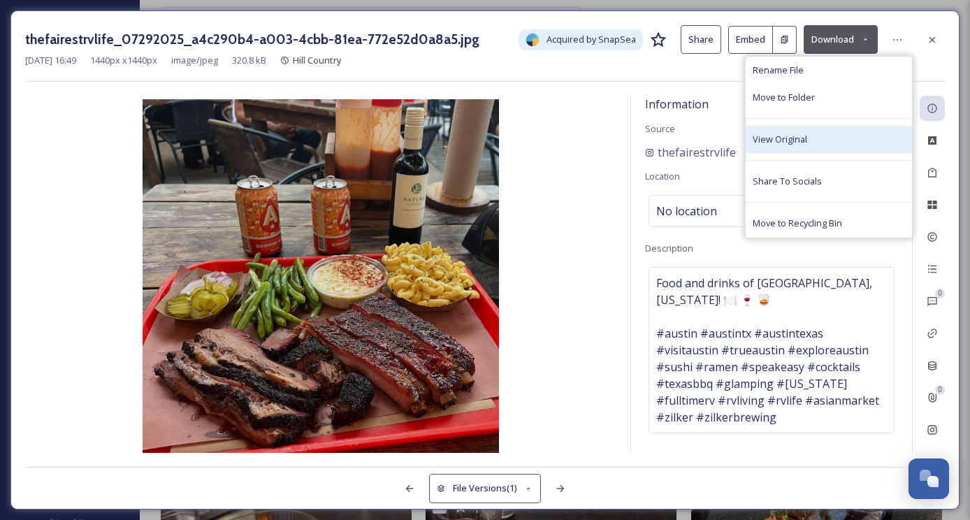
click at [784, 134] on span "View Original" at bounding box center [780, 139] width 55 height 13
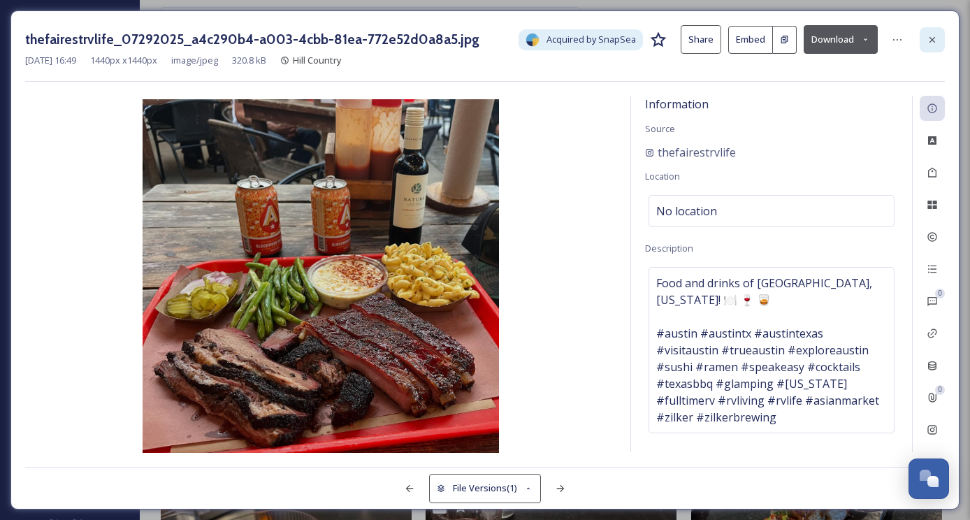
click at [930, 41] on icon at bounding box center [933, 39] width 6 height 6
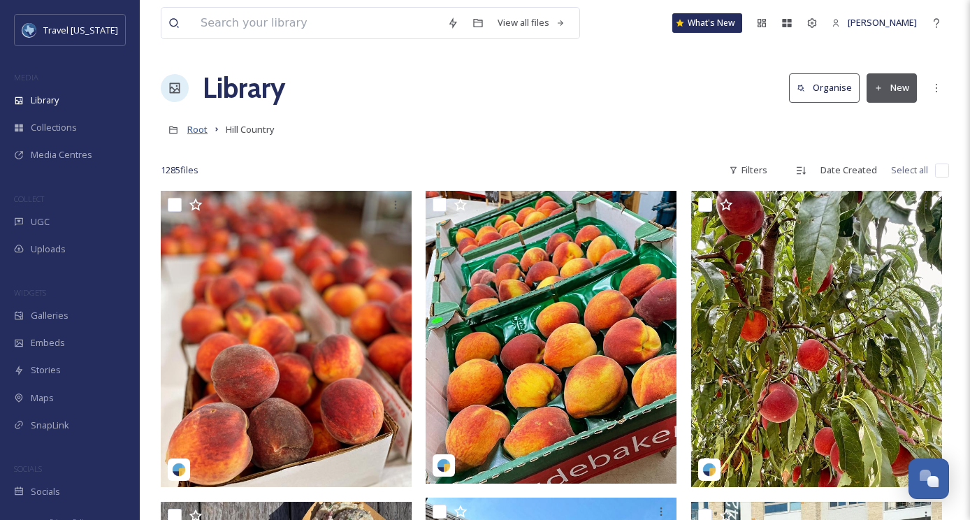
click at [196, 127] on span "Root" at bounding box center [197, 129] width 20 height 13
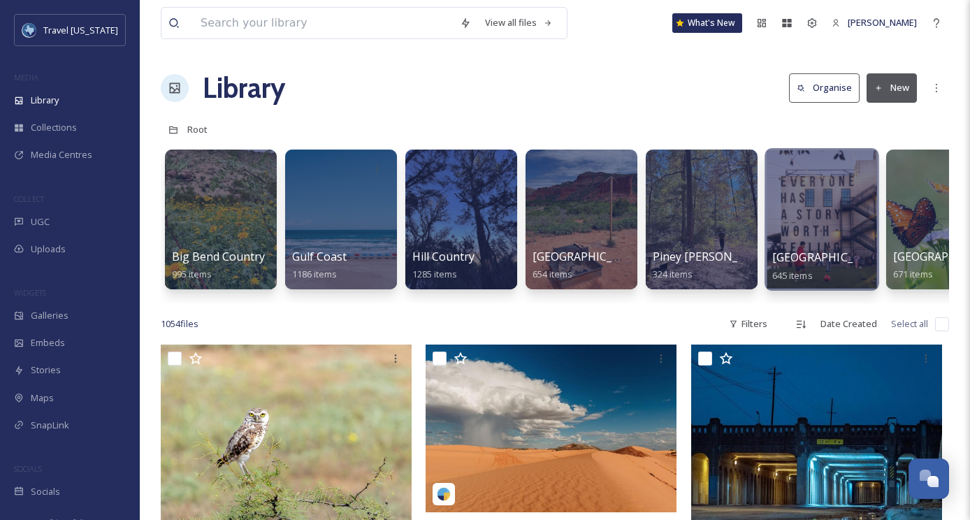
click at [793, 237] on div at bounding box center [822, 219] width 114 height 143
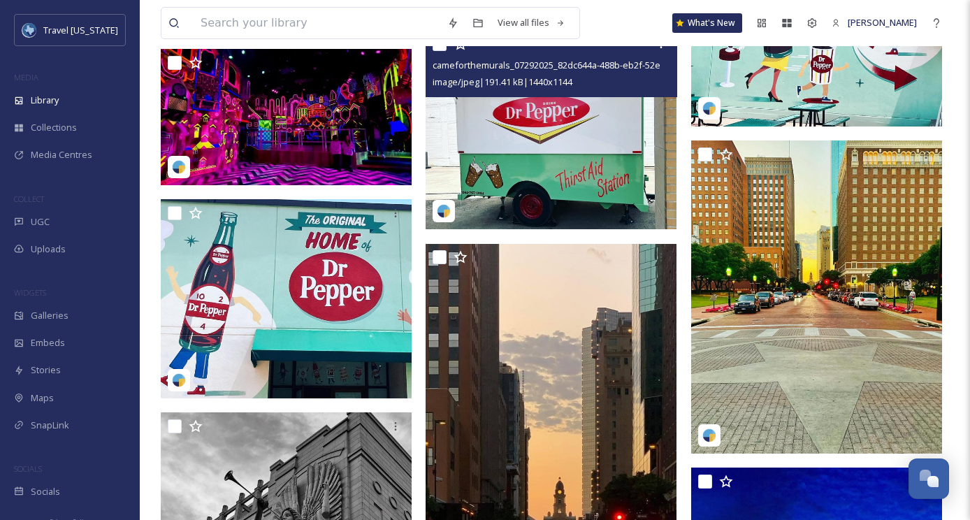
scroll to position [10754, 0]
